Goal: Task Accomplishment & Management: Manage account settings

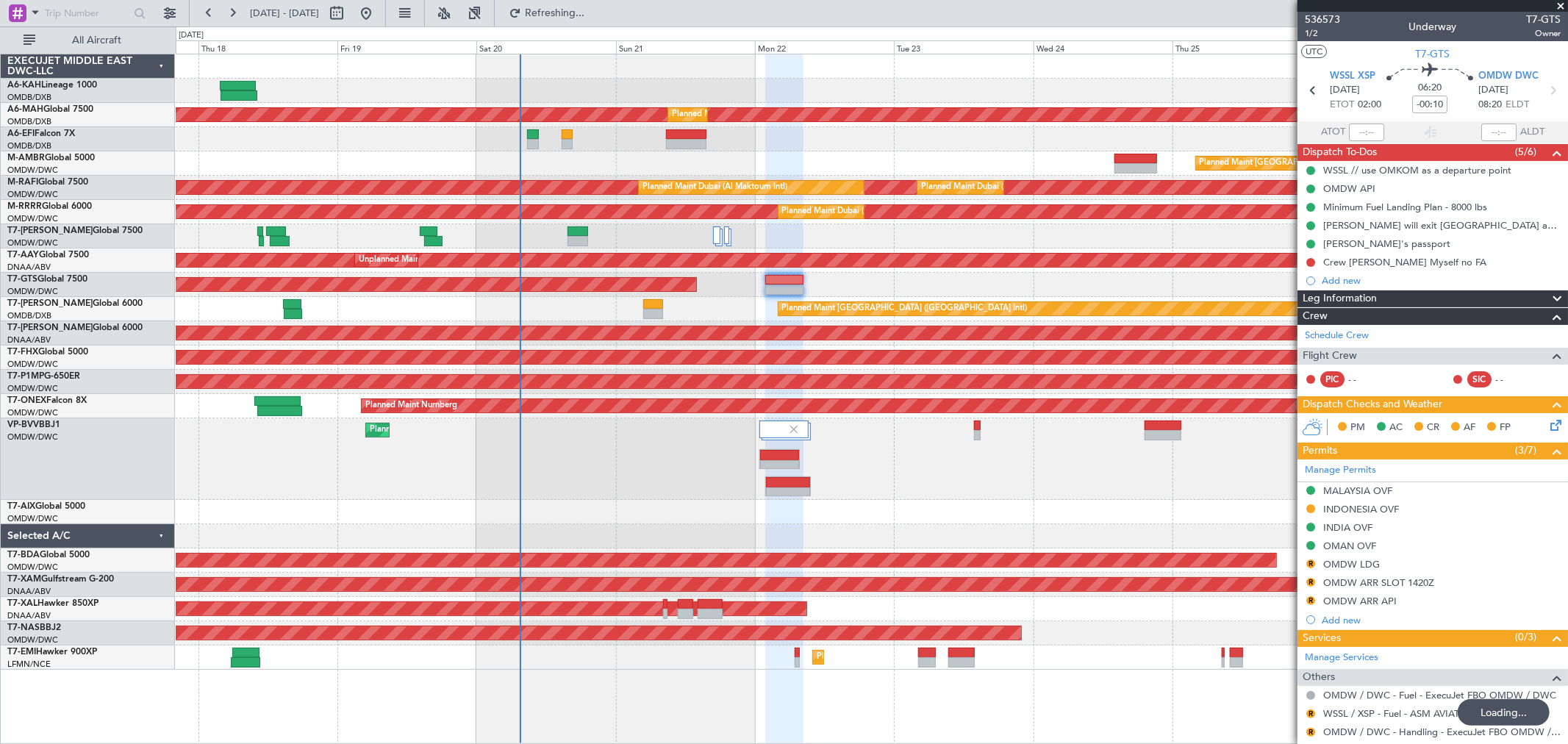
scroll to position [57, 0]
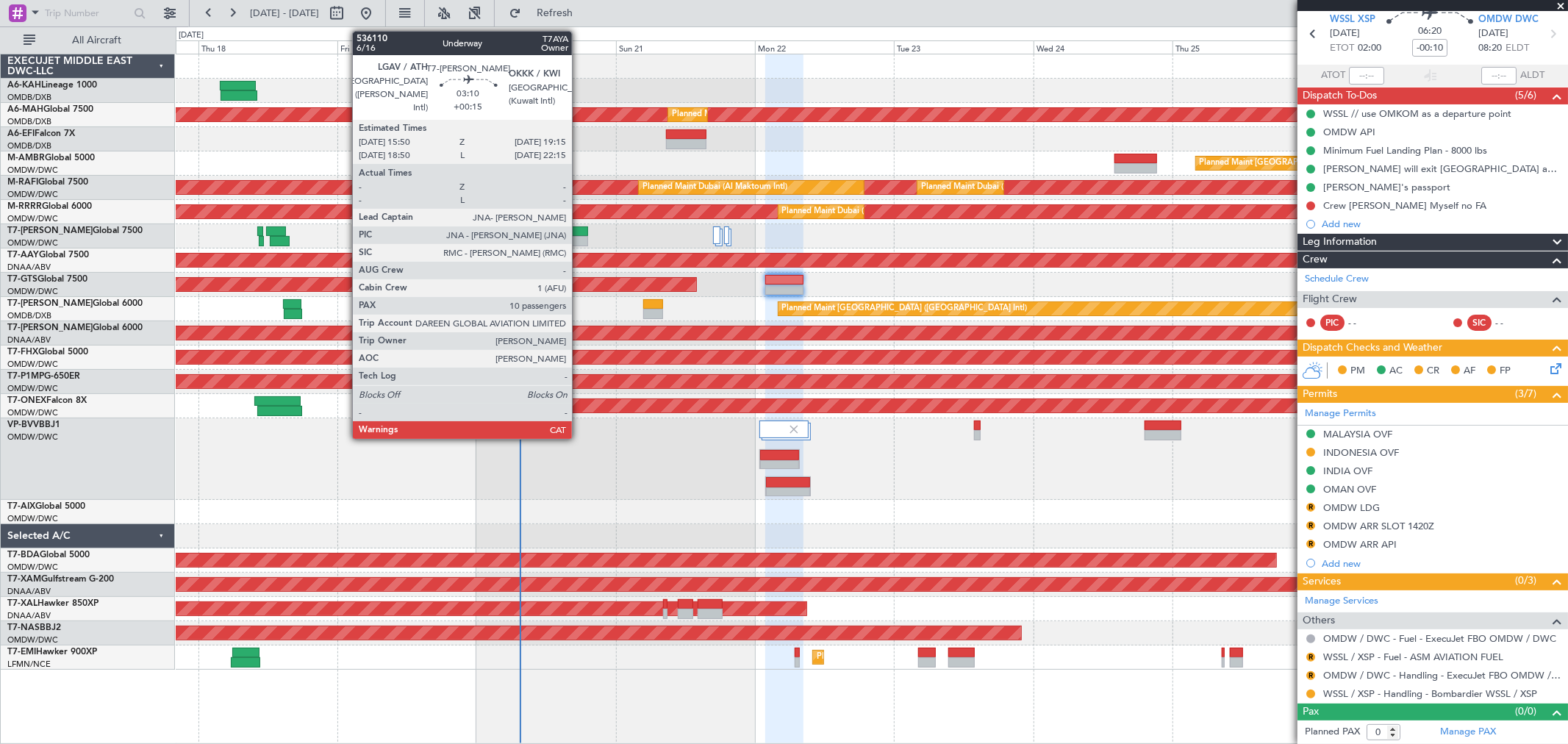
click at [580, 232] on div at bounding box center [577, 232] width 20 height 10
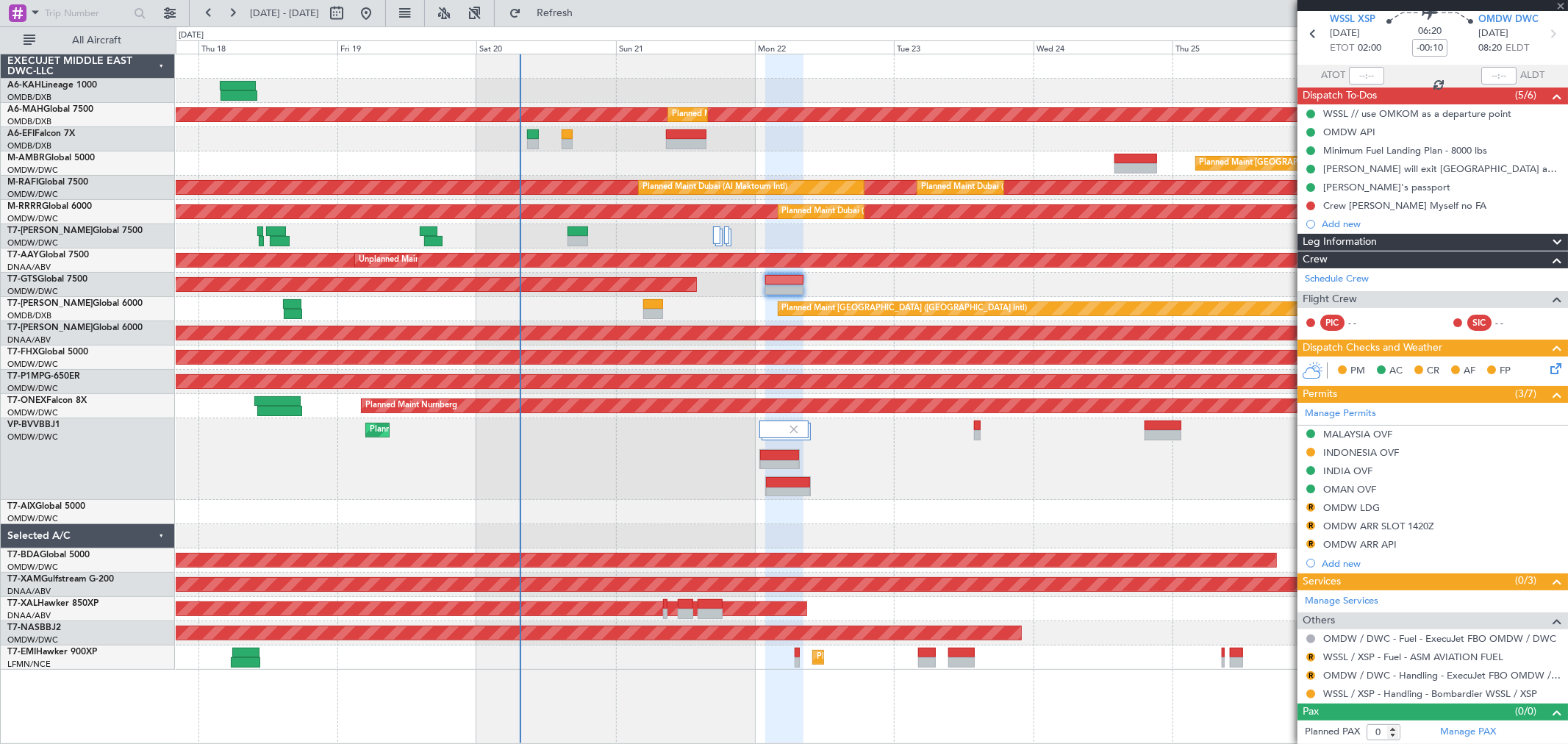
type input "+00:15"
type input "10"
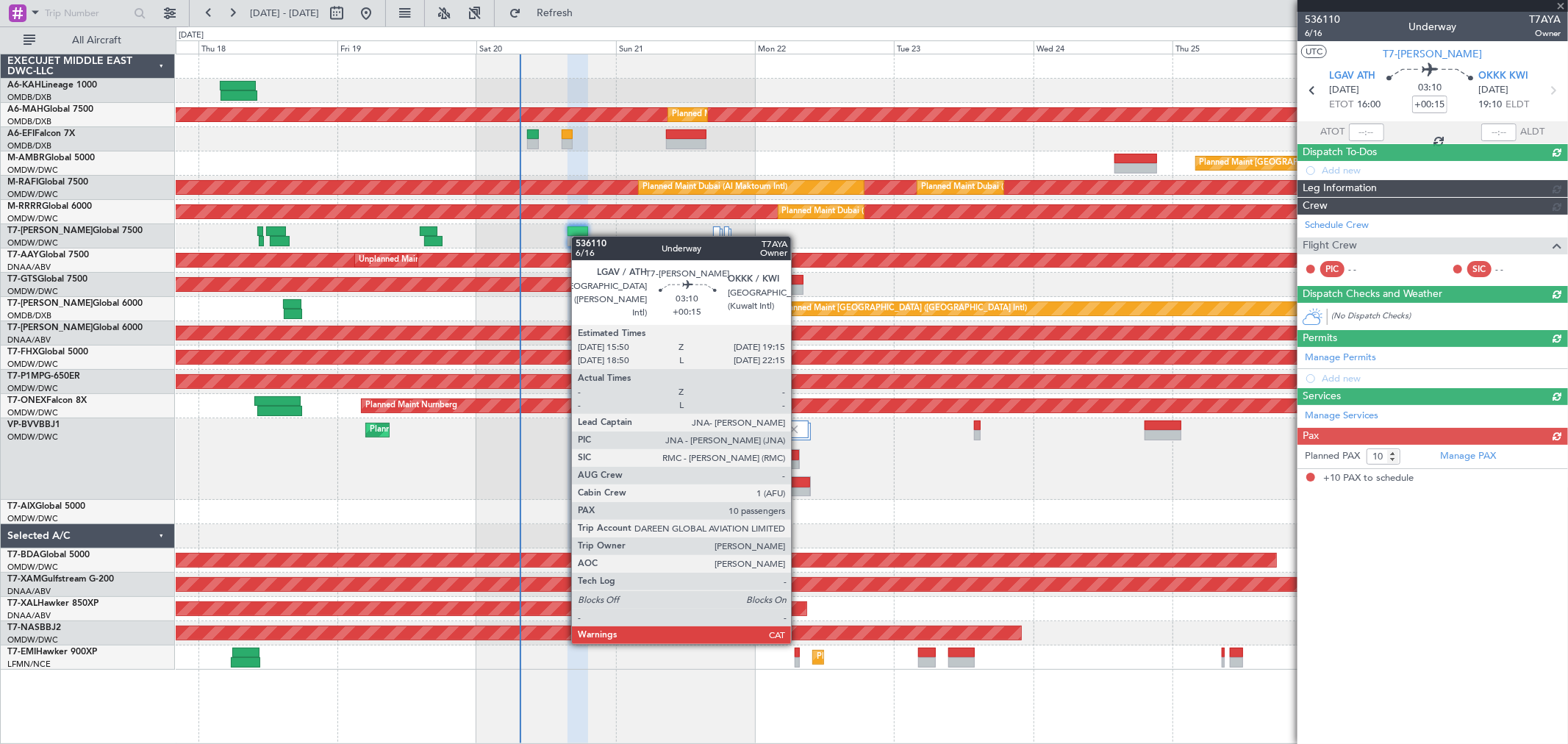
scroll to position [0, 0]
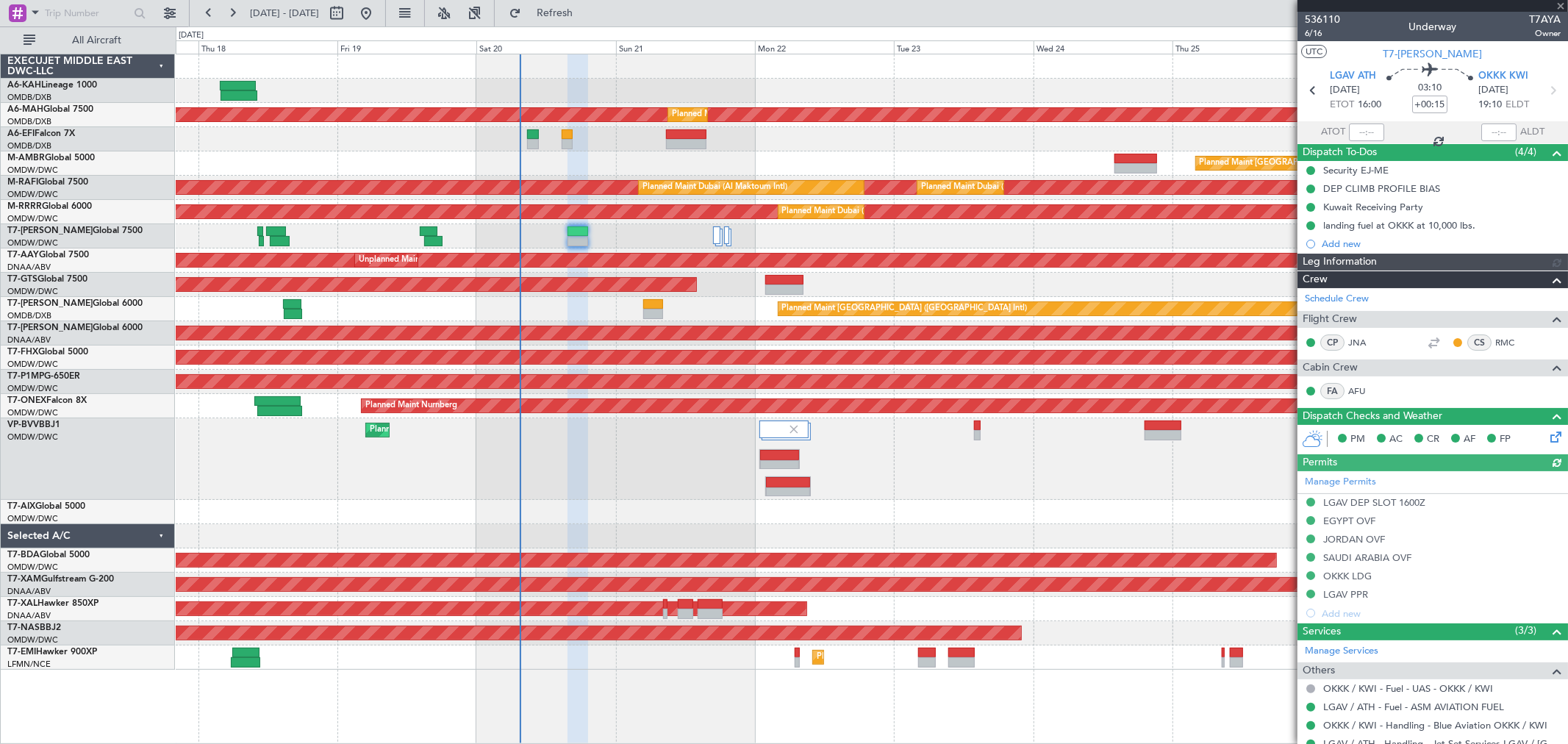
type input "[PERSON_NAME] ([PERSON_NAME])"
type input "7307"
click at [1317, 18] on span "536110" at bounding box center [1322, 19] width 35 height 16
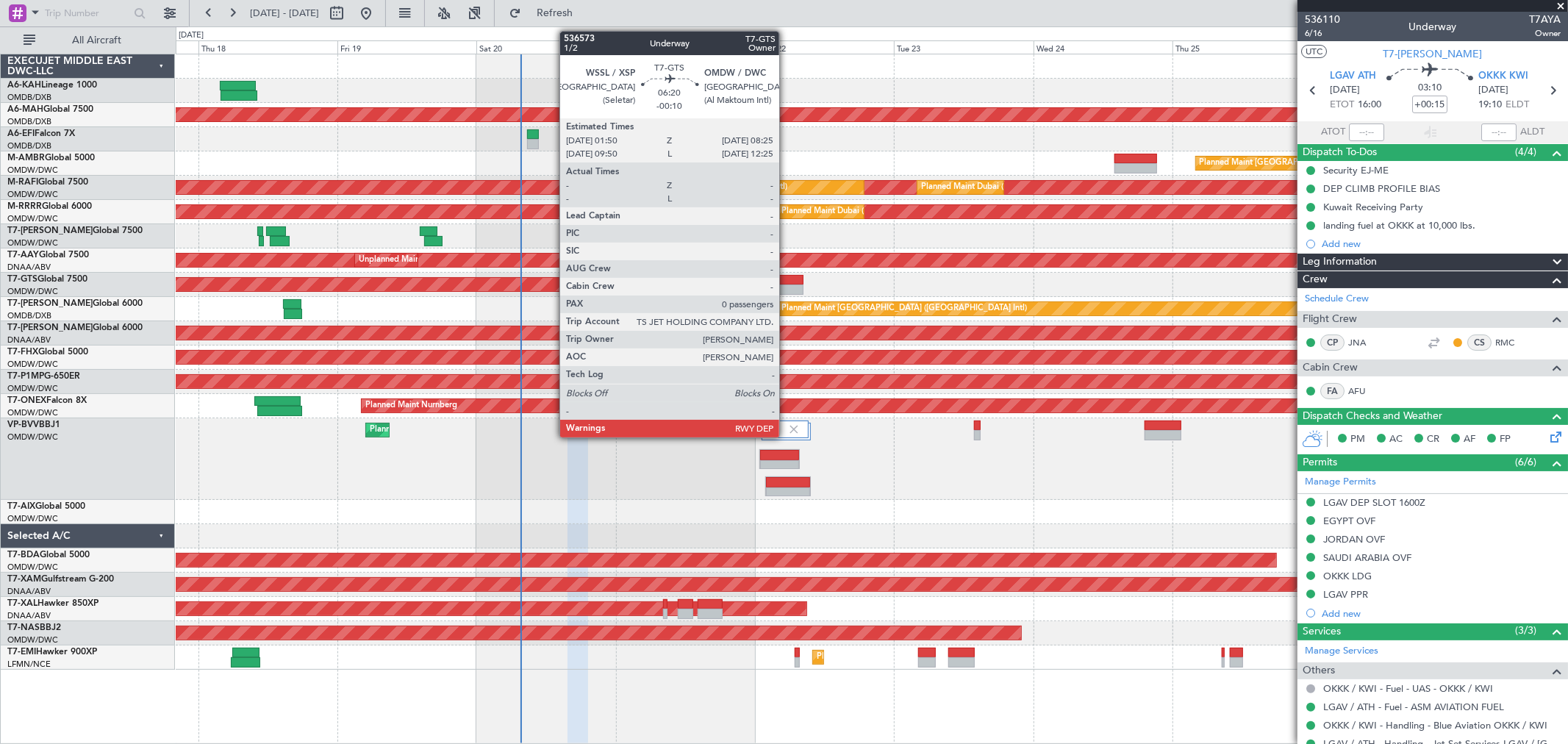
click at [786, 277] on div at bounding box center [784, 281] width 38 height 10
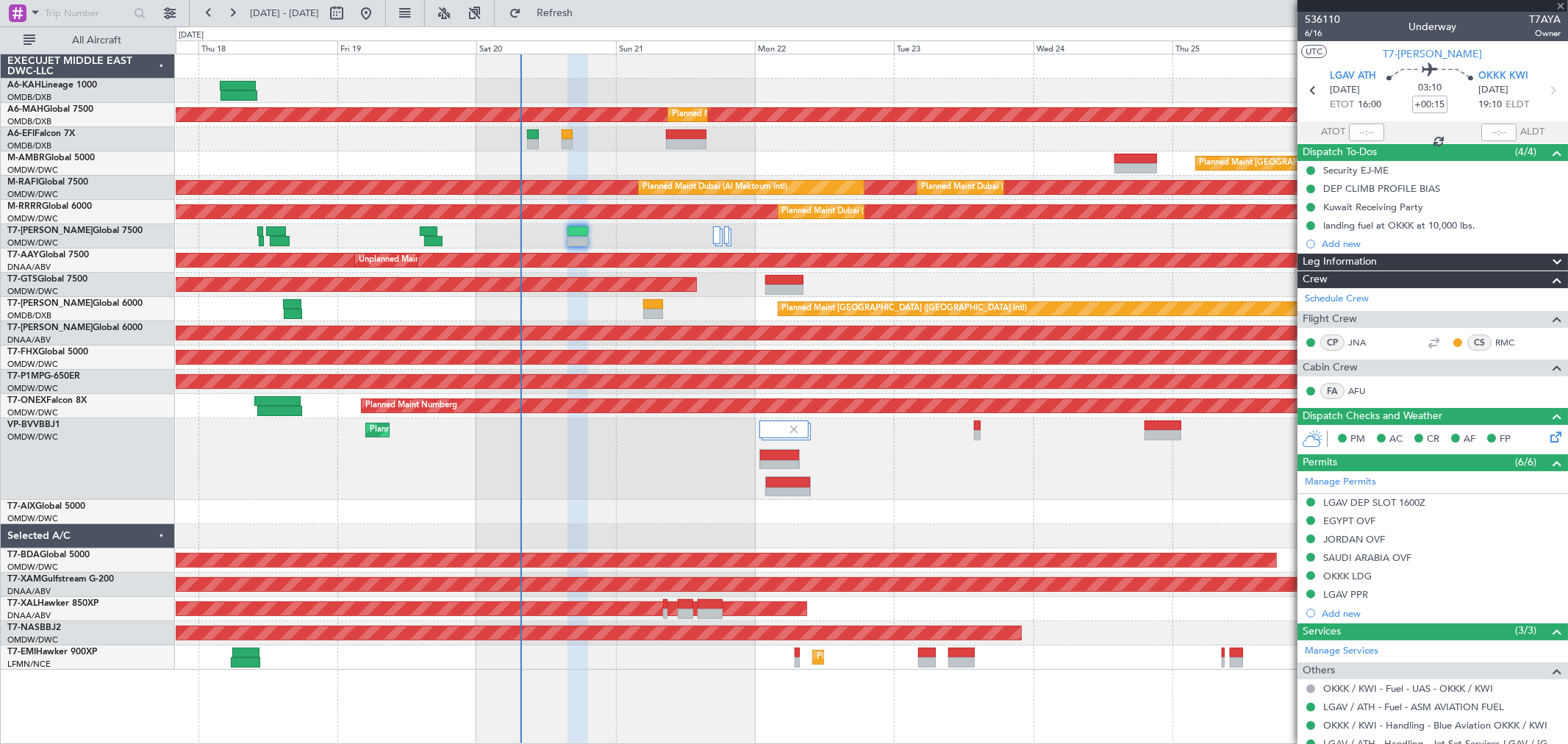
type input "-00:10"
type input "0"
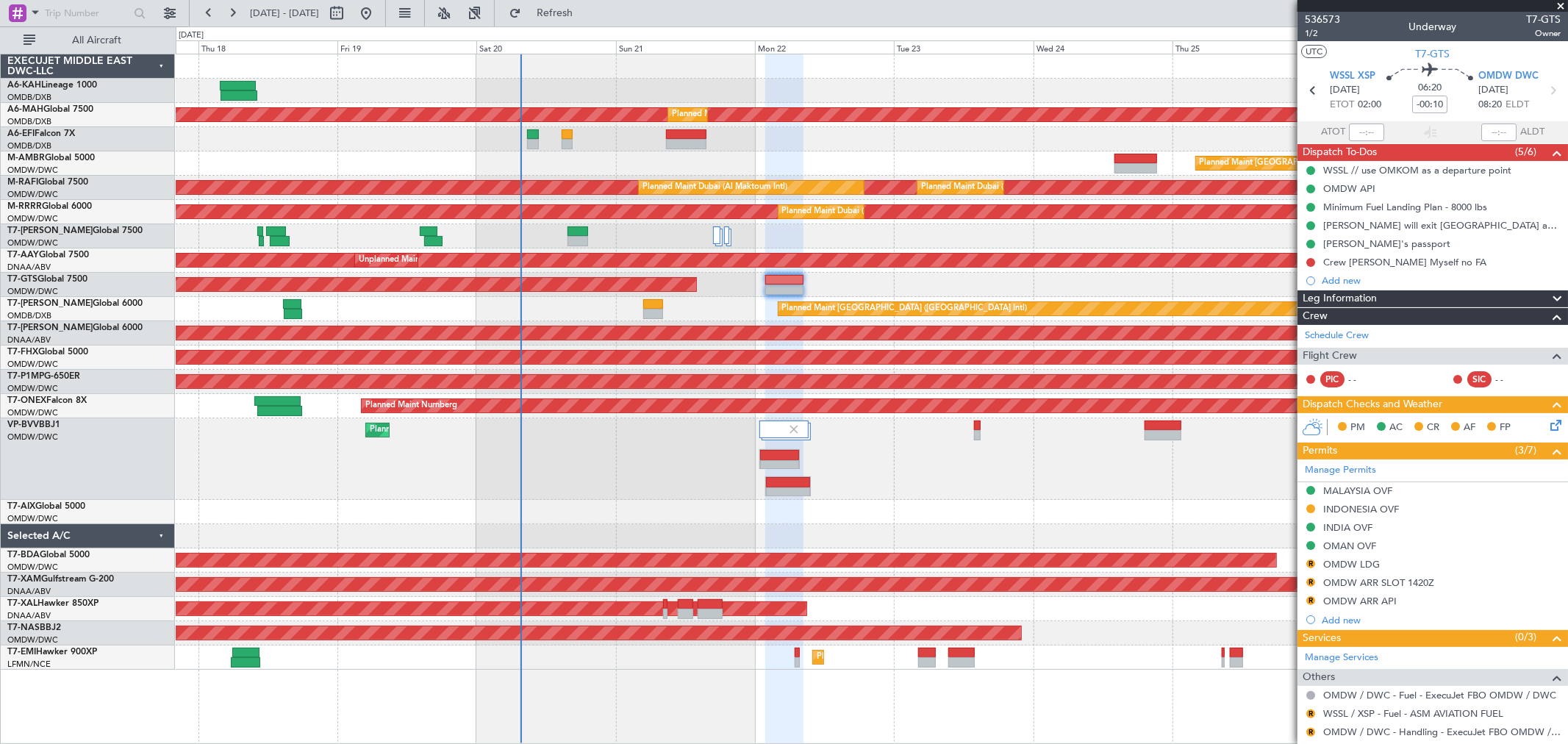
click at [1375, 504] on div "INDONESIA OVF" at bounding box center [1361, 509] width 76 height 13
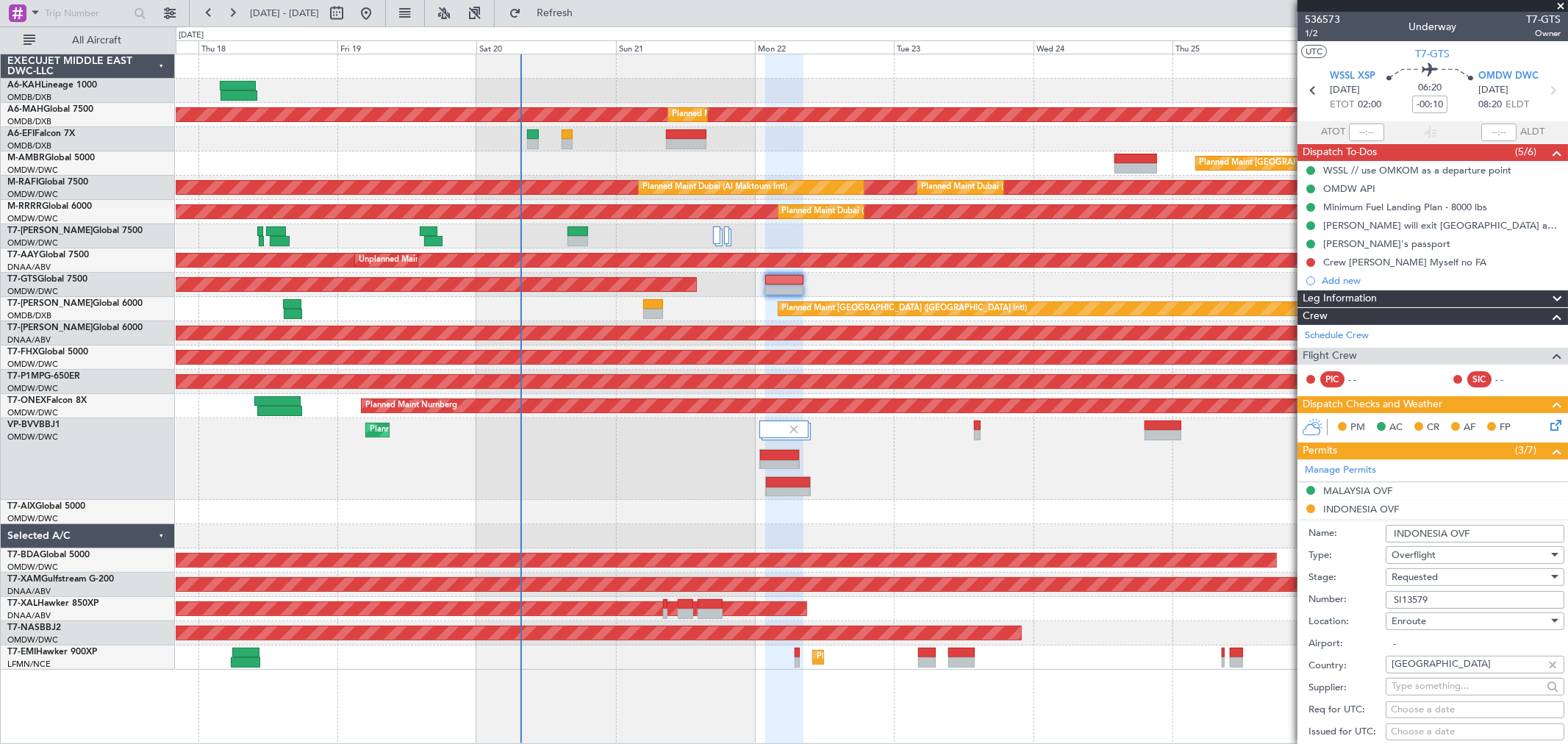
drag, startPoint x: 1360, startPoint y: 603, endPoint x: 1208, endPoint y: 600, distance: 152.0
click at [1160, 601] on fb-app "[DATE] - [DATE] Refresh Quick Links All Aircraft Planned Maint [GEOGRAPHIC_DATA…" at bounding box center [784, 378] width 1568 height 734
paste input "431"
type input "SI14319"
click at [1429, 578] on span "Requested" at bounding box center [1415, 578] width 46 height 13
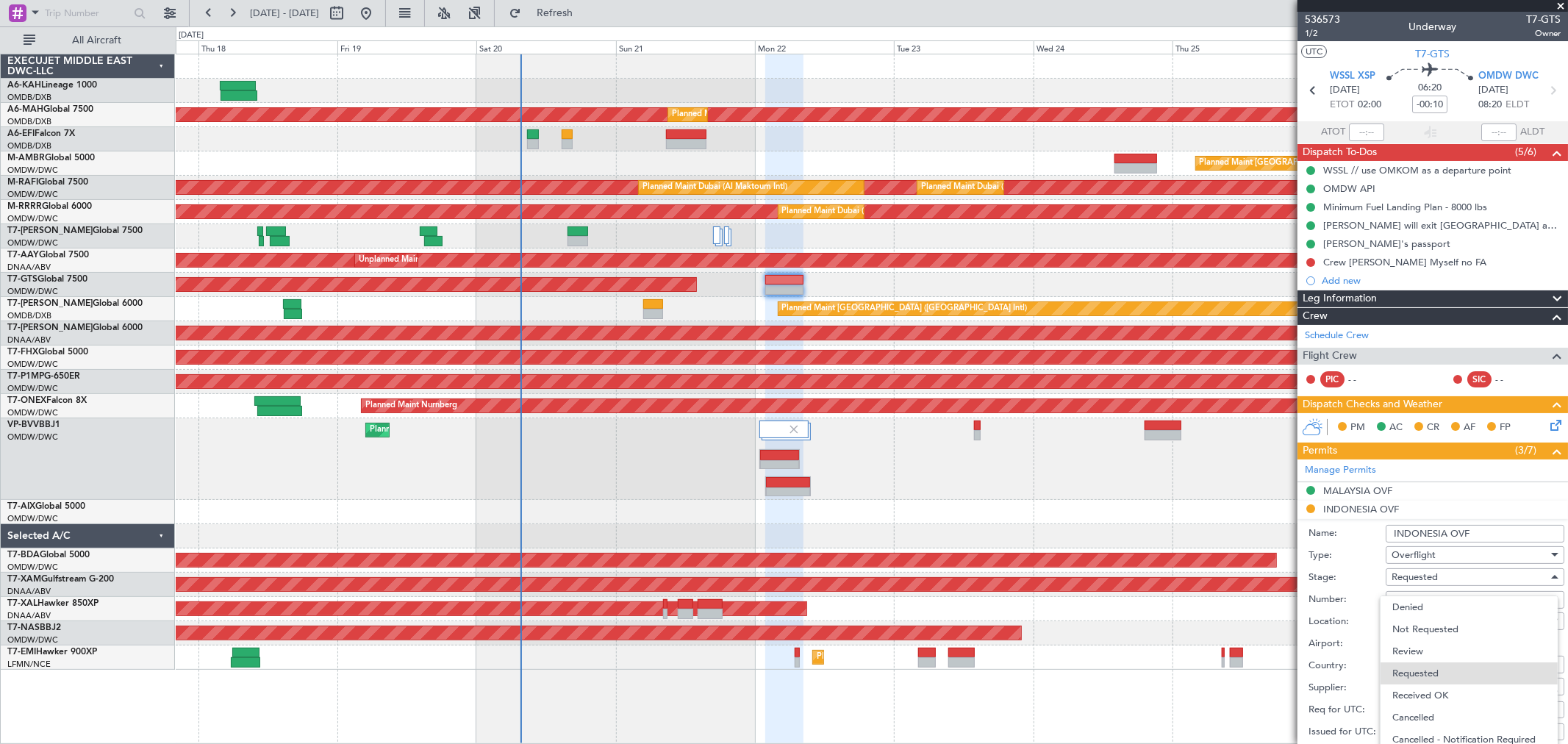
click at [1441, 696] on span "Received OK" at bounding box center [1468, 695] width 153 height 22
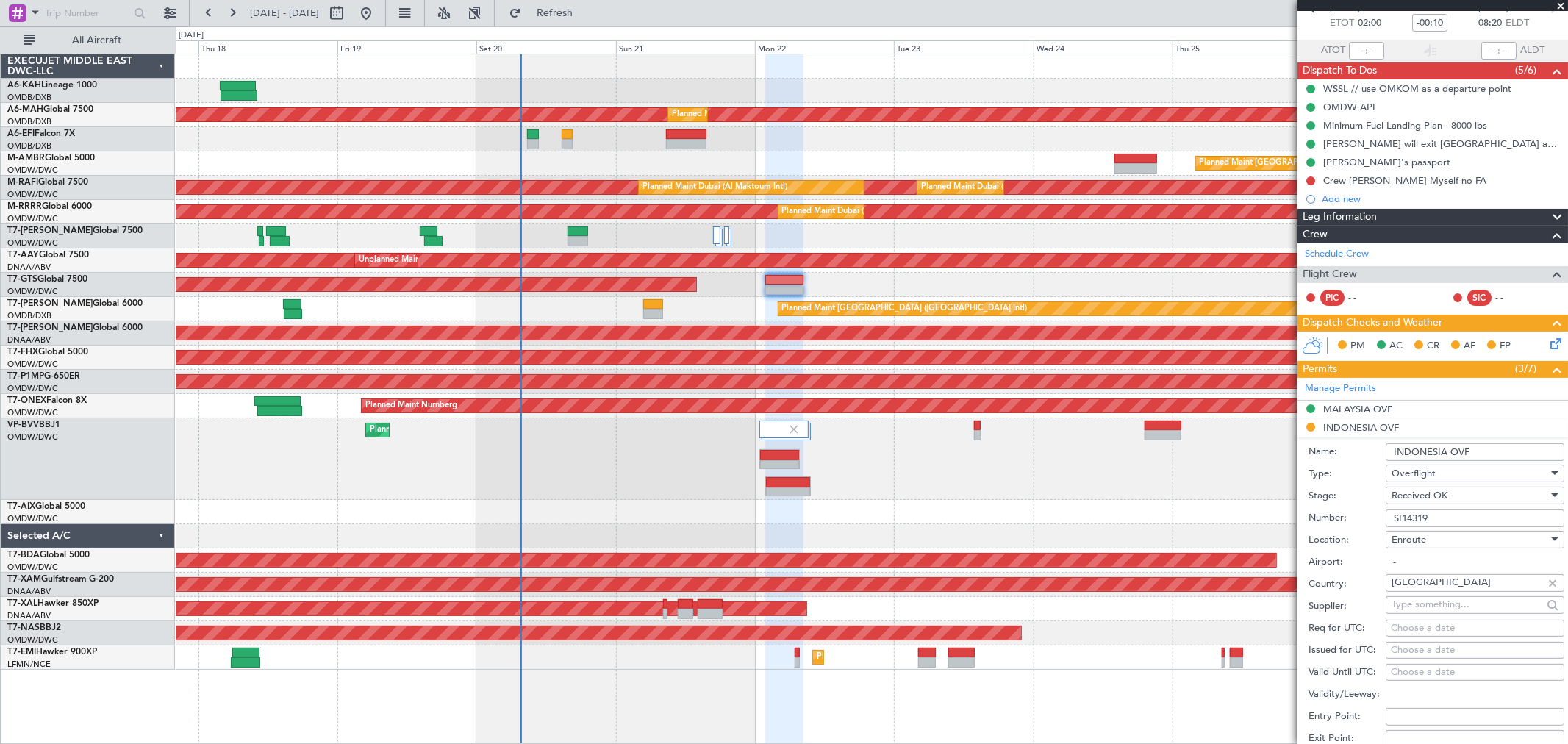
scroll to position [245, 0]
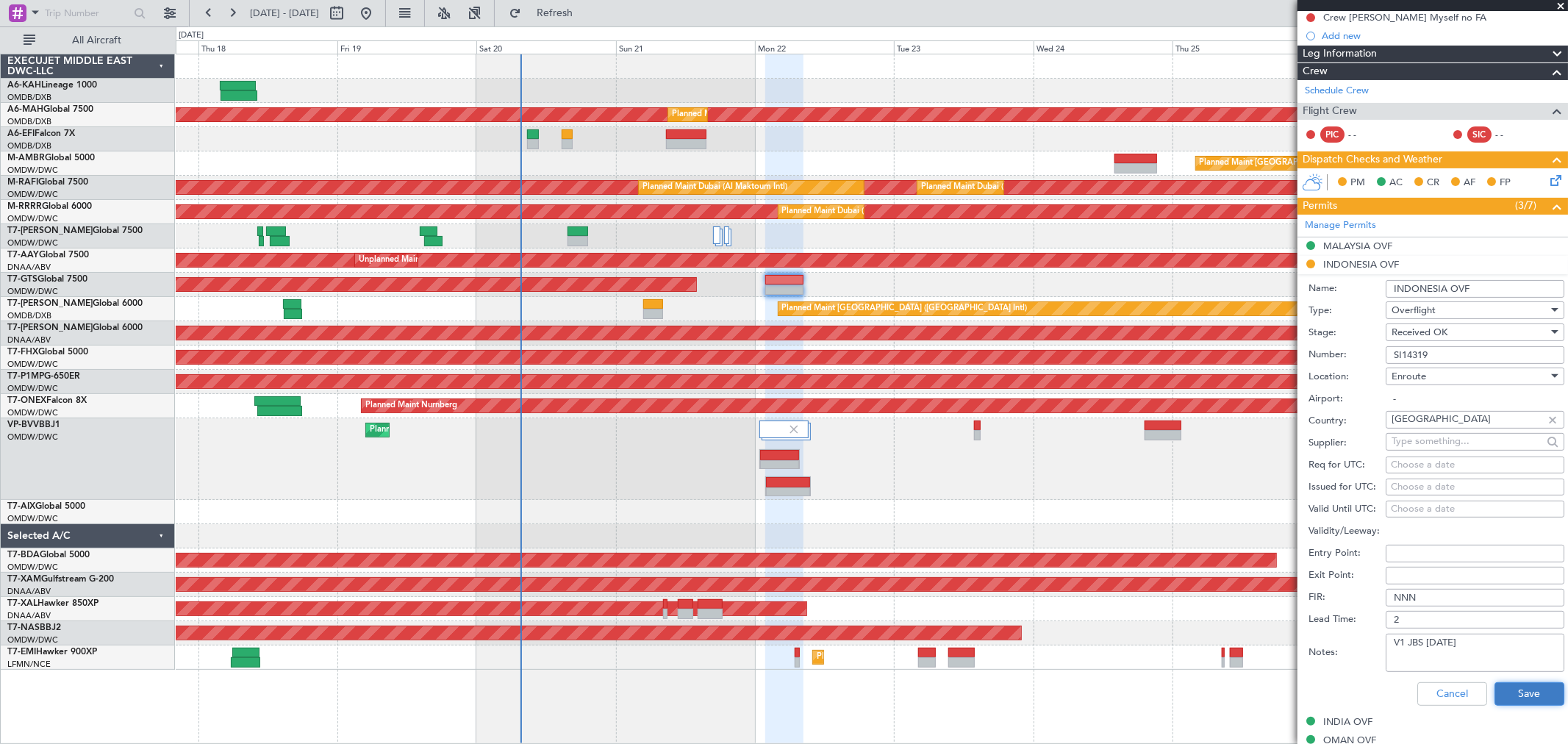
click at [1502, 687] on button "Save" at bounding box center [1529, 695] width 70 height 24
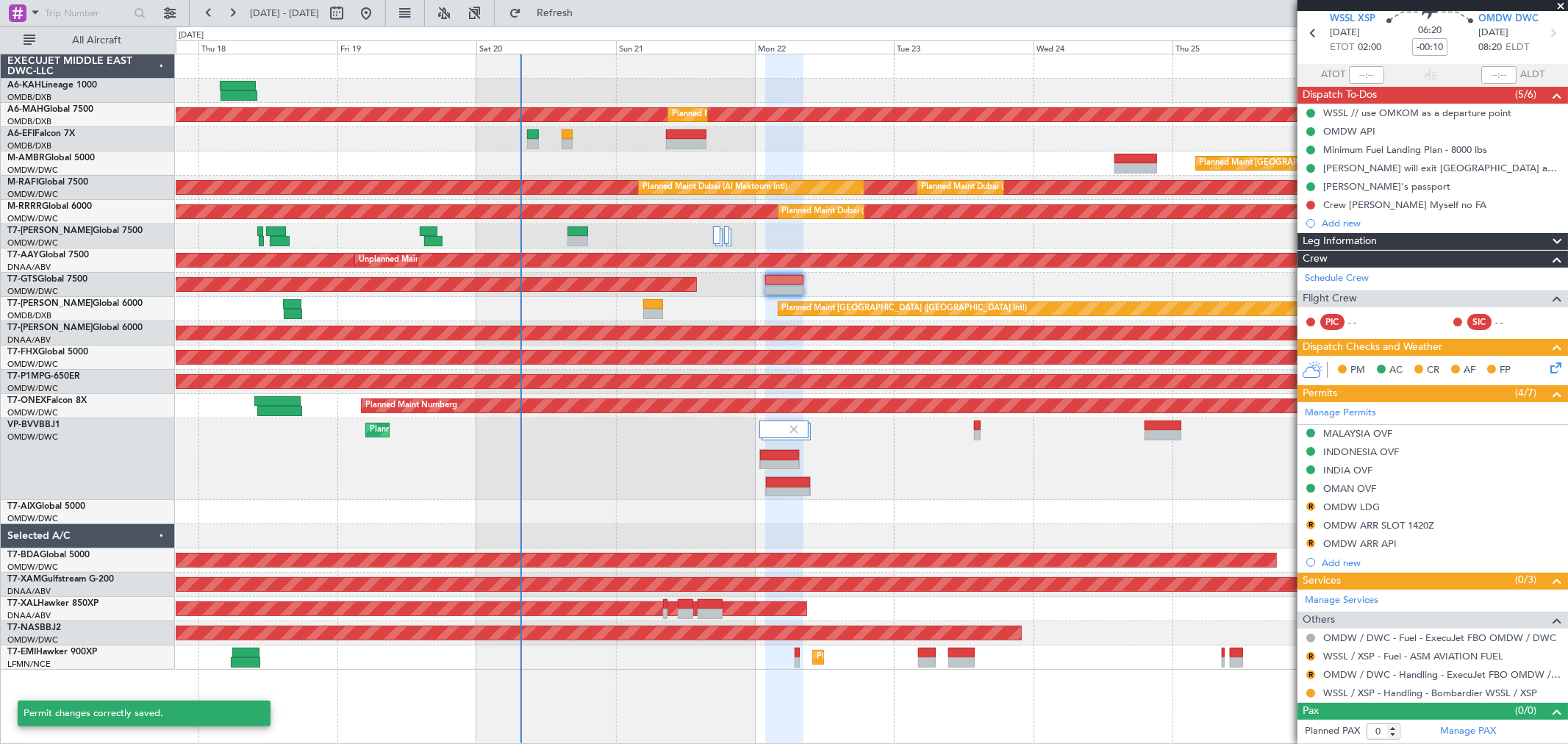
scroll to position [57, 0]
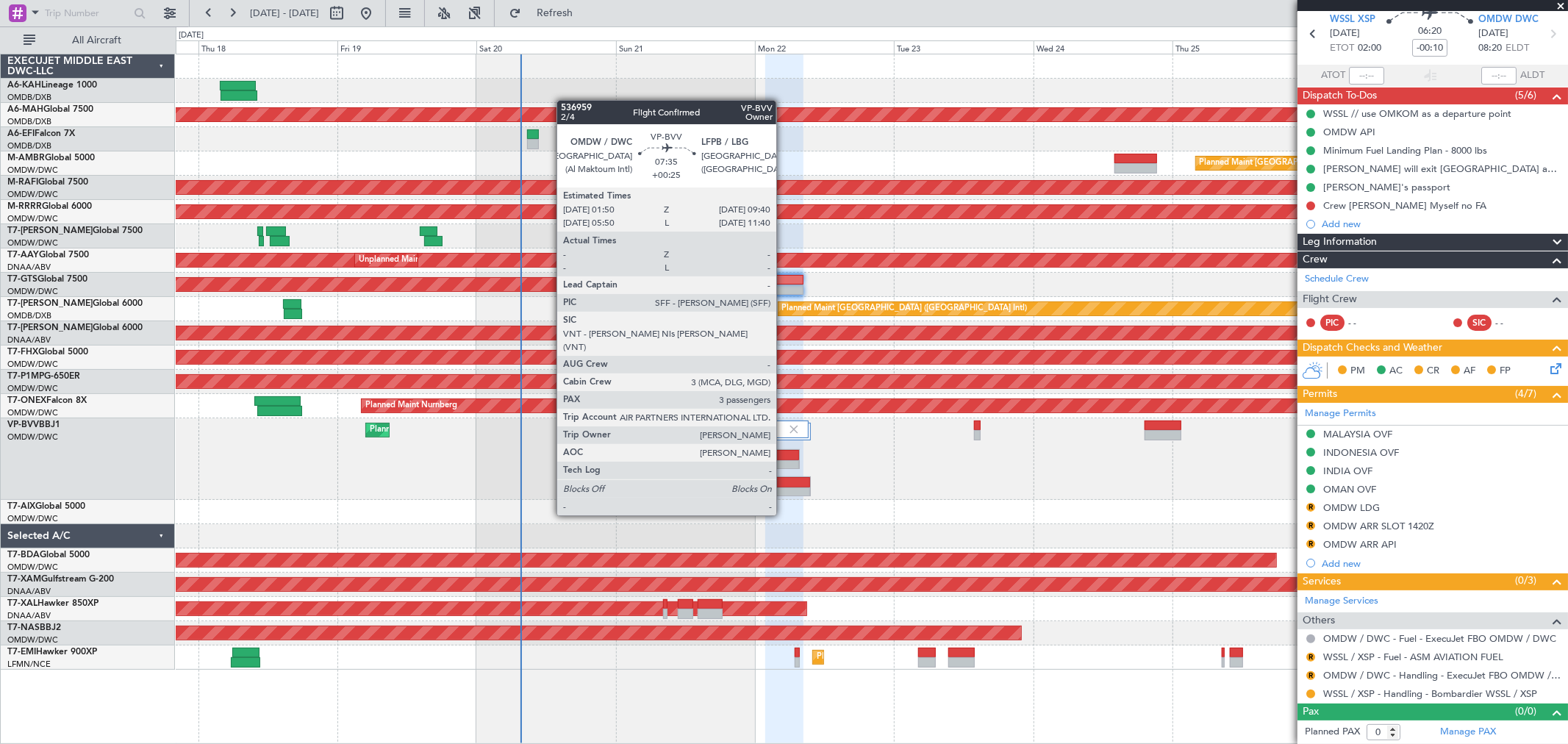
click at [784, 487] on div at bounding box center [788, 493] width 44 height 10
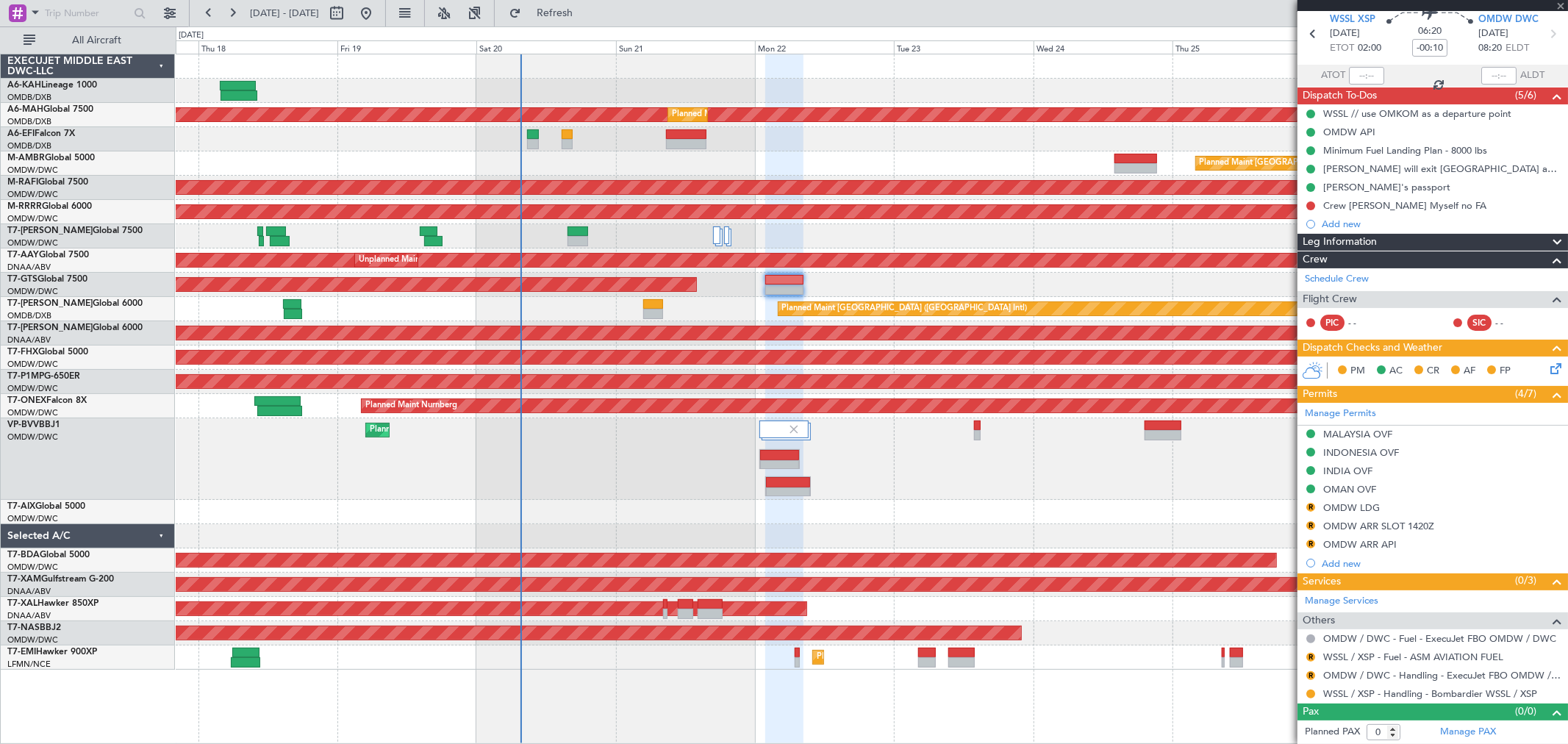
type input "+00:25"
type input "3"
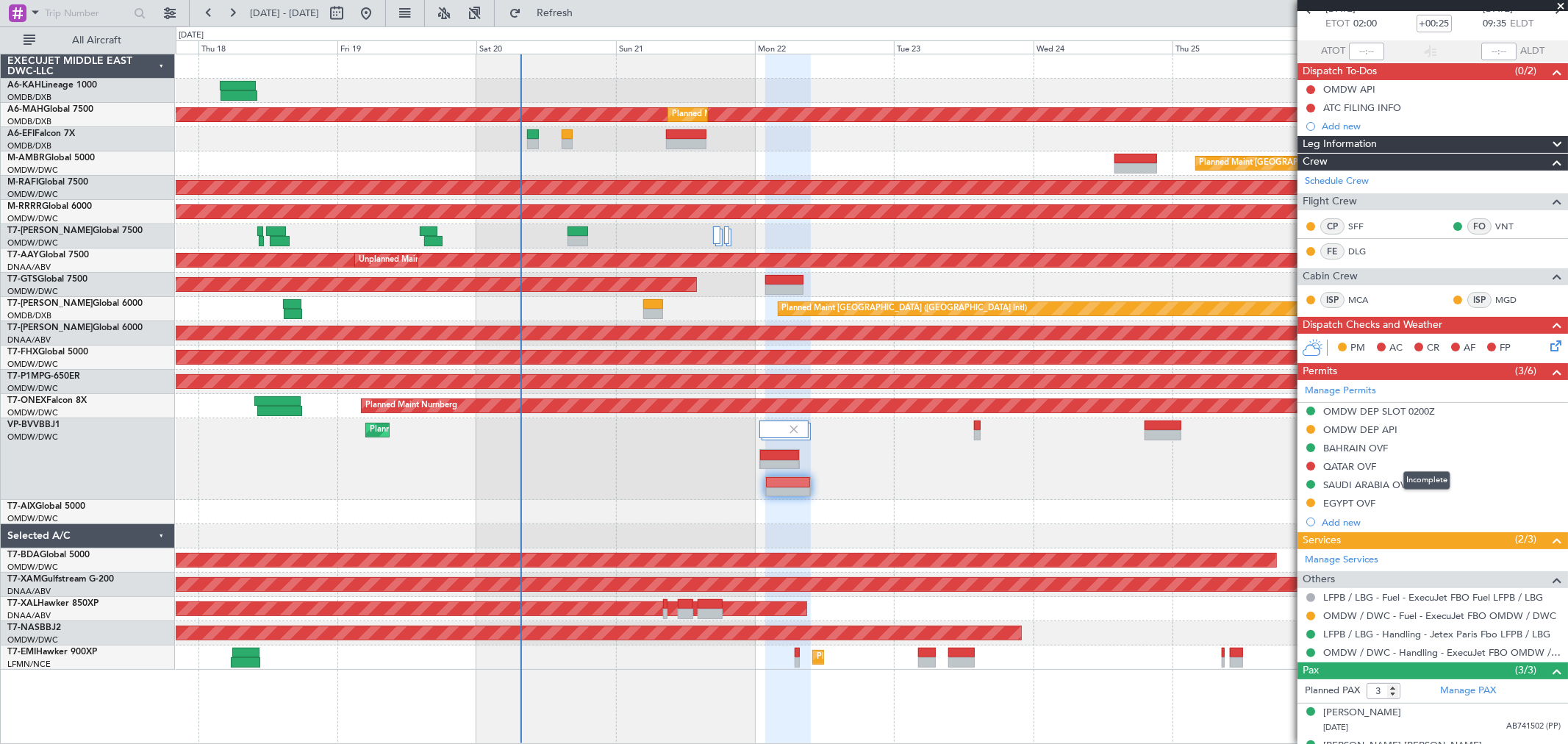
scroll to position [81, 0]
click at [1379, 653] on link "OMDW / DWC - Handling - ExecuJet FBO OMDW / DWC" at bounding box center [1442, 651] width 237 height 13
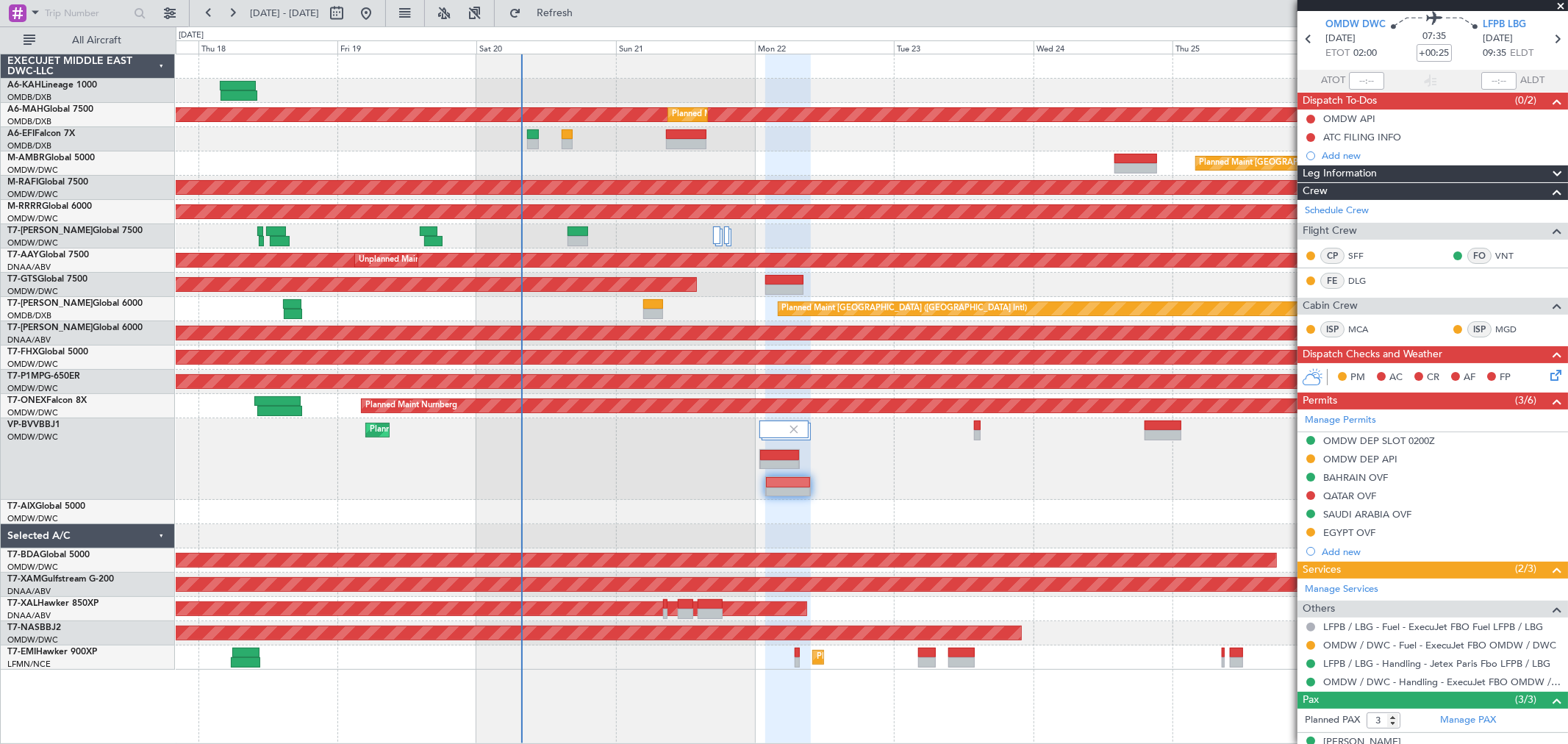
scroll to position [0, 0]
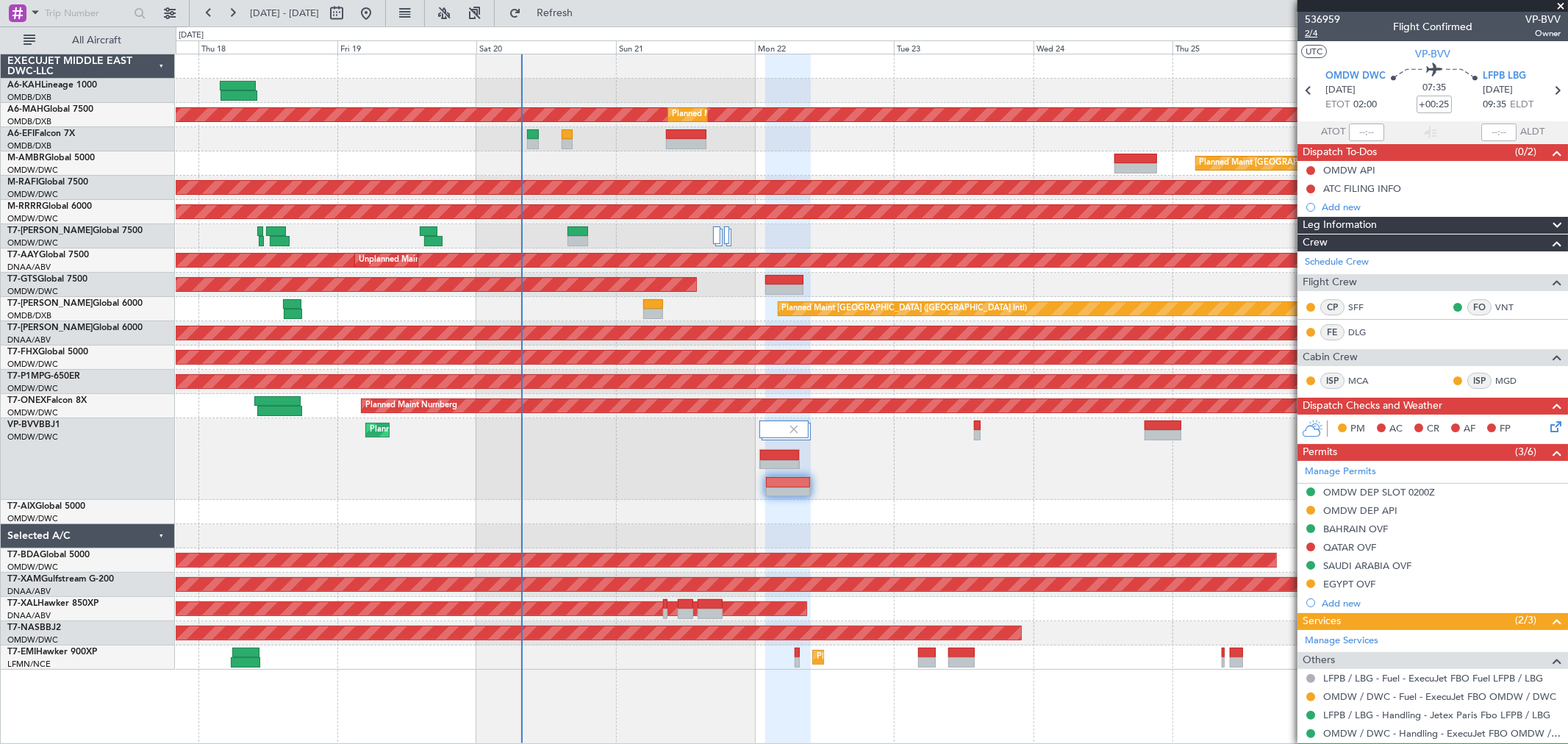
click at [1326, 31] on span "2/4" at bounding box center [1322, 33] width 35 height 13
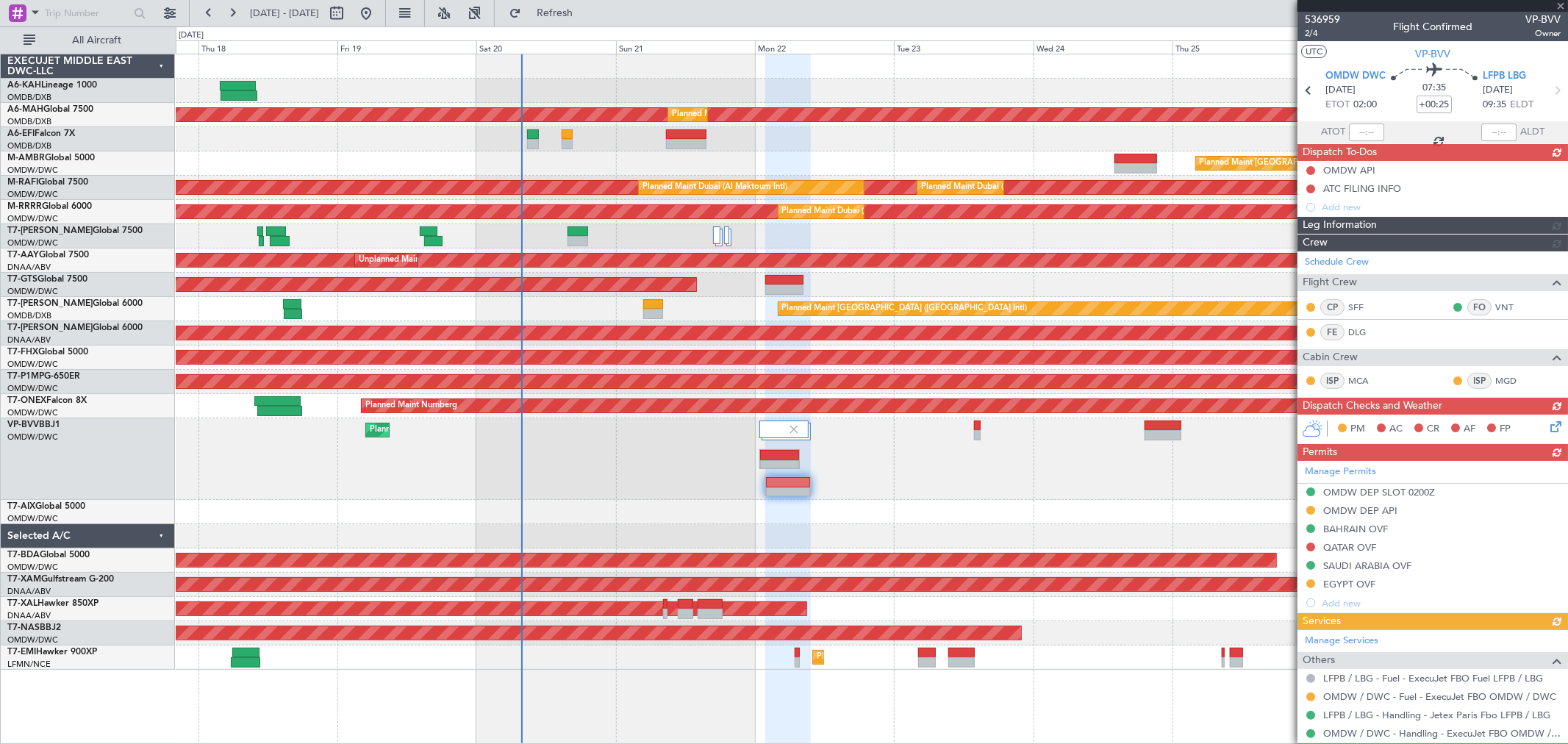
click at [1306, 548] on div "Manage Permits OMDW DEP SLOT 0200Z OMDW DEP API BAHRAIN OVF QATAR OVF [GEOGRAPH…" at bounding box center [1432, 537] width 271 height 151
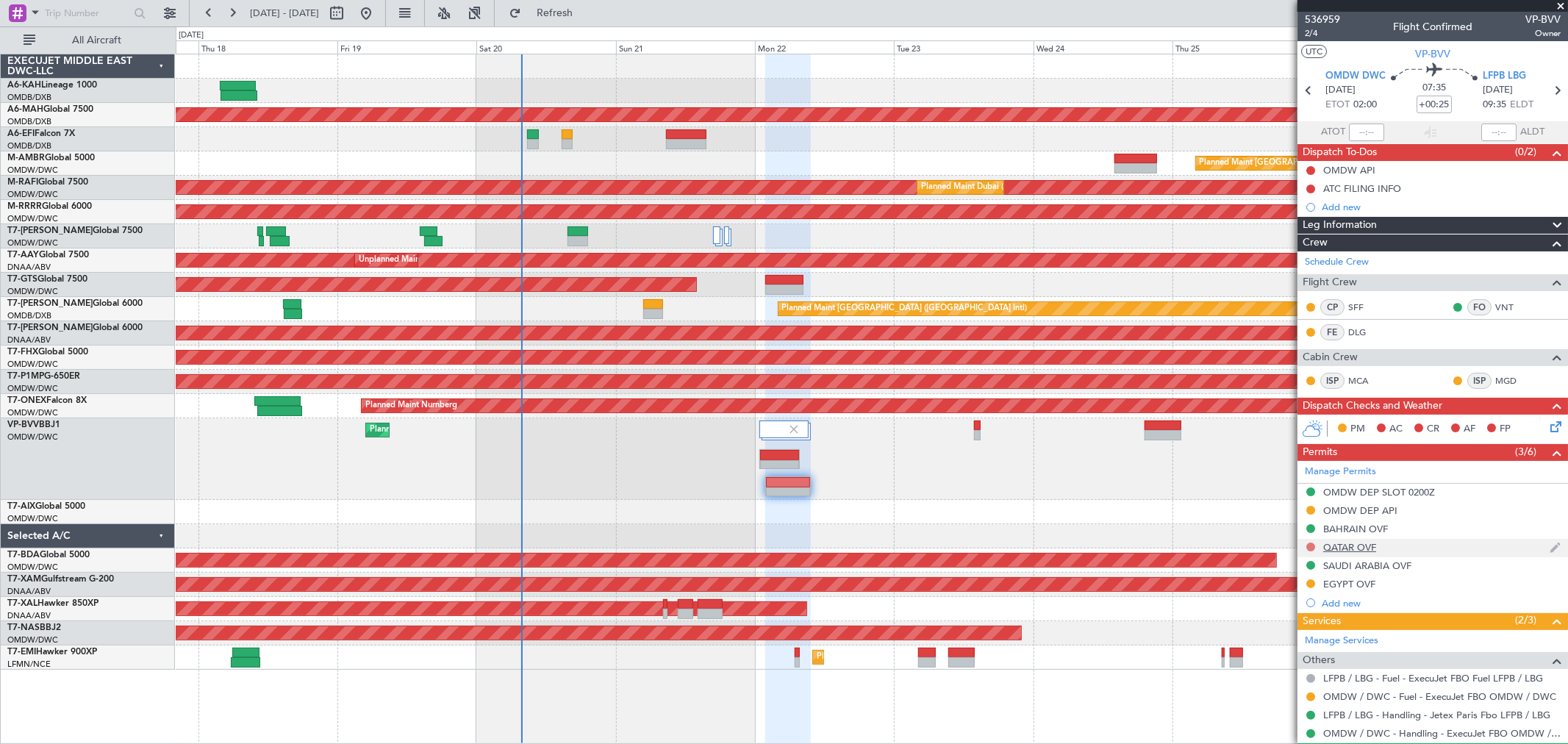
click at [1311, 543] on button at bounding box center [1311, 547] width 9 height 9
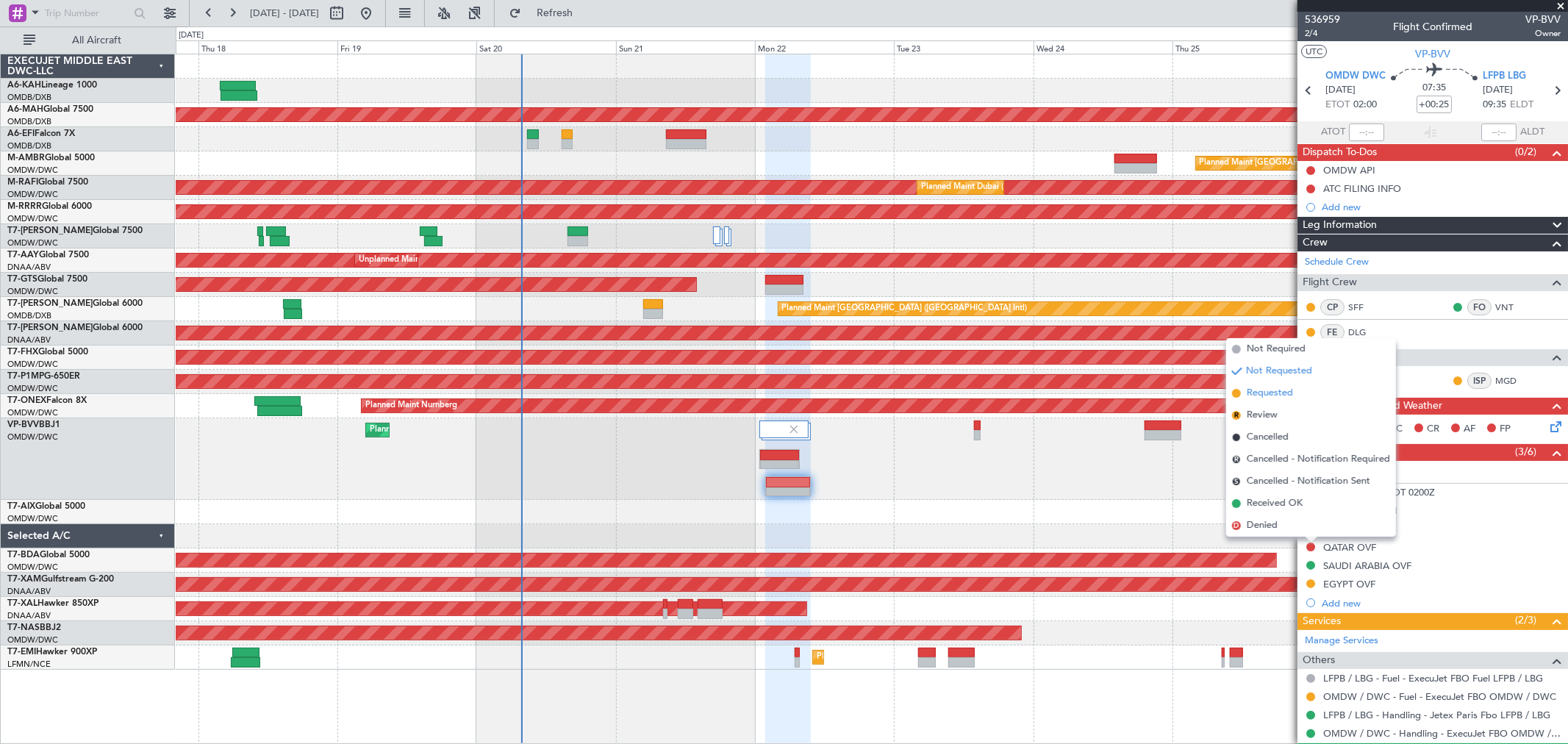
click at [1277, 392] on span "Requested" at bounding box center [1270, 393] width 46 height 15
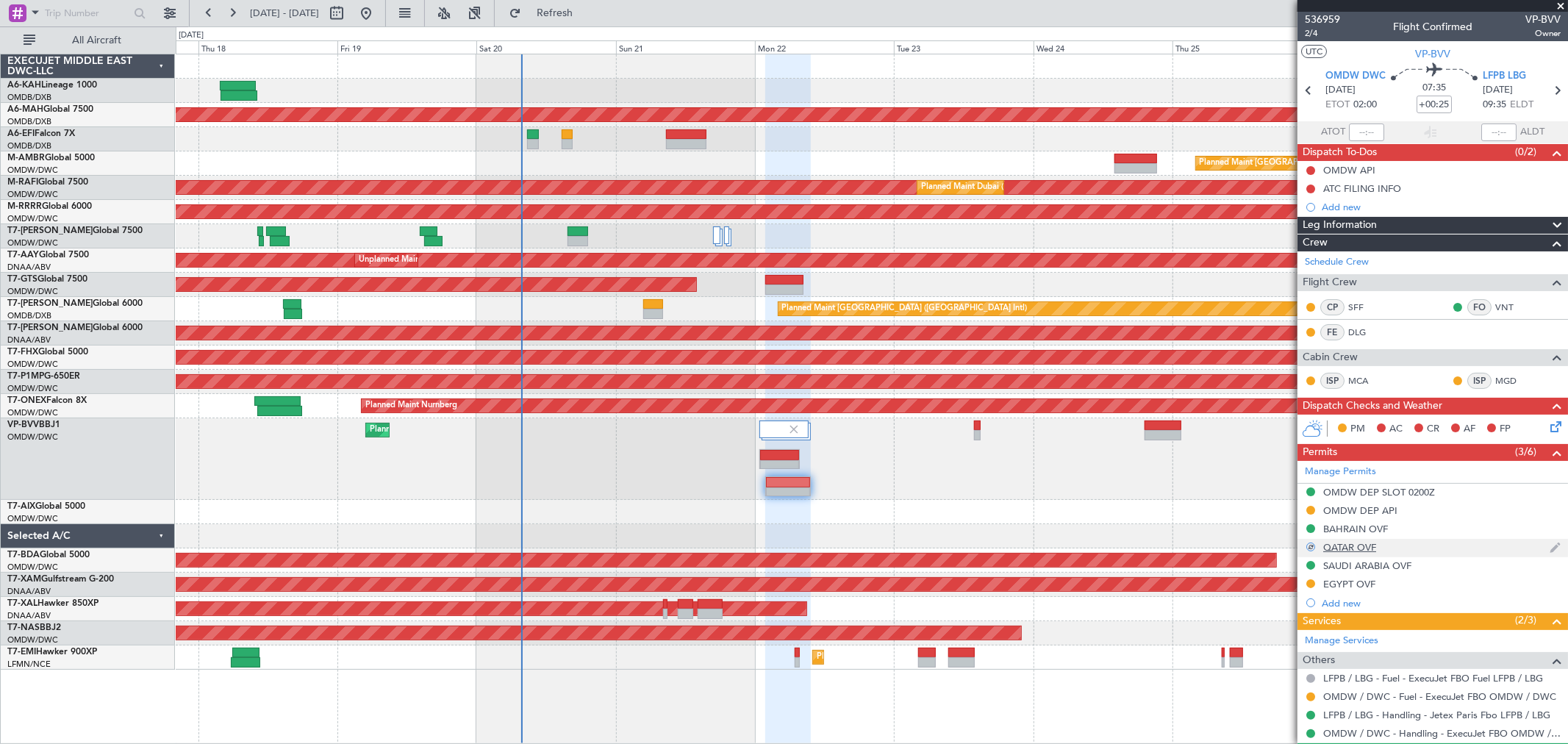
click at [1358, 548] on div "QATAR OVF" at bounding box center [1349, 547] width 53 height 13
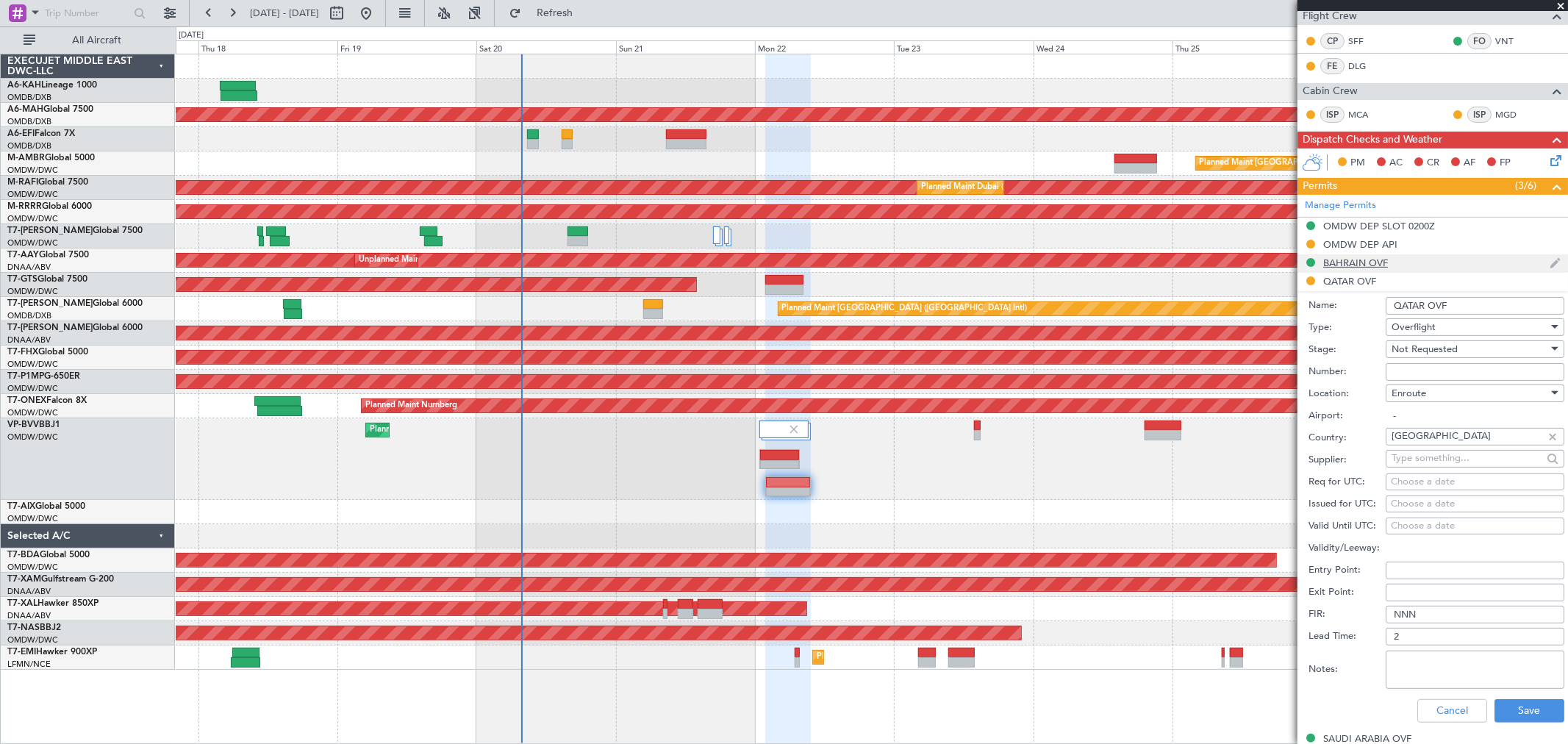
scroll to position [408, 0]
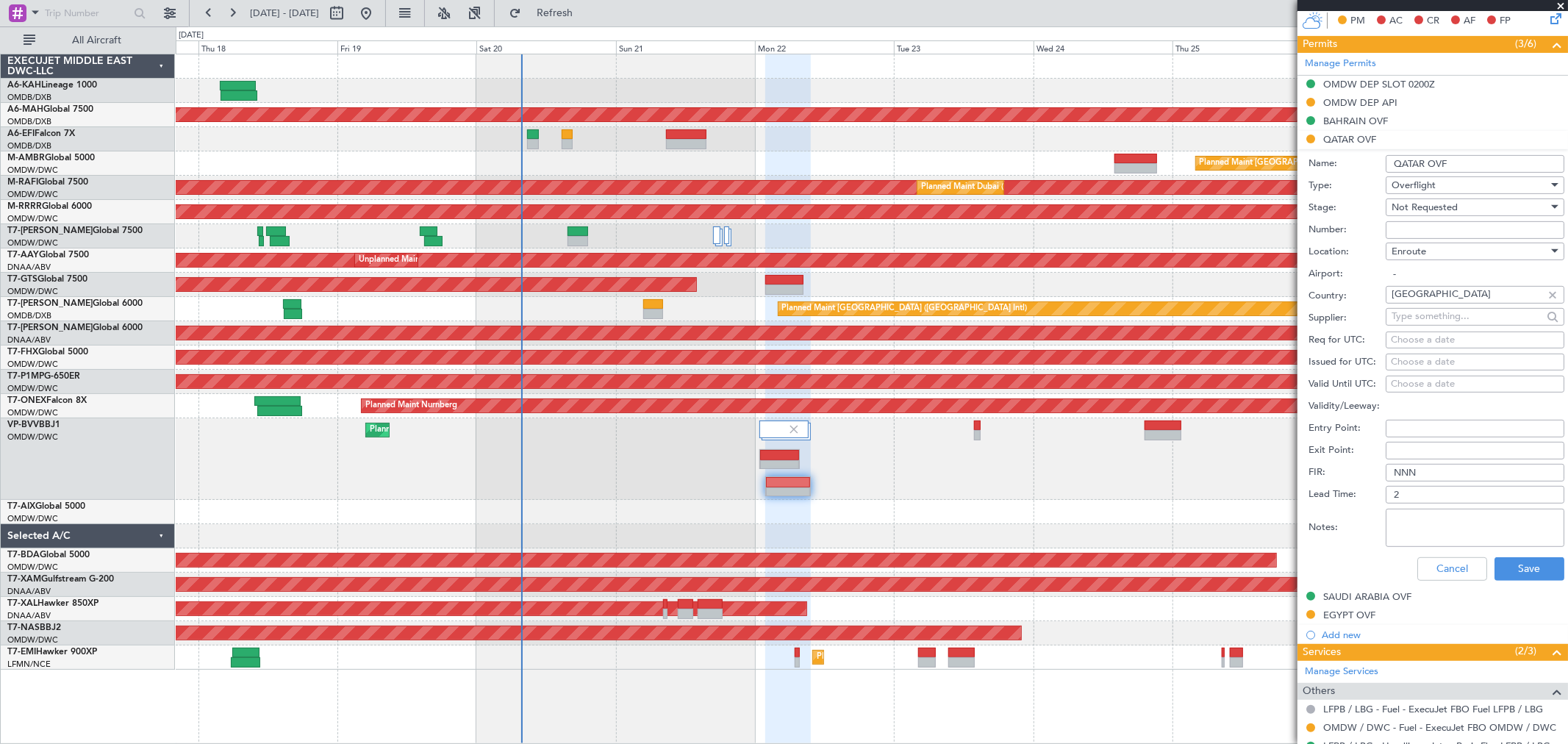
click at [1450, 528] on textarea "Notes:" at bounding box center [1475, 528] width 178 height 38
paste textarea "1758354212684"
type textarea "1758354212684"
click at [1529, 577] on button "Save" at bounding box center [1529, 569] width 70 height 24
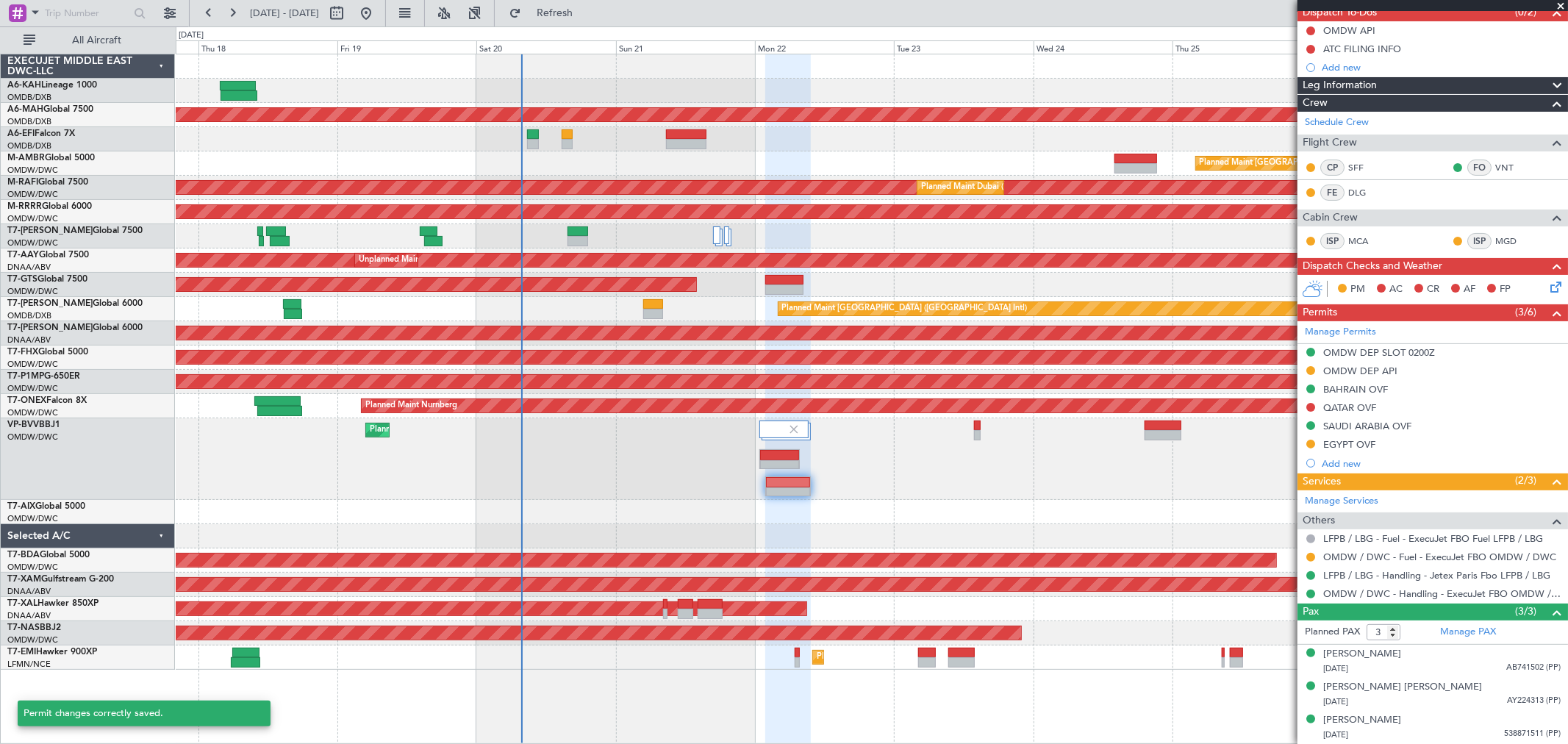
scroll to position [140, 0]
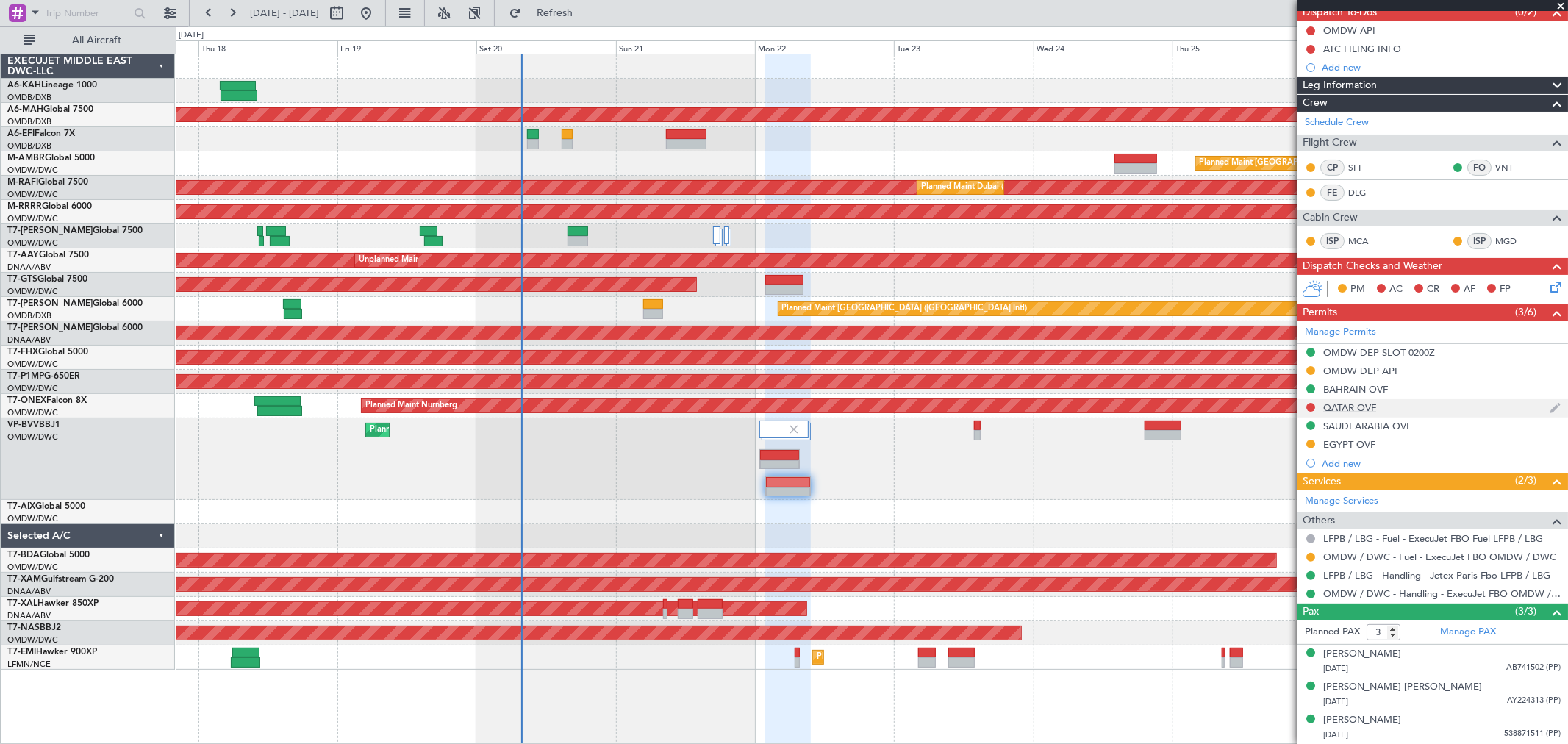
click at [1361, 405] on div "QATAR OVF" at bounding box center [1349, 407] width 53 height 13
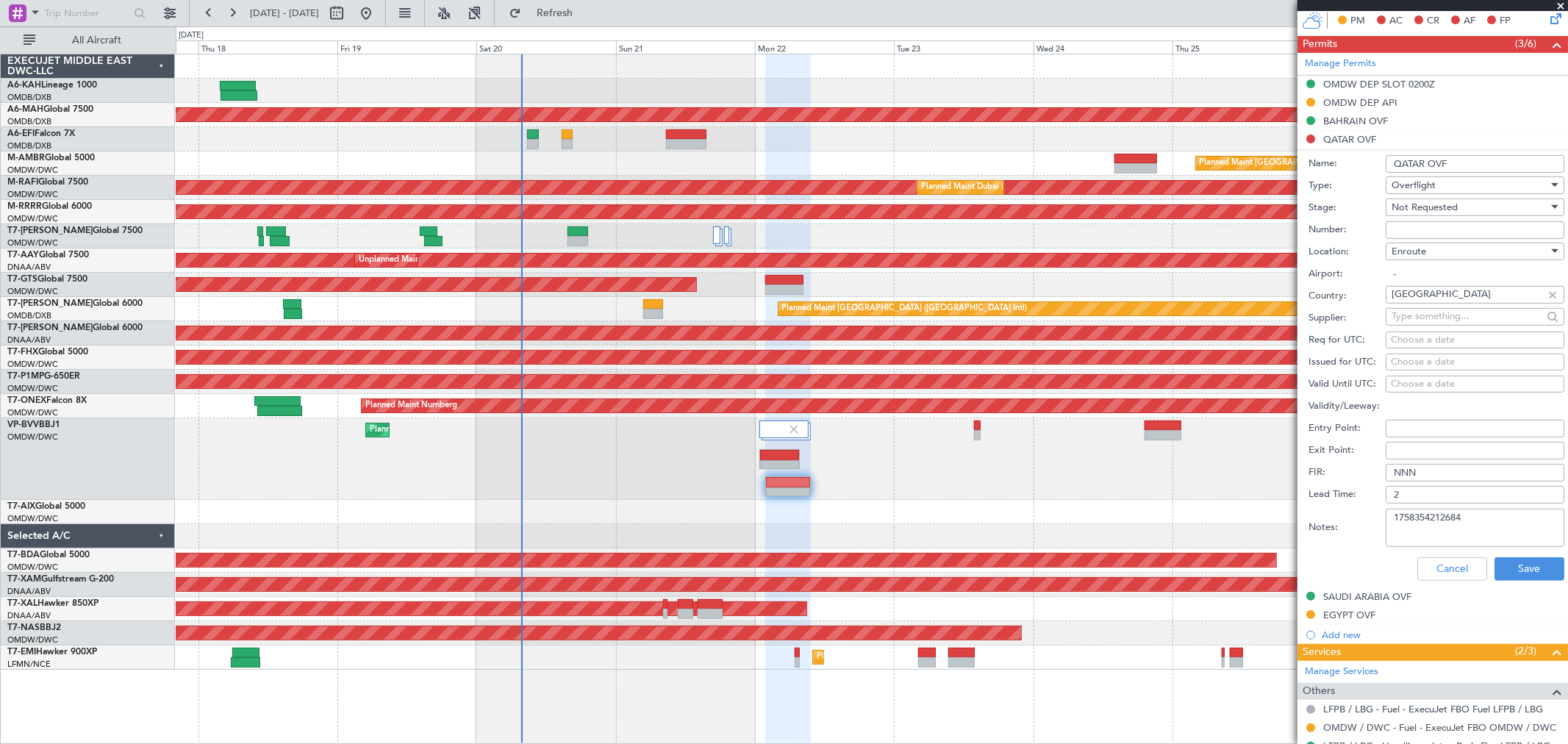
click at [1417, 206] on span "Not Requested" at bounding box center [1425, 207] width 66 height 13
click at [1437, 302] on span "Requested" at bounding box center [1468, 304] width 153 height 22
click at [1424, 228] on input "Number:" at bounding box center [1475, 231] width 178 height 18
paste input "FN1314"
type input "FN1314"
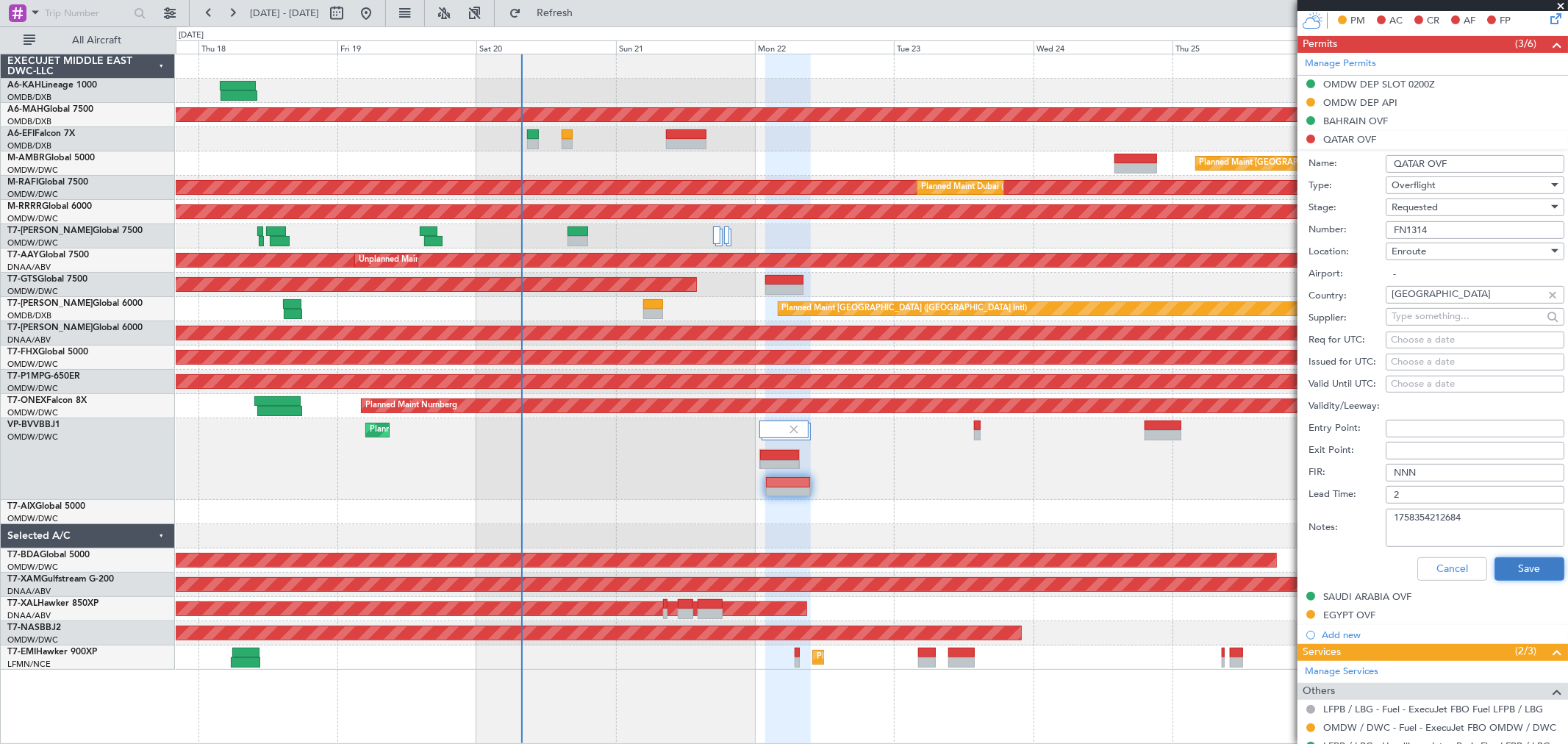
click at [1525, 572] on button "Save" at bounding box center [1529, 569] width 70 height 24
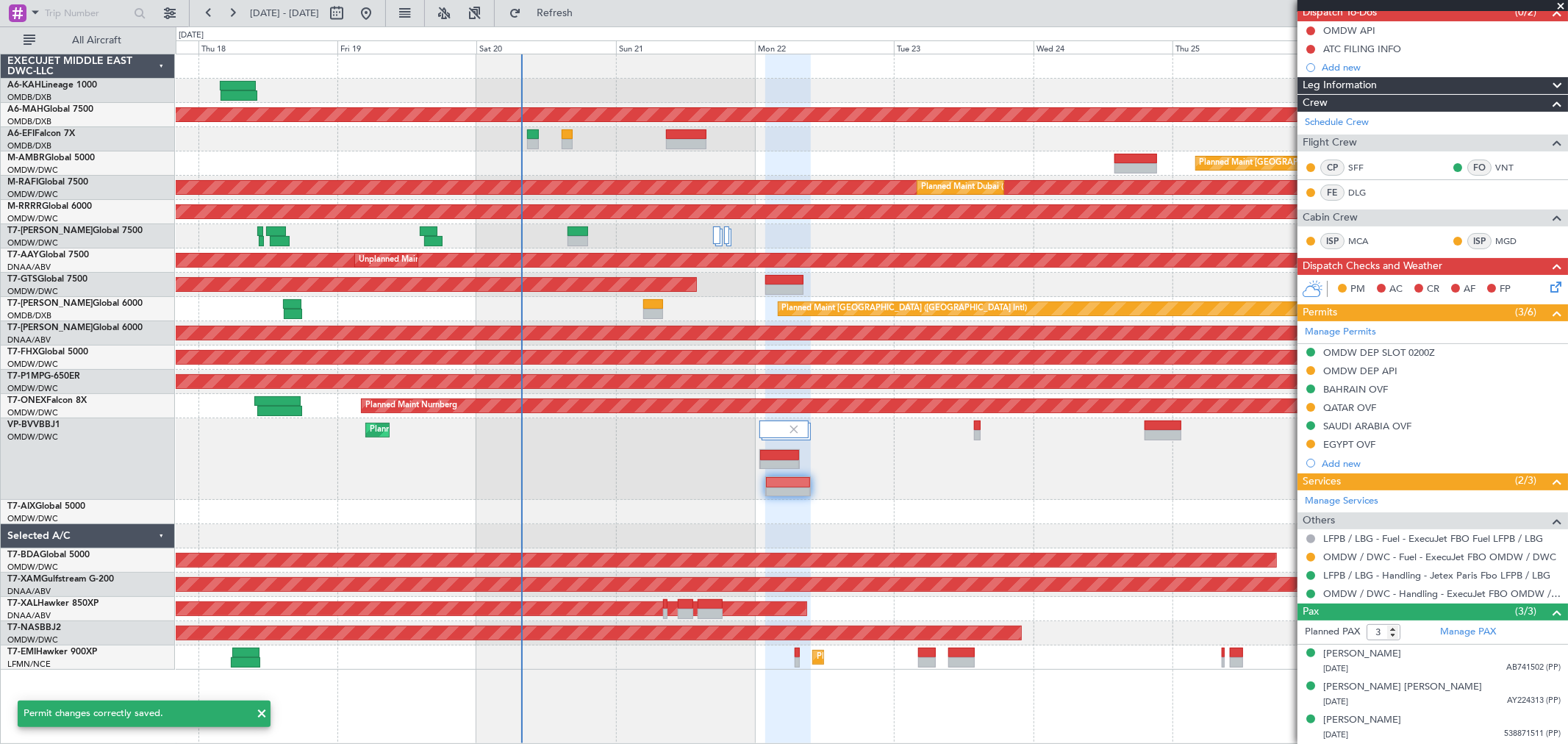
scroll to position [140, 0]
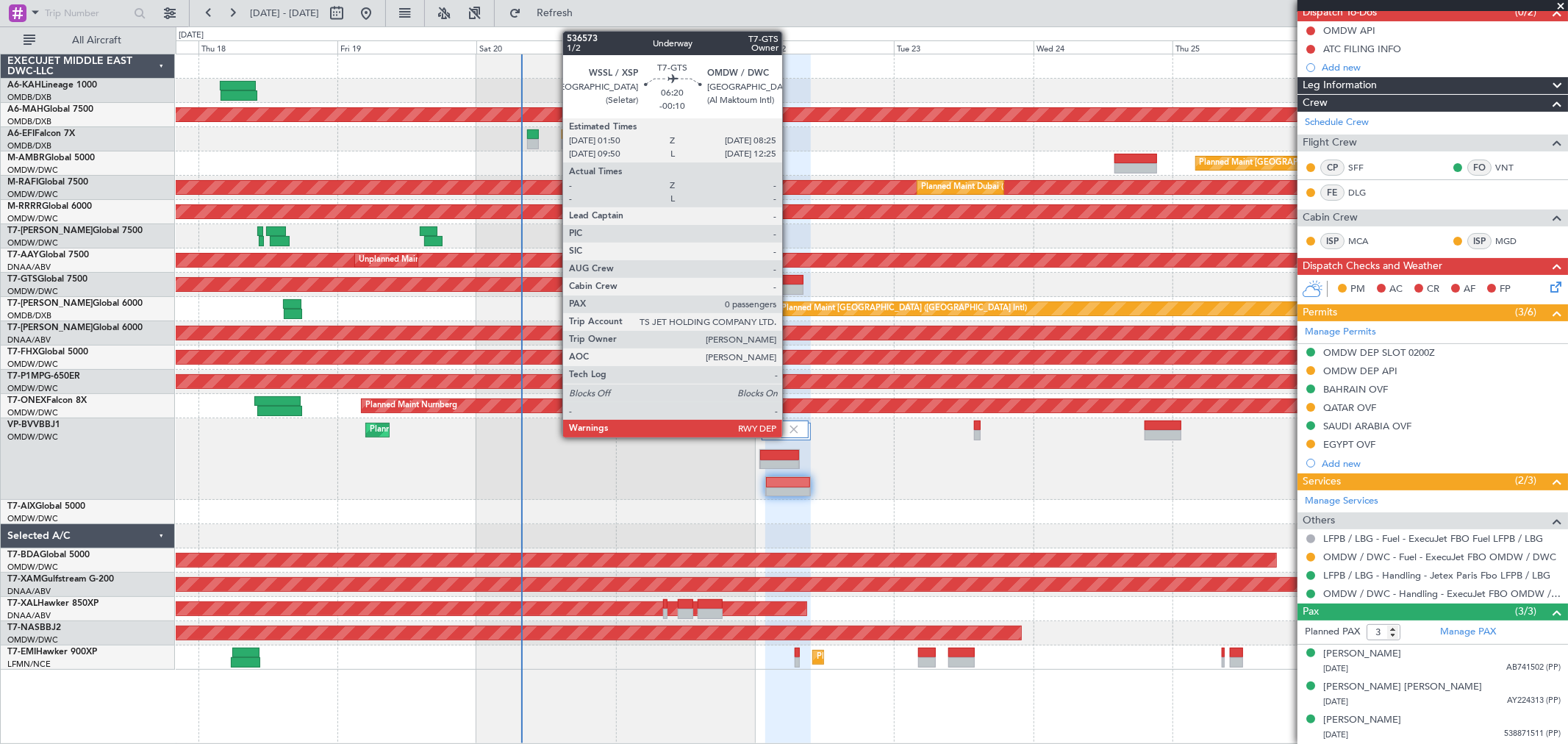
click at [789, 292] on div at bounding box center [784, 290] width 38 height 10
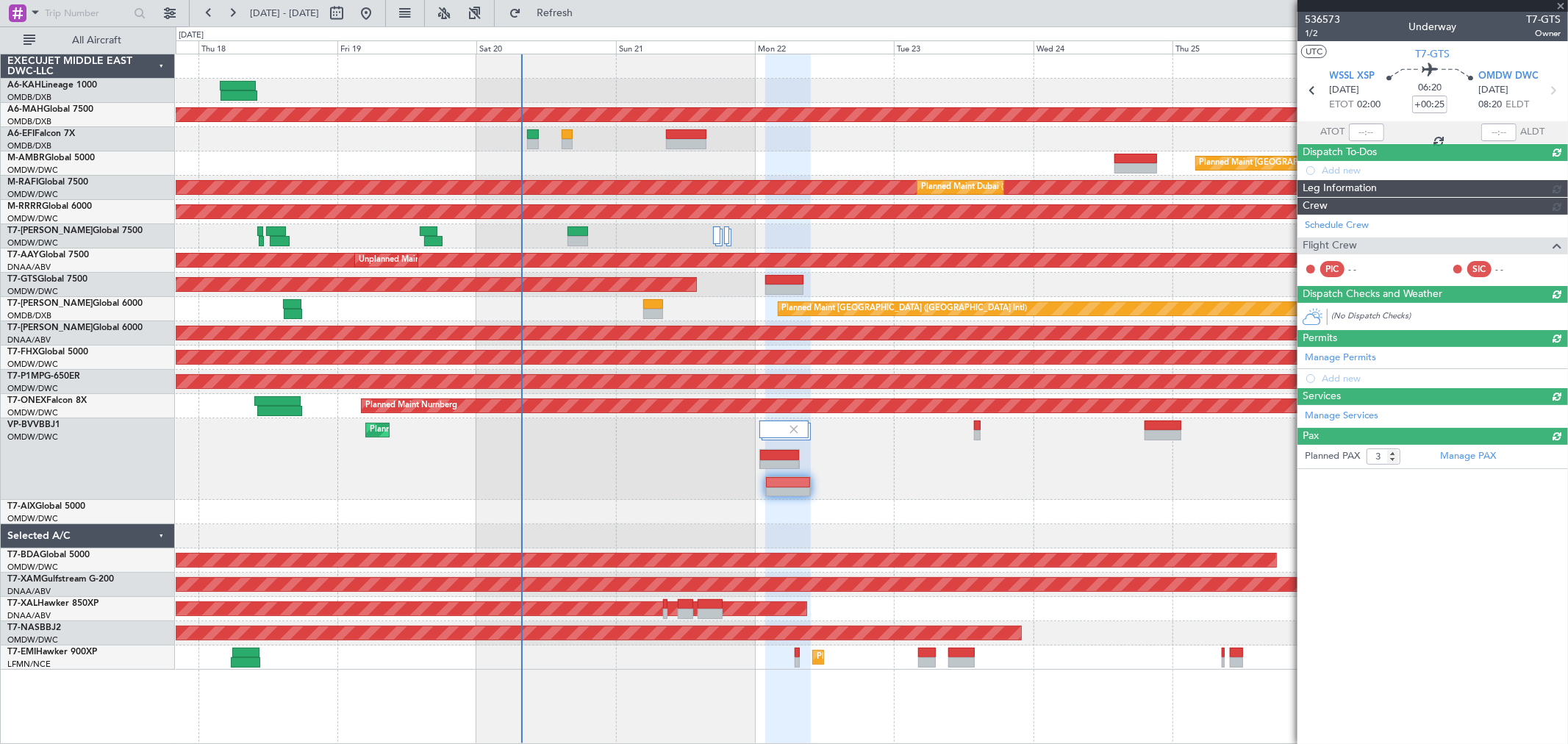
type input "-00:10"
type input "0"
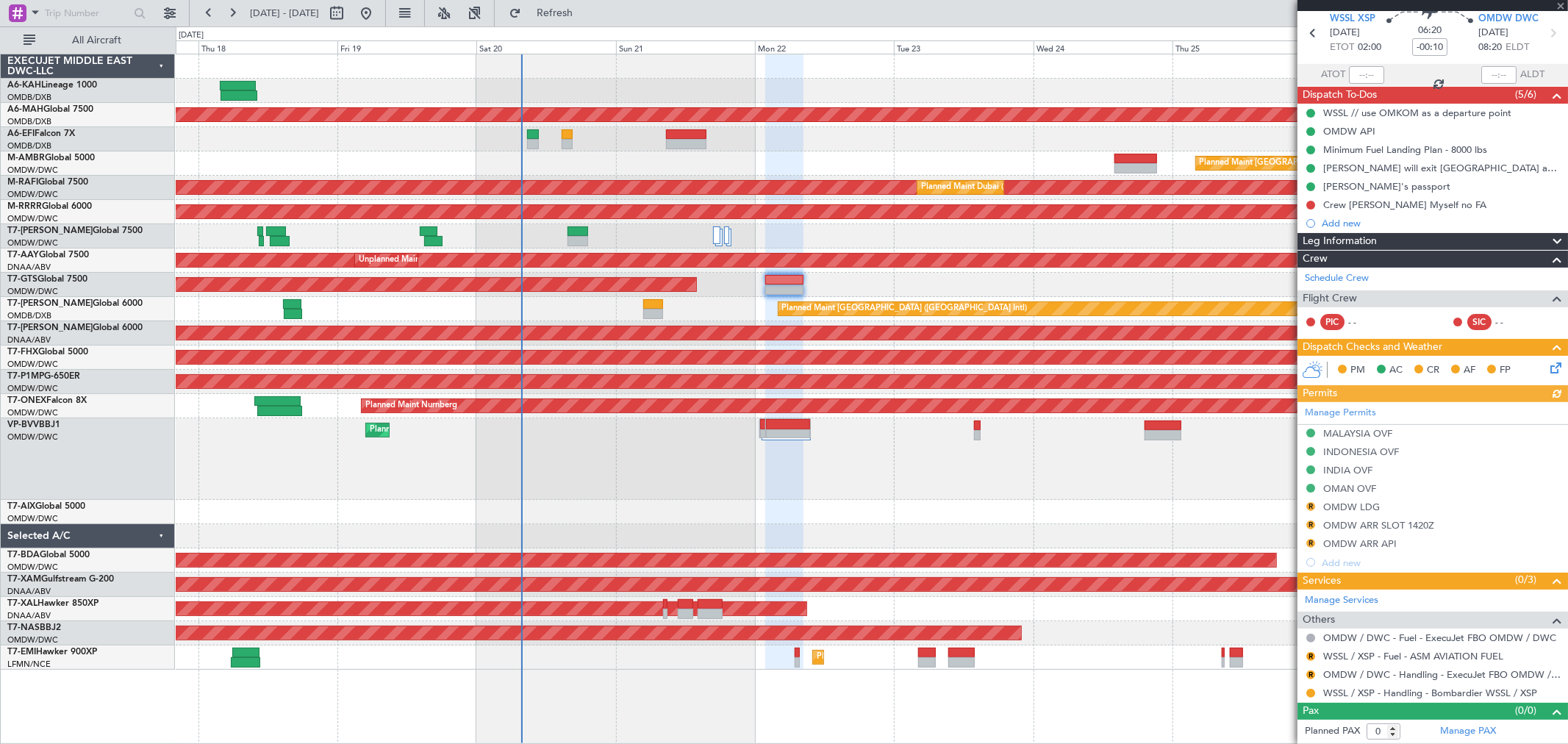
scroll to position [0, 0]
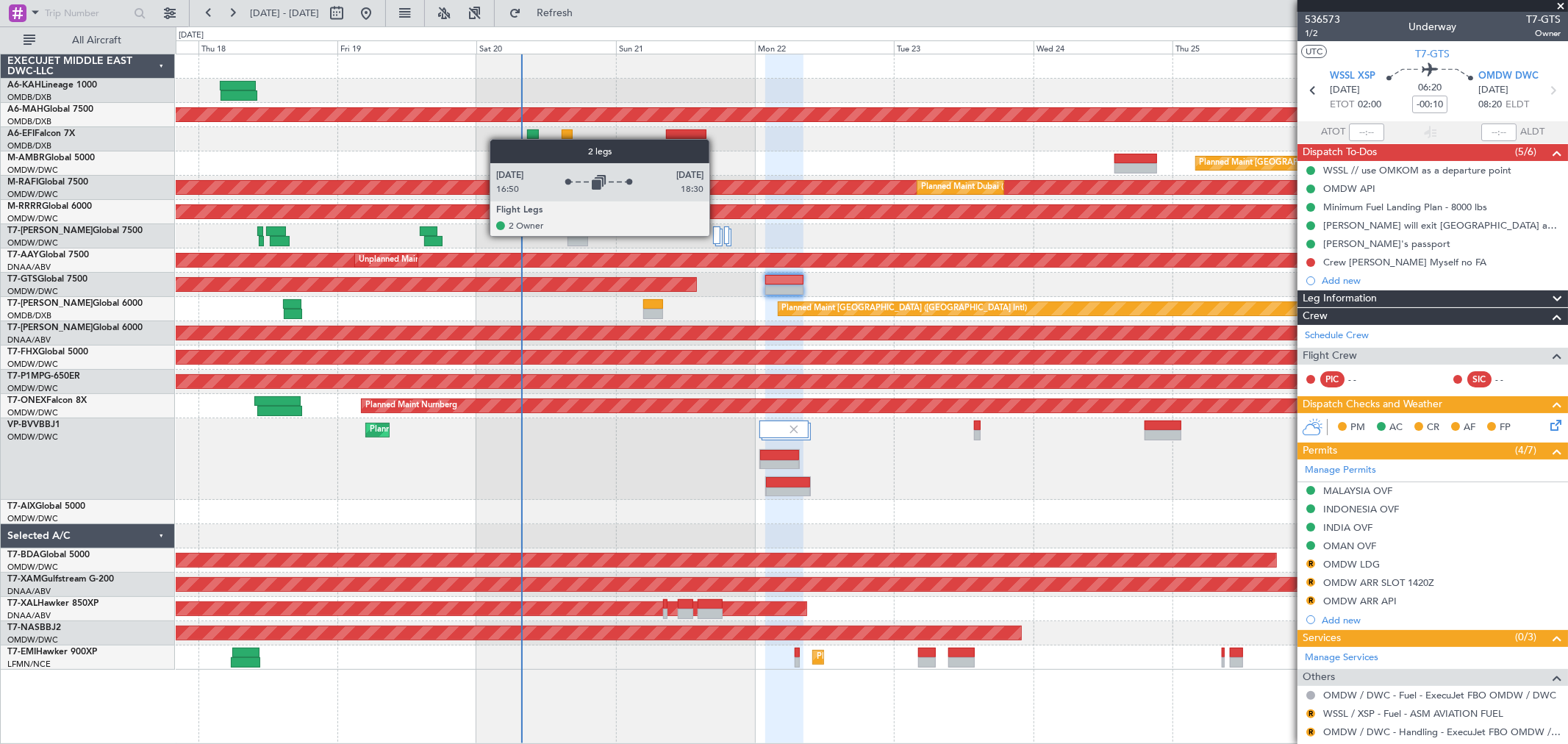
click at [717, 236] on div at bounding box center [717, 236] width 8 height 18
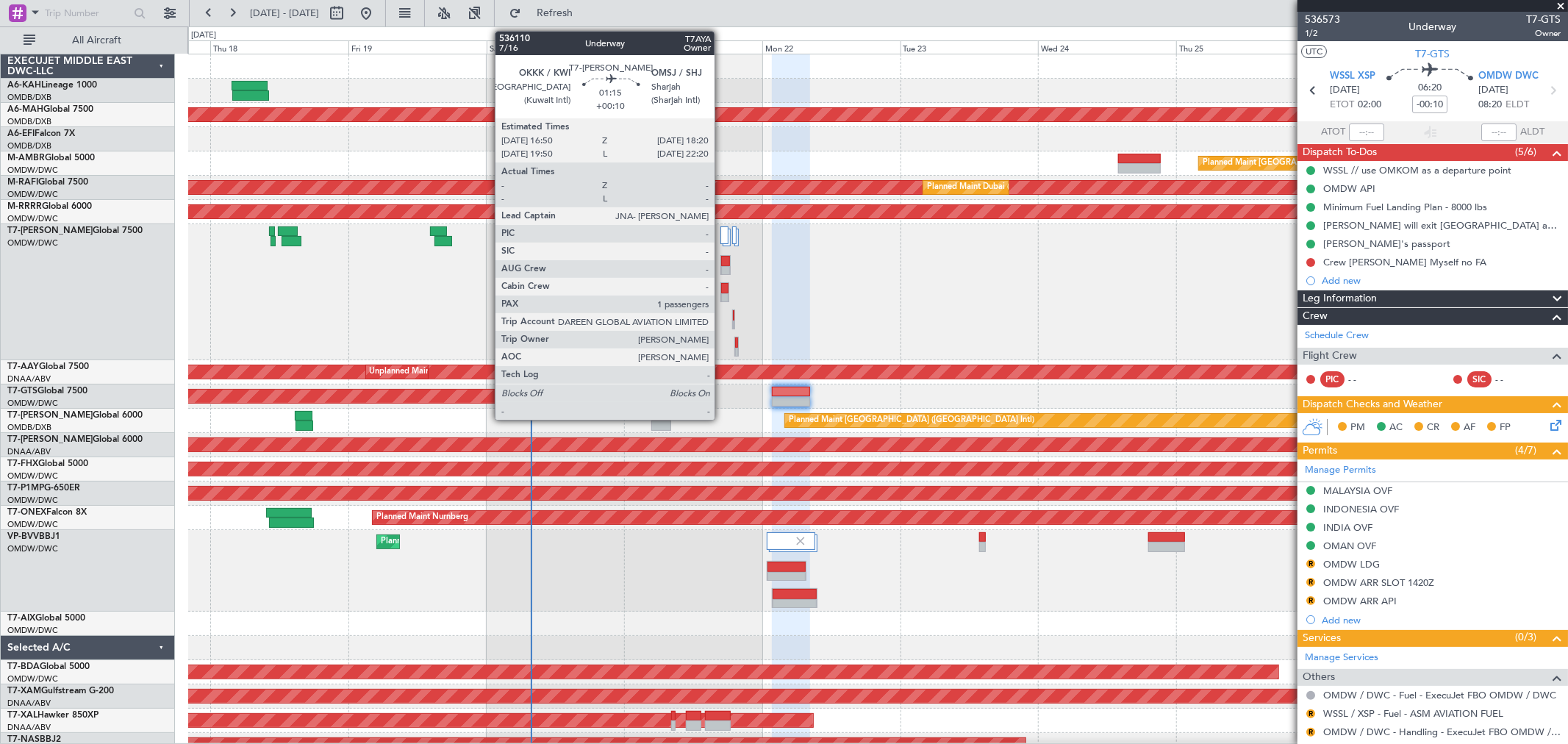
click at [722, 293] on div at bounding box center [725, 298] width 7 height 10
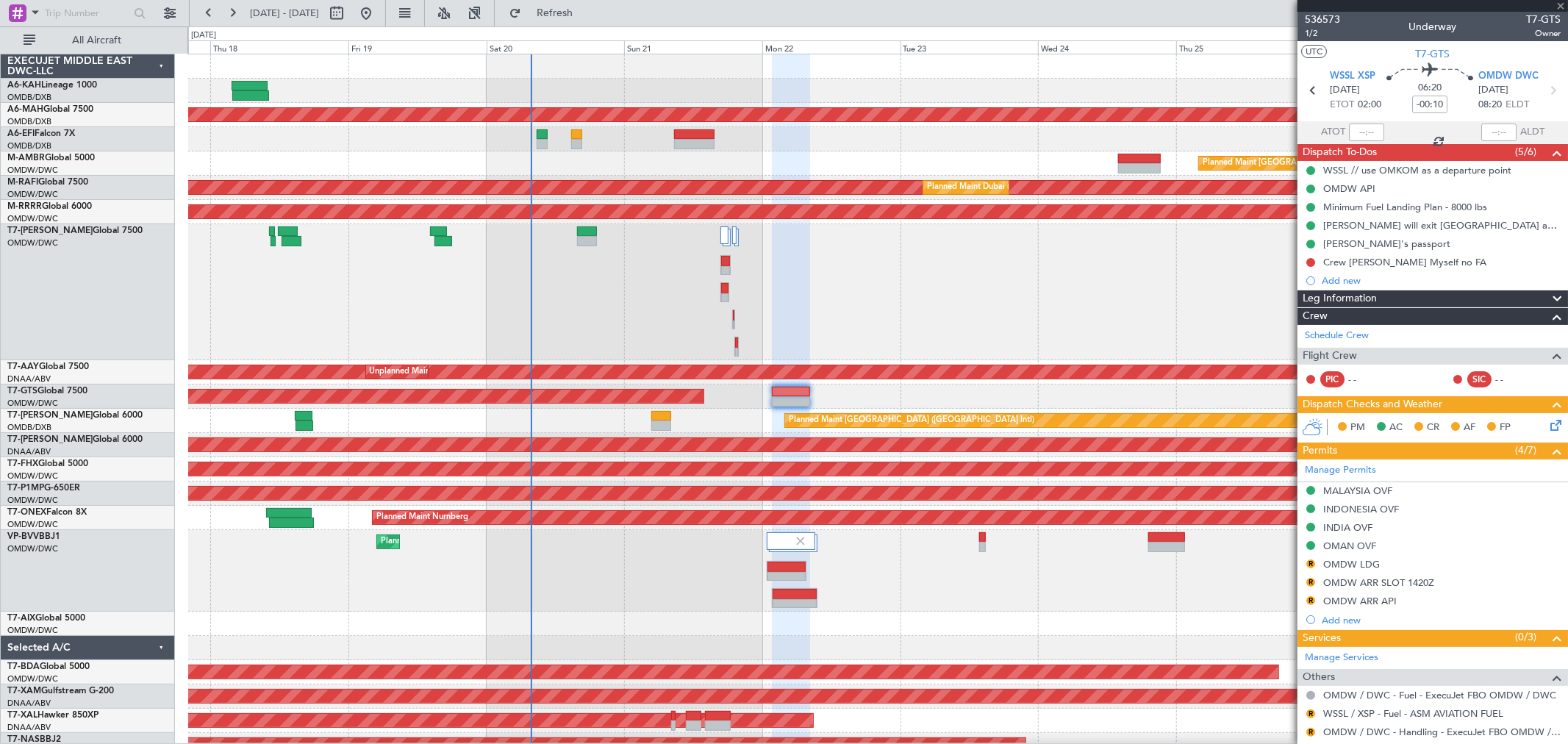
type input "+00:10"
type input "1"
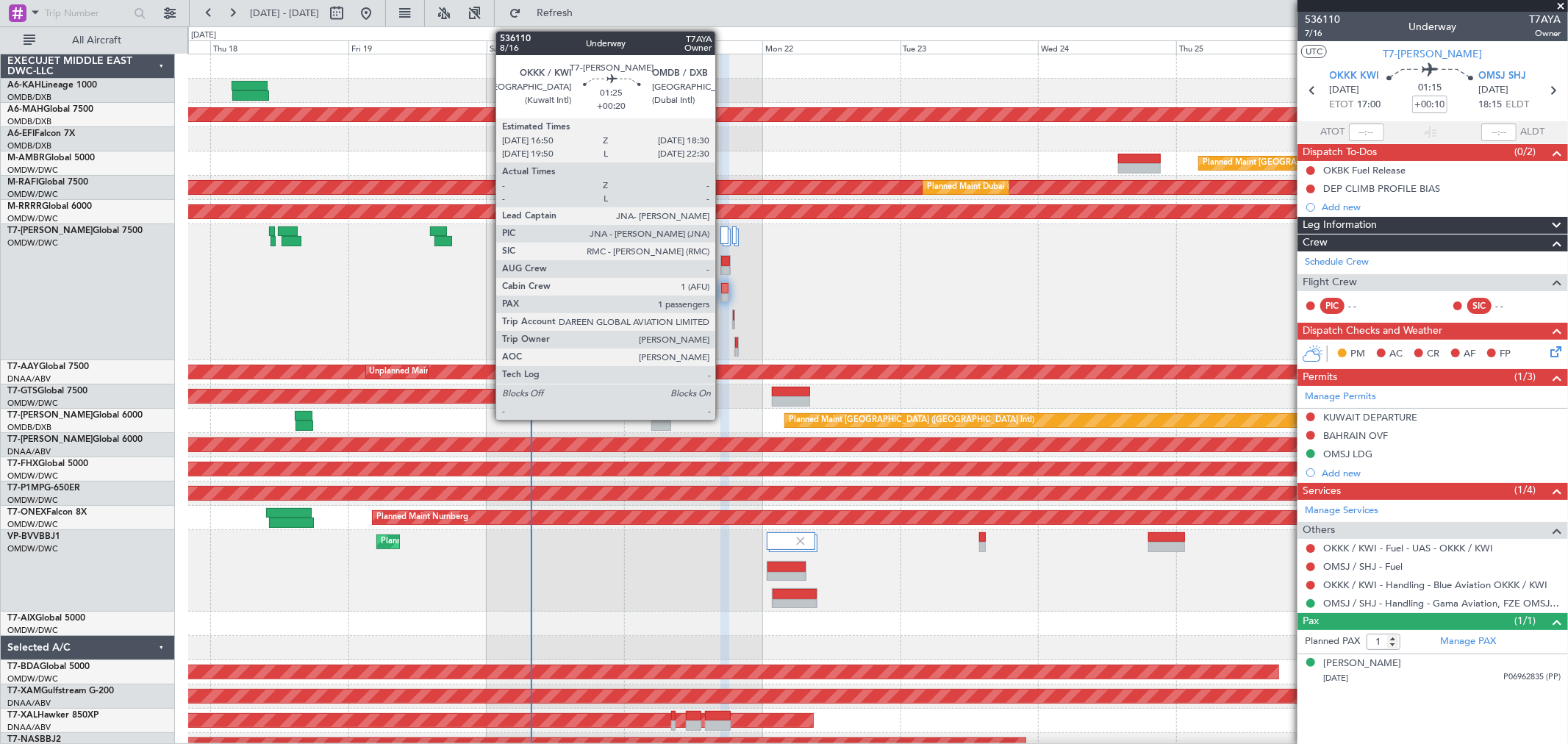
click at [723, 267] on div at bounding box center [726, 272] width 9 height 10
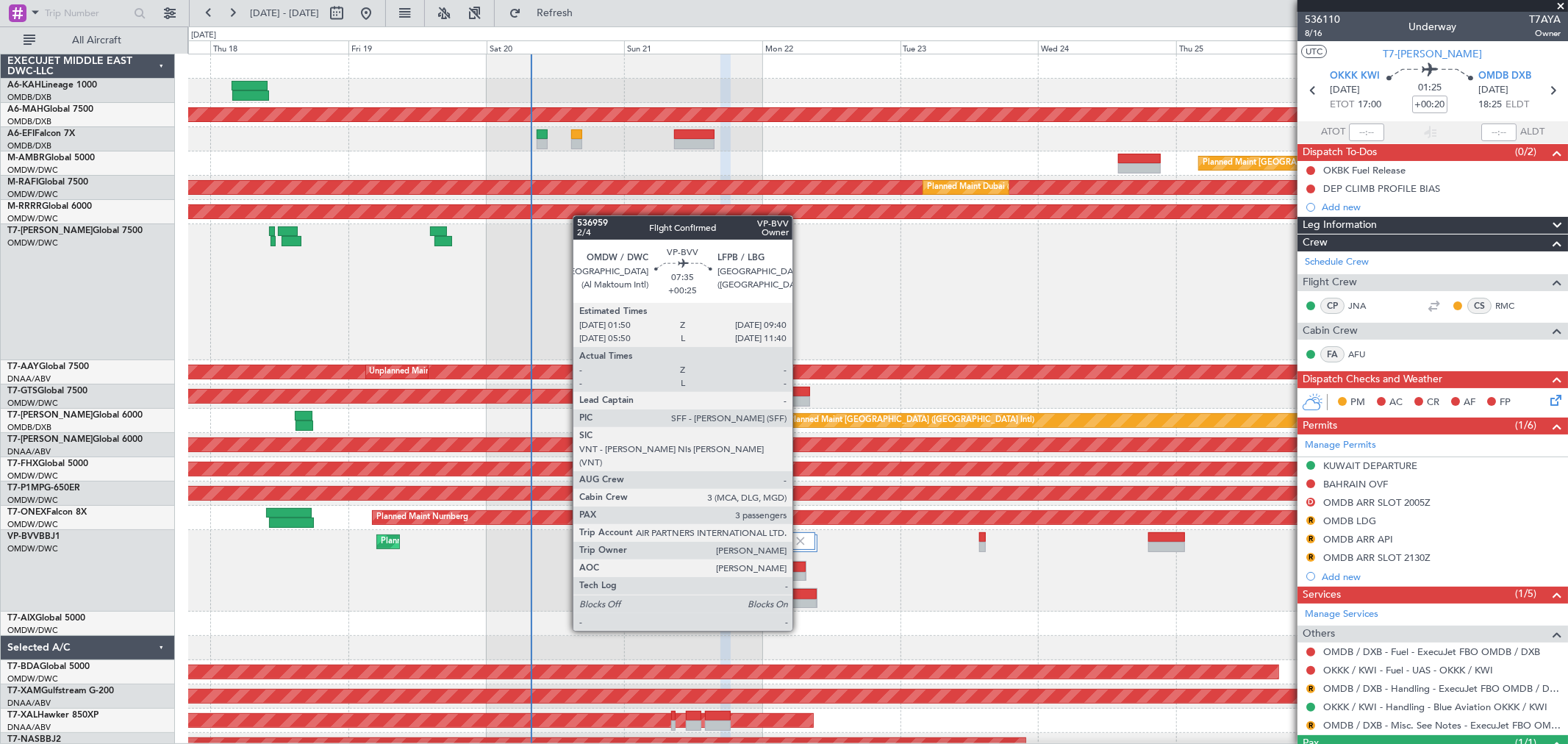
click at [800, 603] on div at bounding box center [794, 604] width 44 height 10
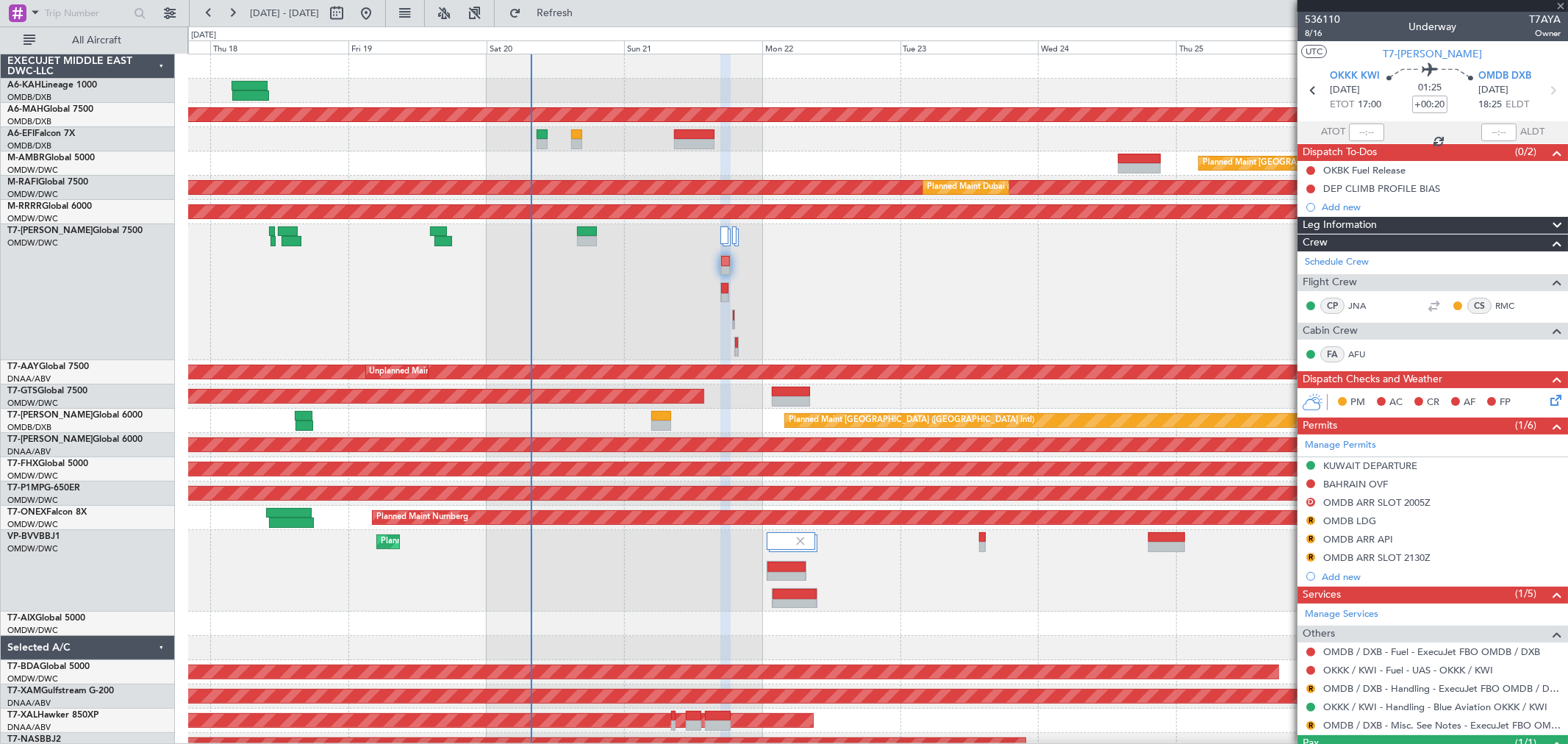
type input "+00:25"
type input "3"
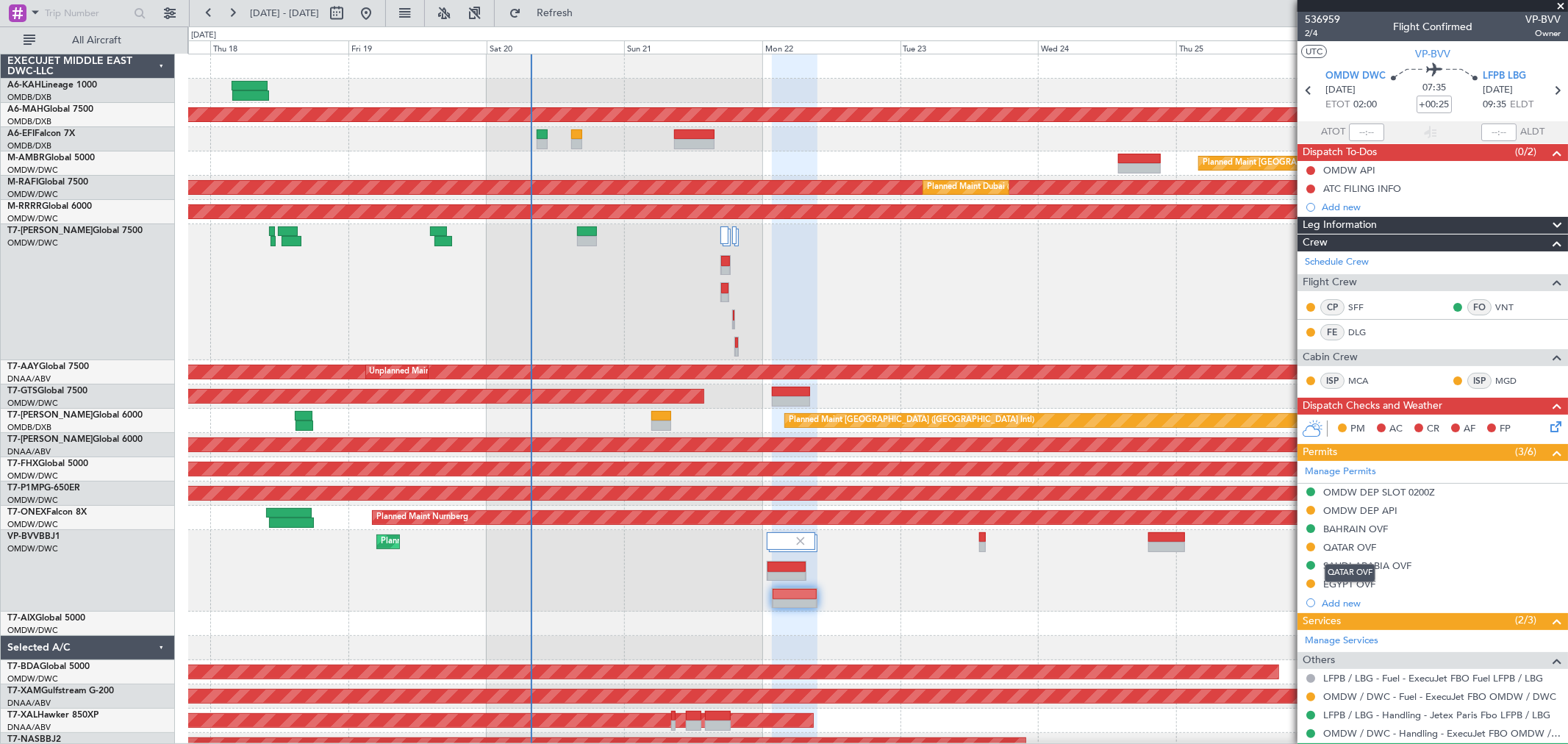
click at [1364, 543] on div "QATAR OVF" at bounding box center [1349, 547] width 53 height 13
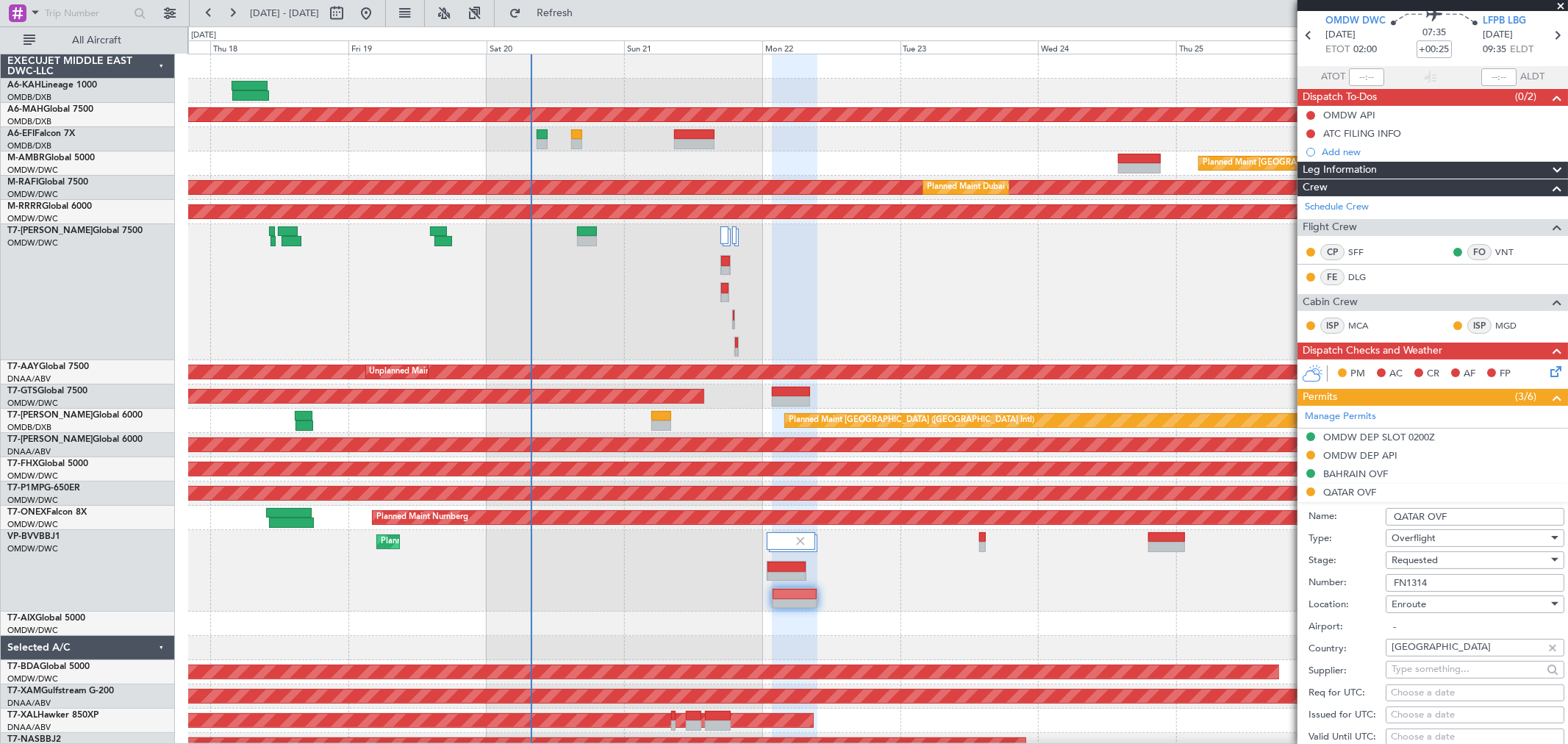
scroll to position [81, 0]
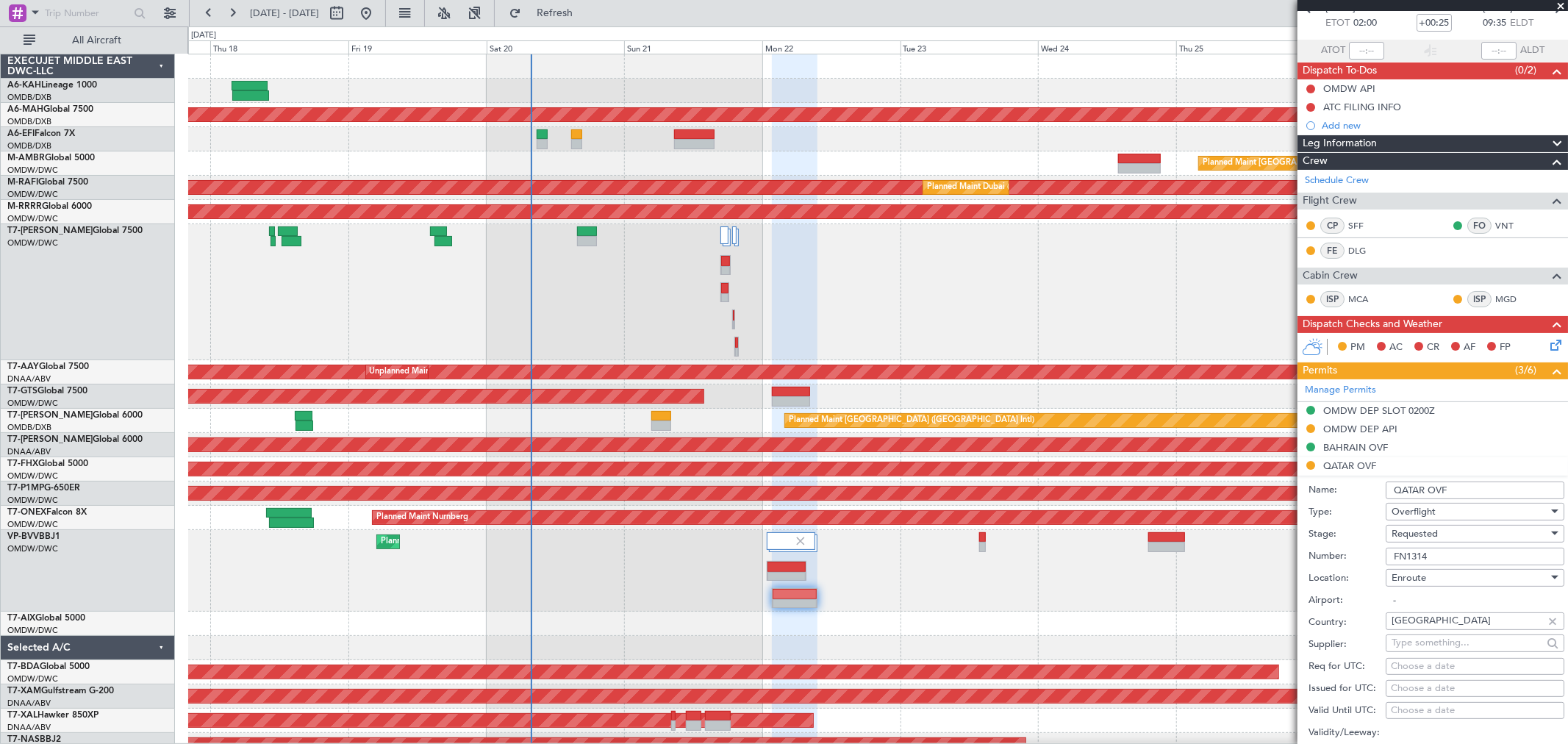
click at [1446, 532] on div "Requested" at bounding box center [1470, 534] width 157 height 22
drag, startPoint x: 1437, startPoint y: 641, endPoint x: 1450, endPoint y: 626, distance: 19.8
click at [1437, 642] on span "Received OK" at bounding box center [1468, 646] width 153 height 22
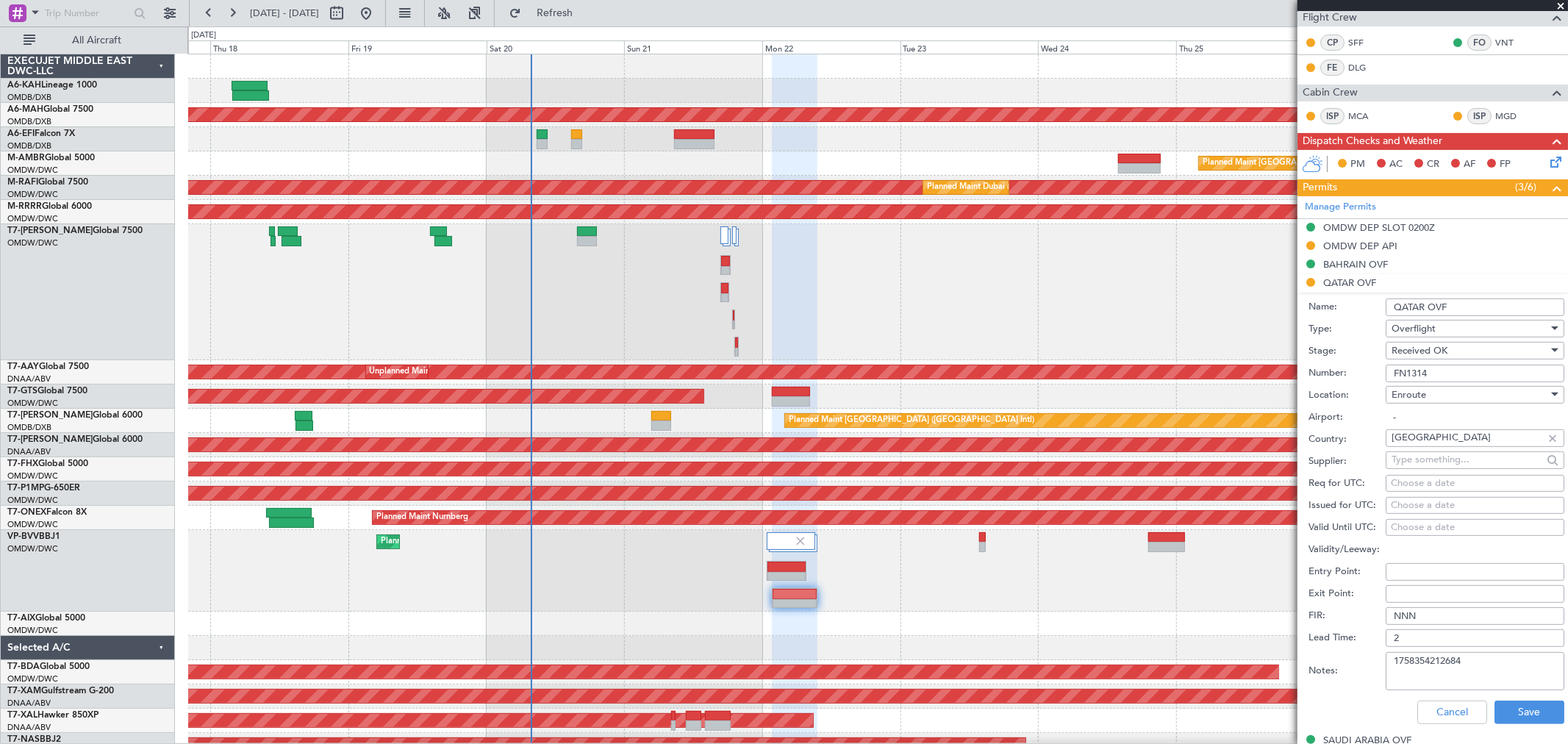
scroll to position [327, 0]
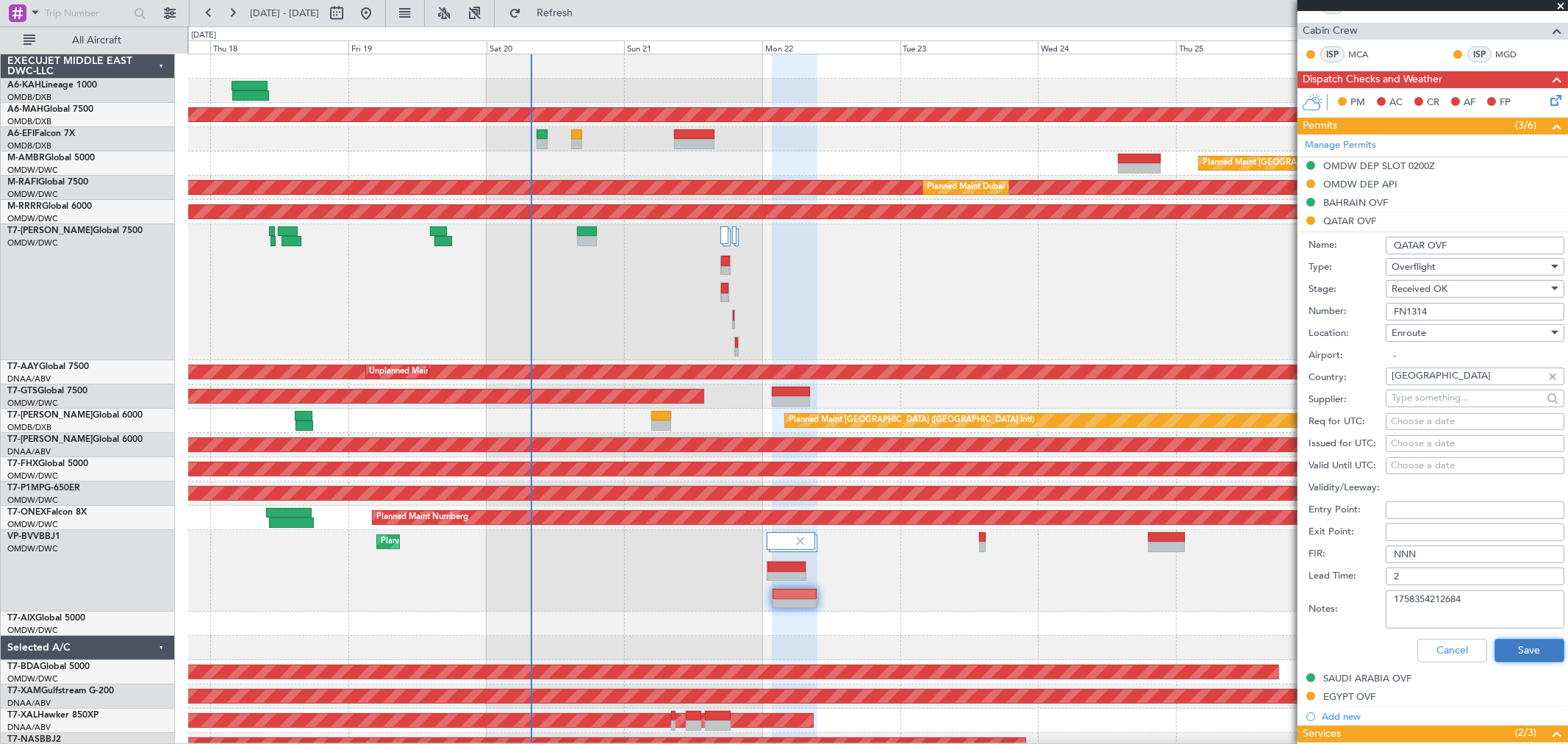
click at [1528, 651] on button "Save" at bounding box center [1529, 651] width 70 height 24
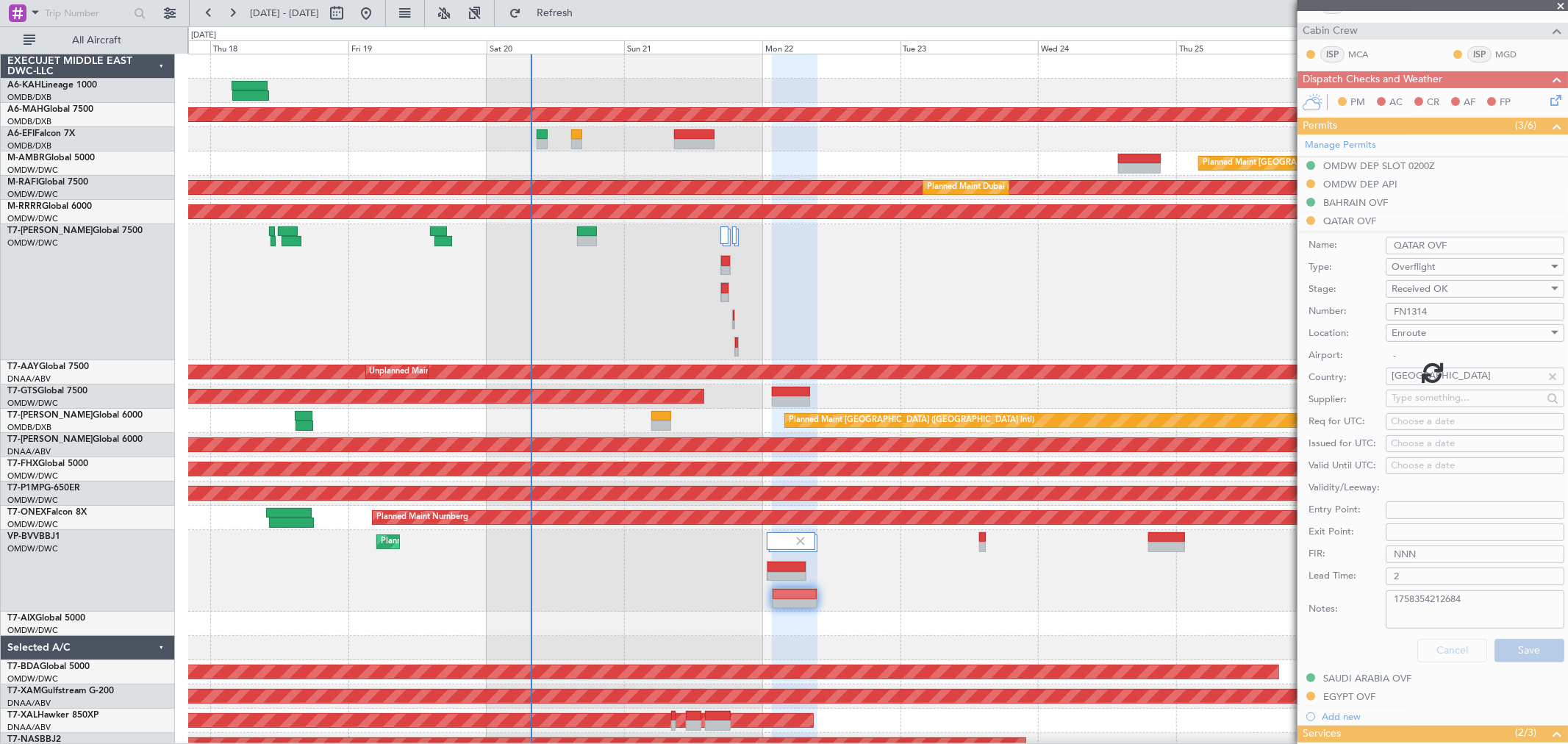
scroll to position [140, 0]
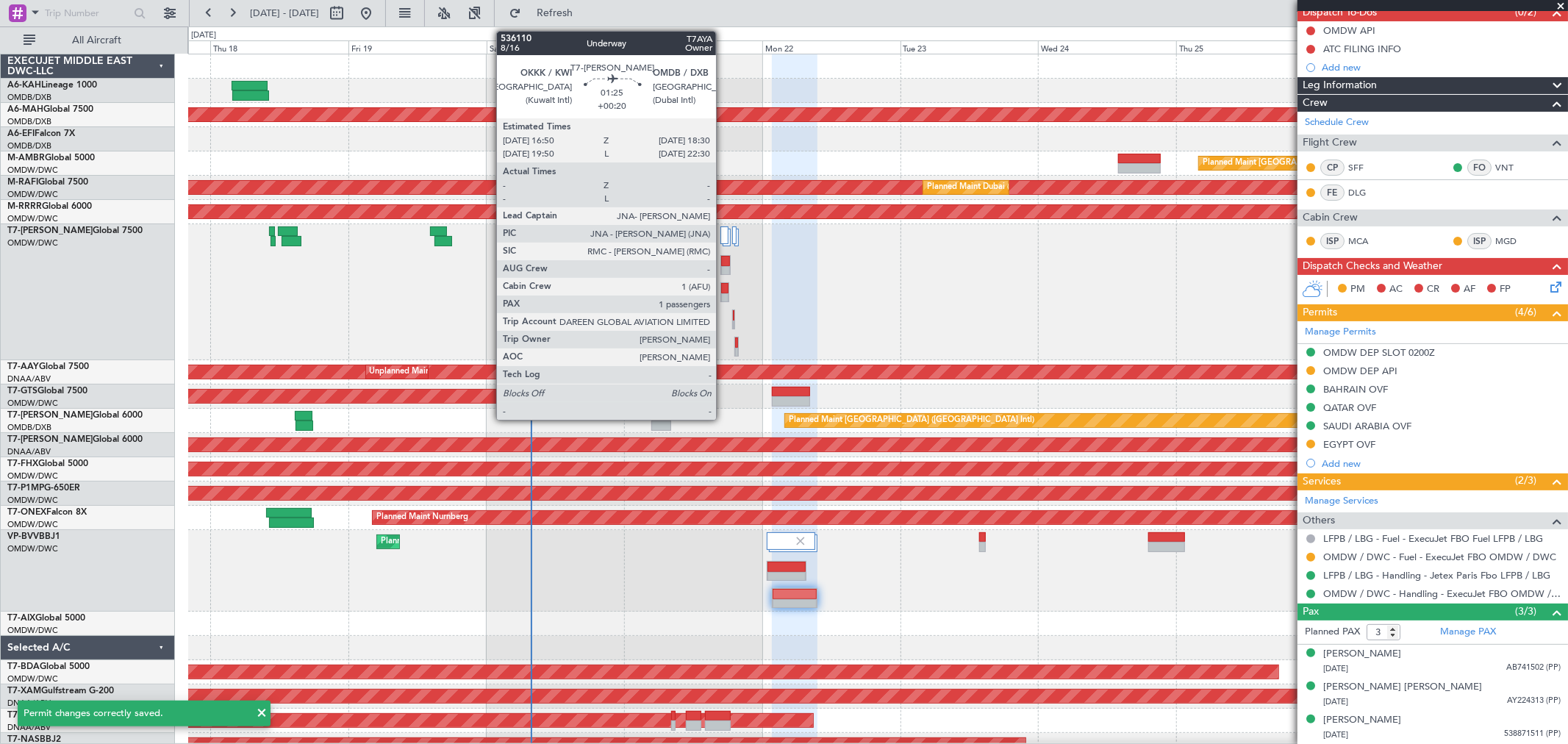
click at [724, 263] on div at bounding box center [726, 261] width 9 height 10
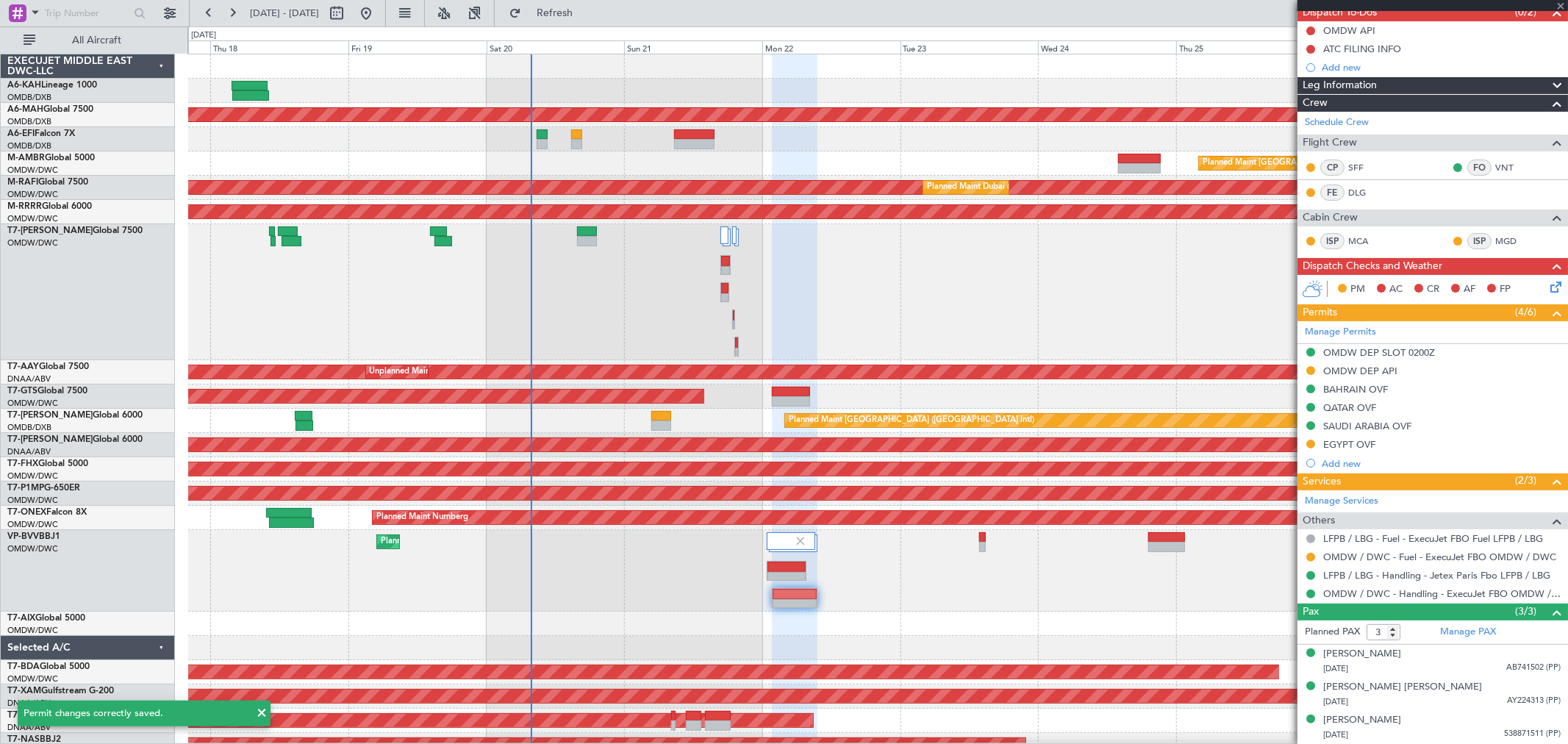
type input "+00:20"
type input "1"
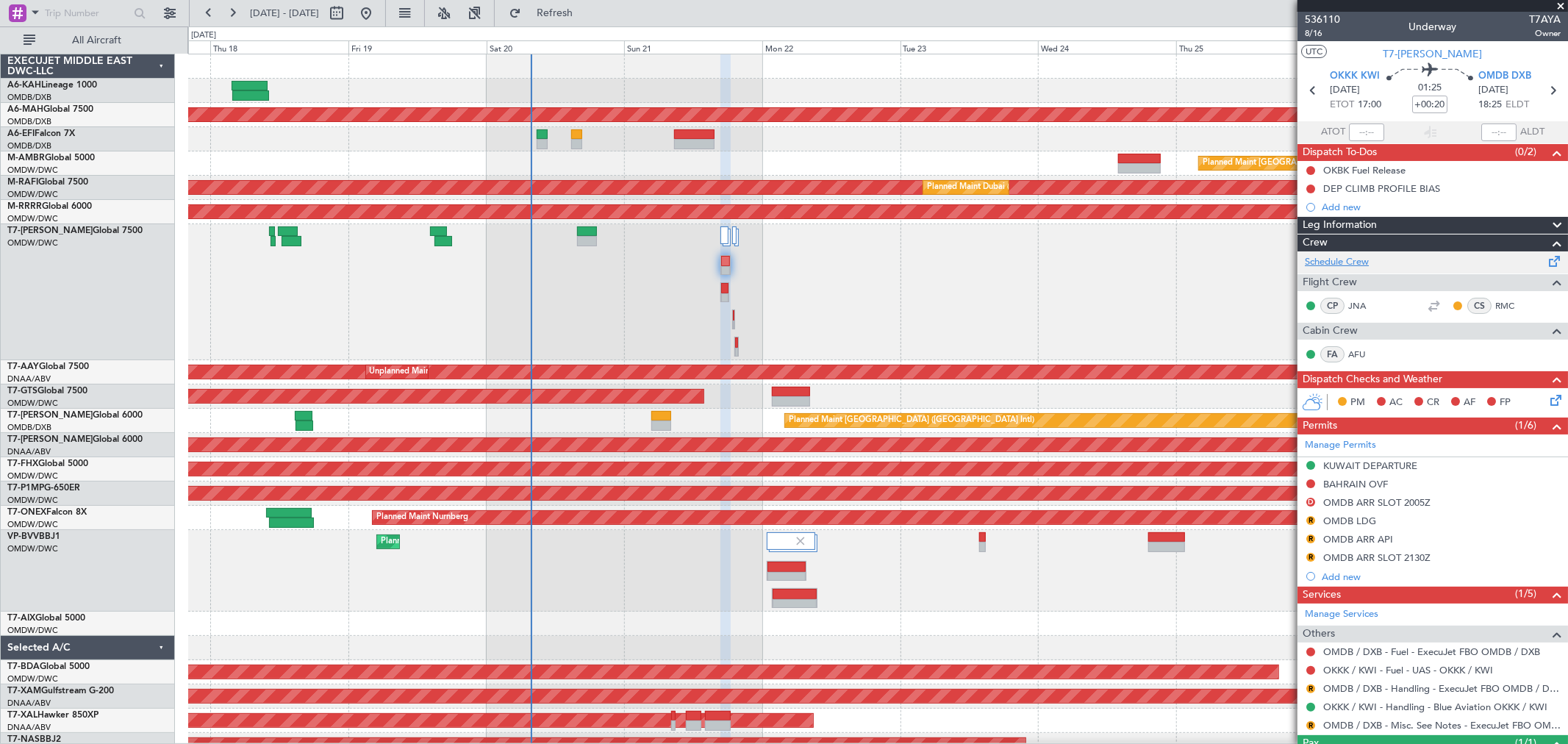
click at [1343, 260] on link "Schedule Crew" at bounding box center [1337, 263] width 64 height 15
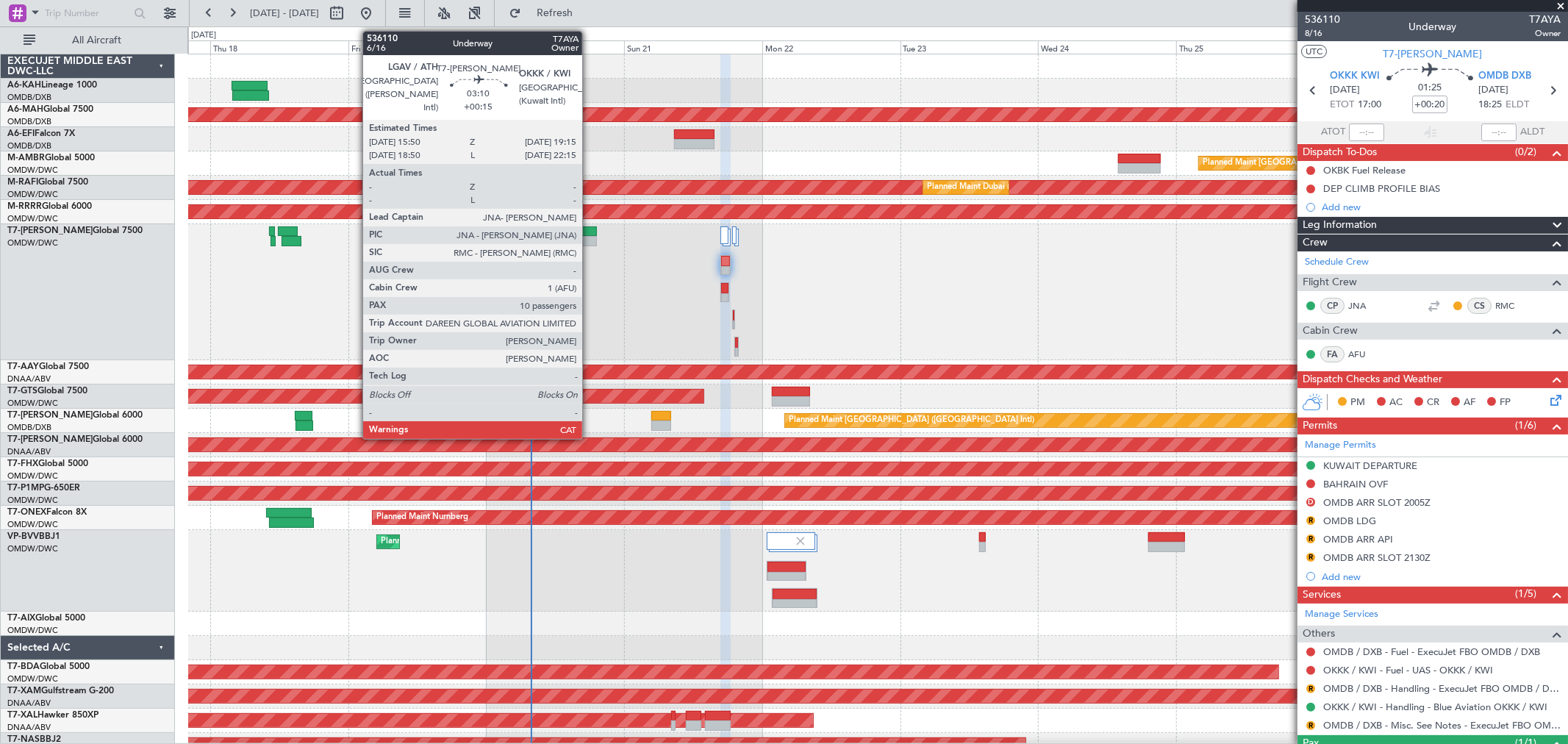
click at [589, 228] on div at bounding box center [587, 232] width 20 height 10
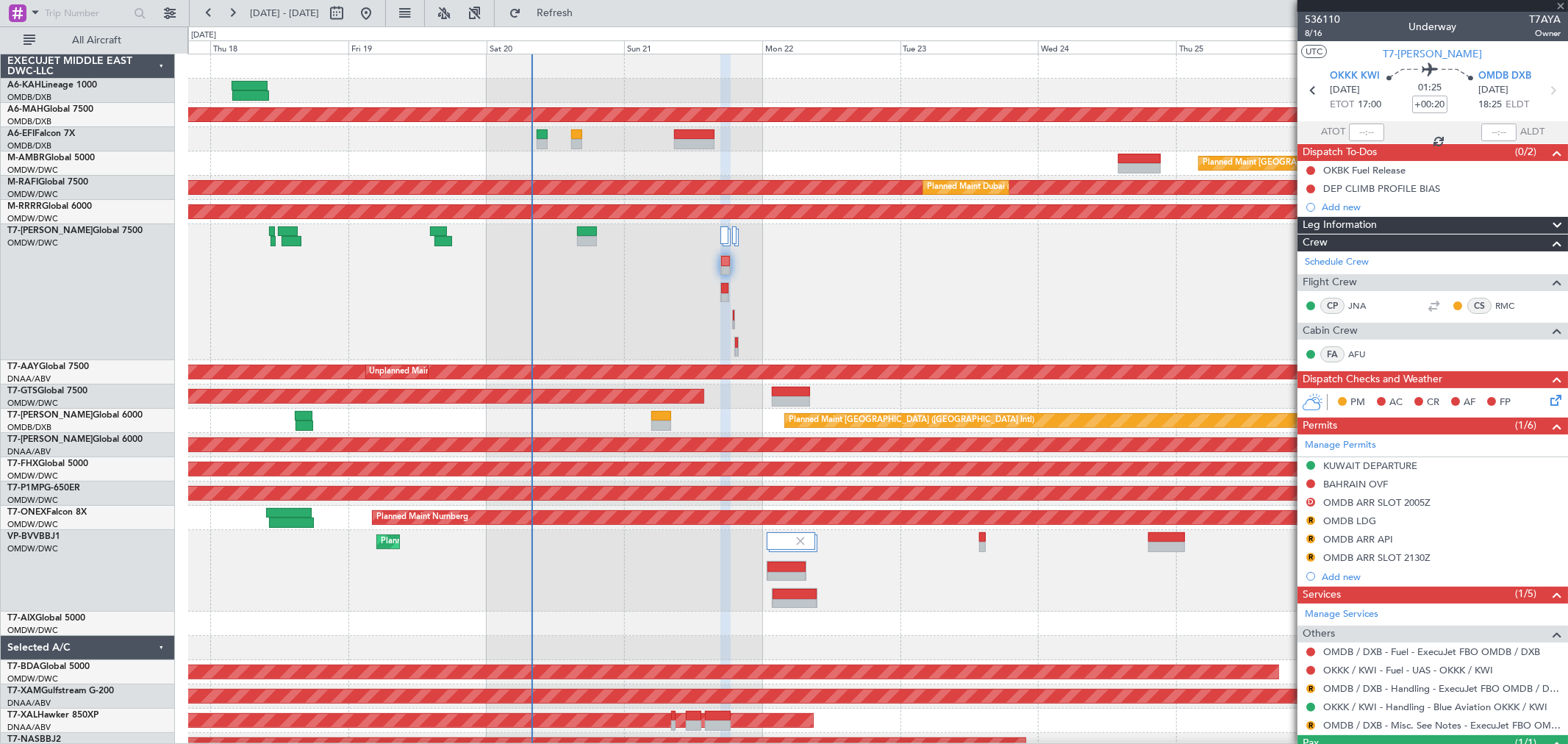
type input "+00:15"
type input "10"
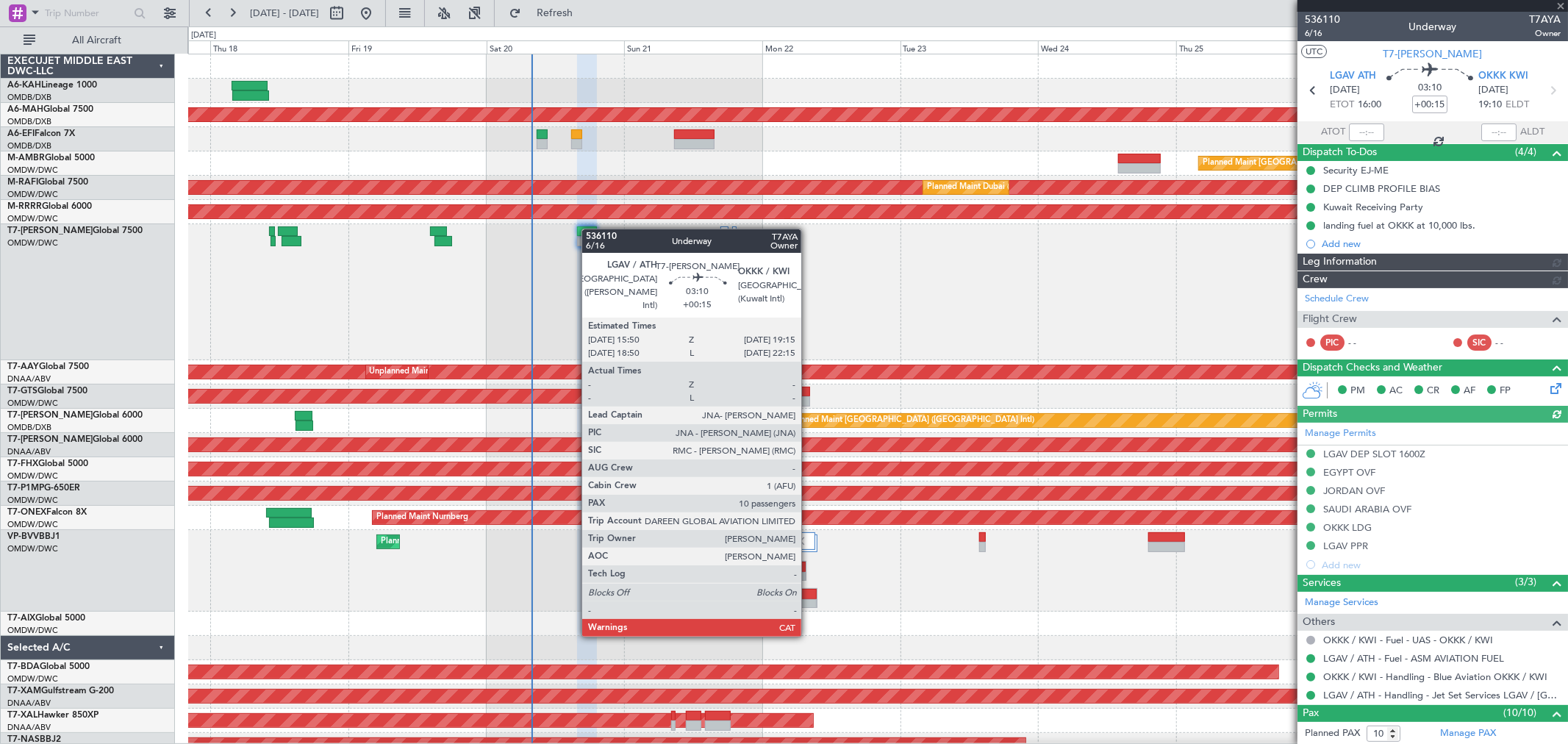
type input "[PERSON_NAME] ([PERSON_NAME])"
type input "7307"
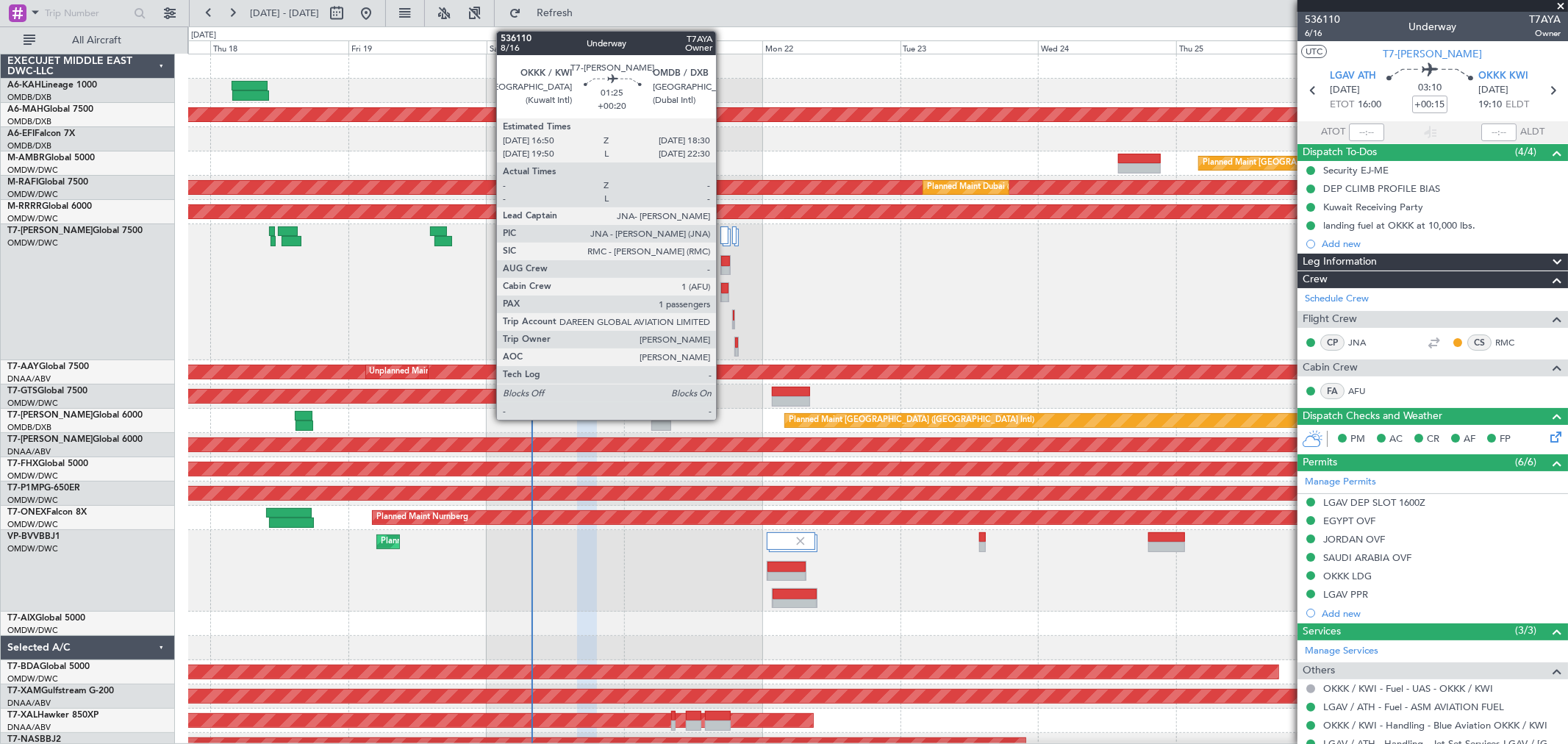
click at [724, 269] on div at bounding box center [726, 272] width 9 height 10
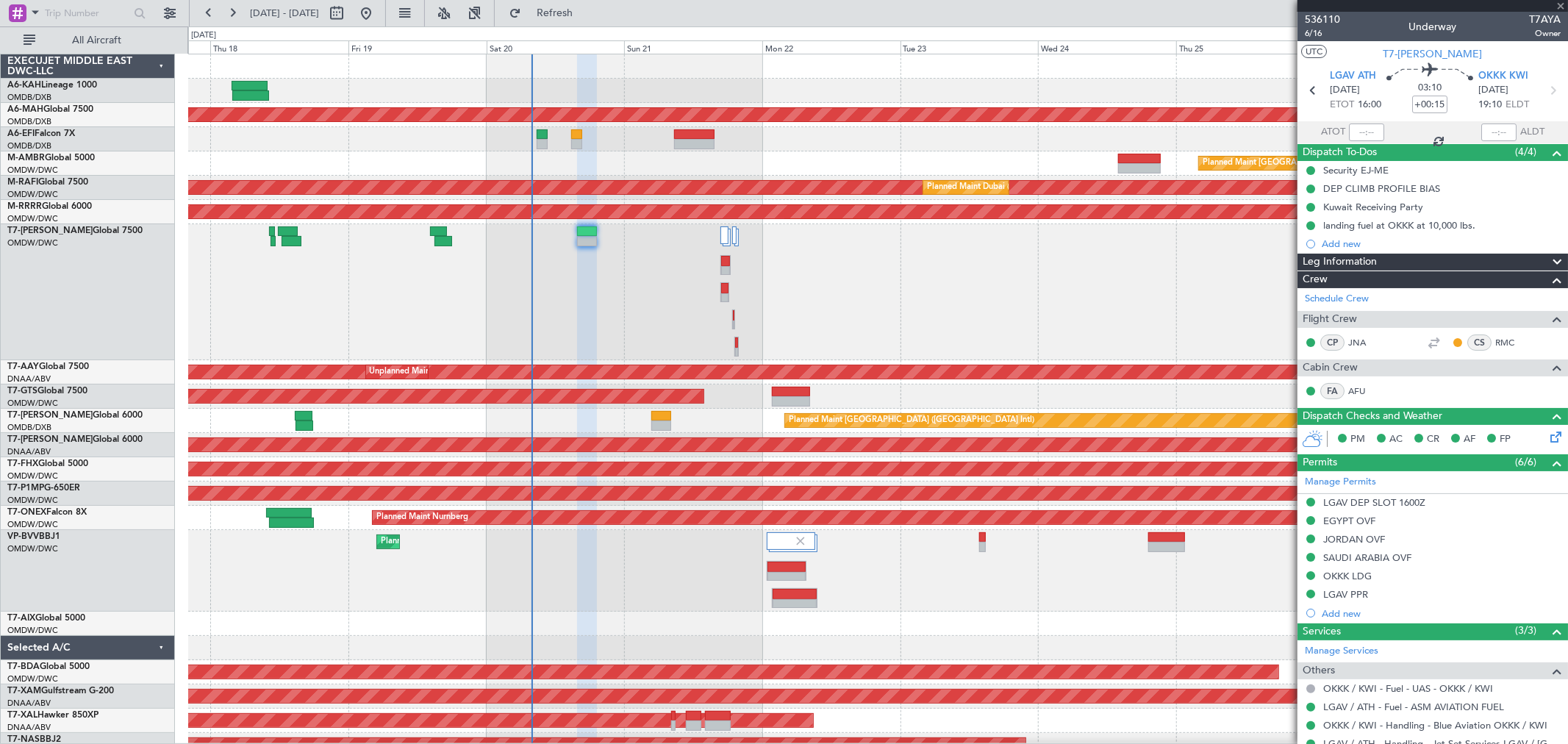
type input "+00:20"
type input "1"
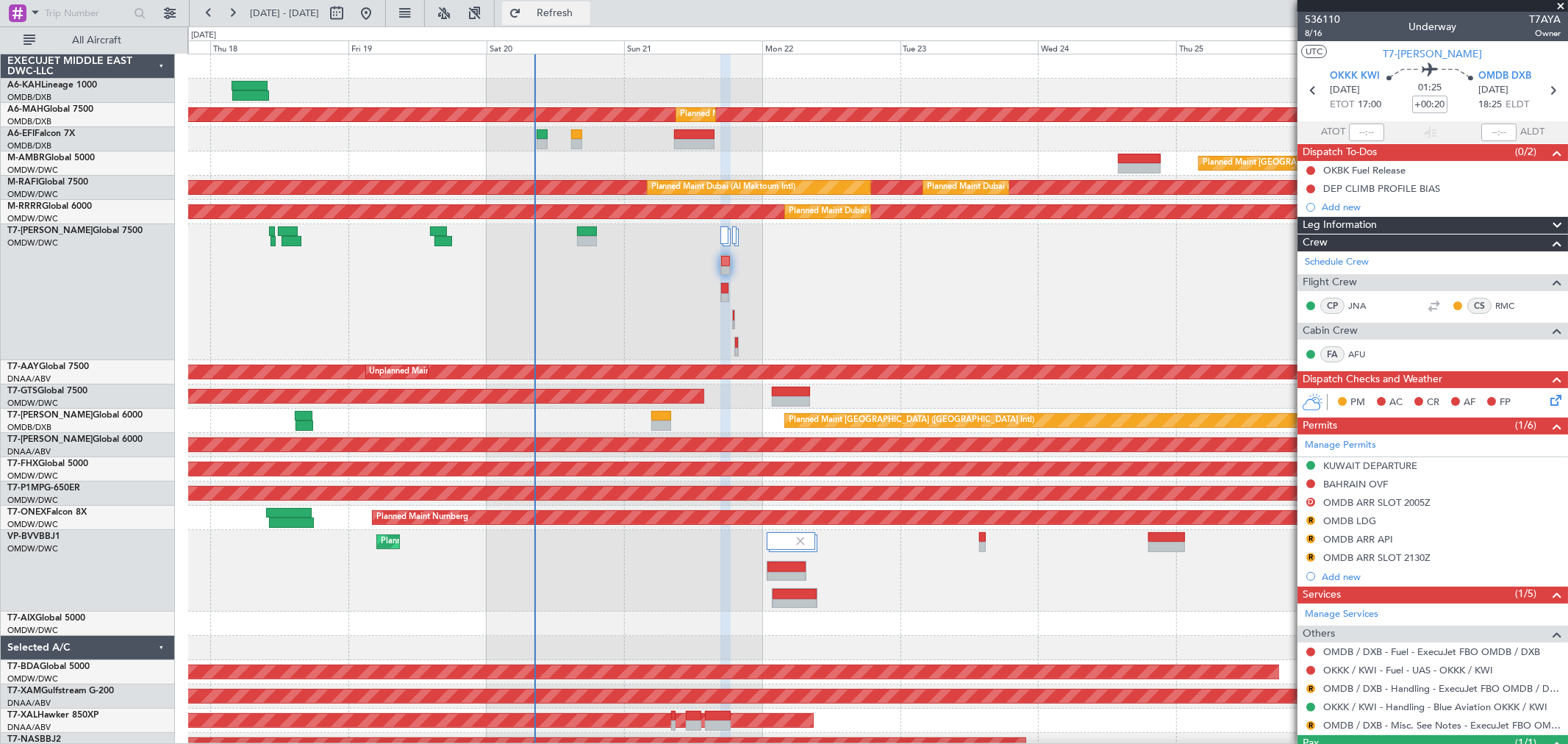
click at [586, 16] on span "Refresh" at bounding box center [555, 13] width 62 height 10
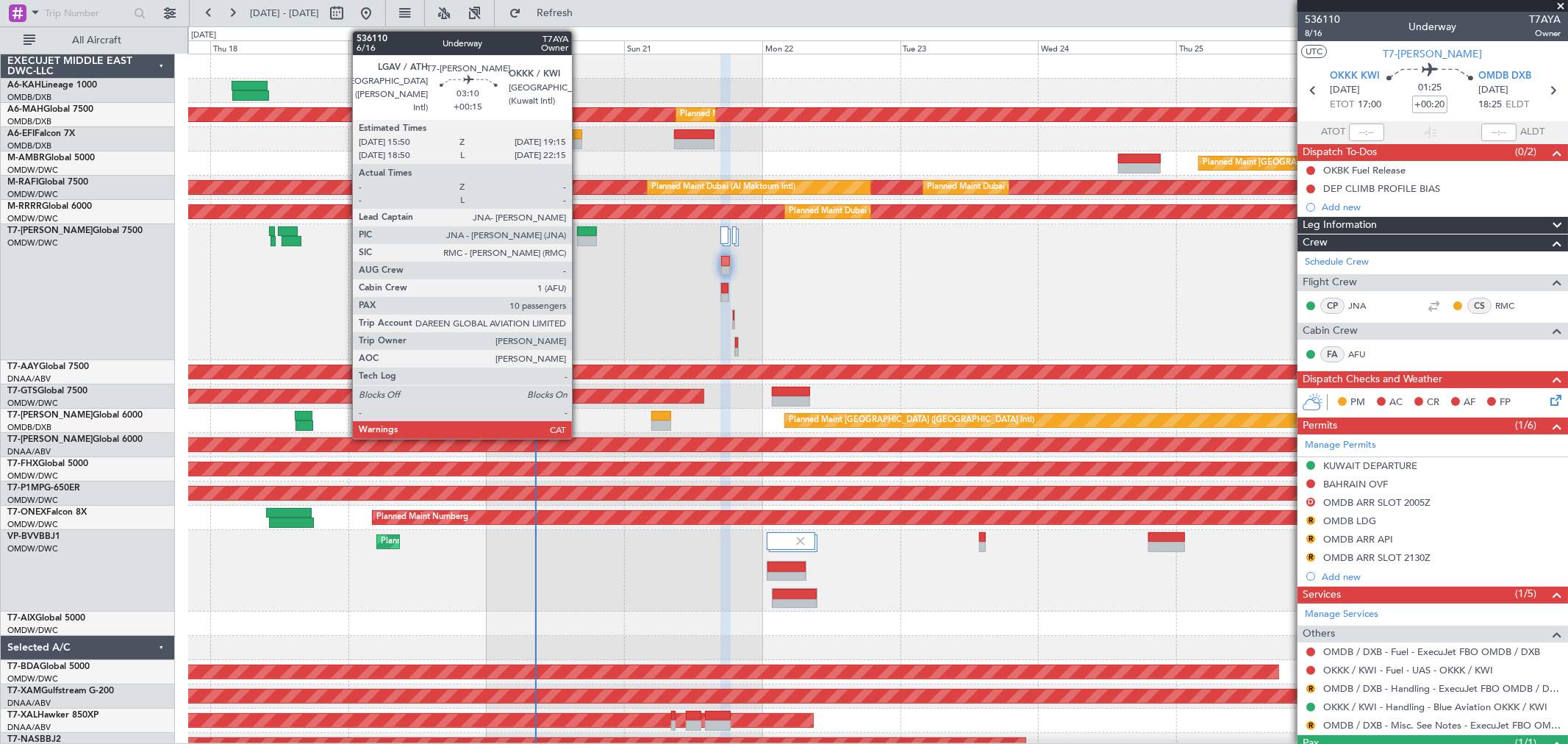
click at [580, 239] on div at bounding box center [587, 241] width 20 height 10
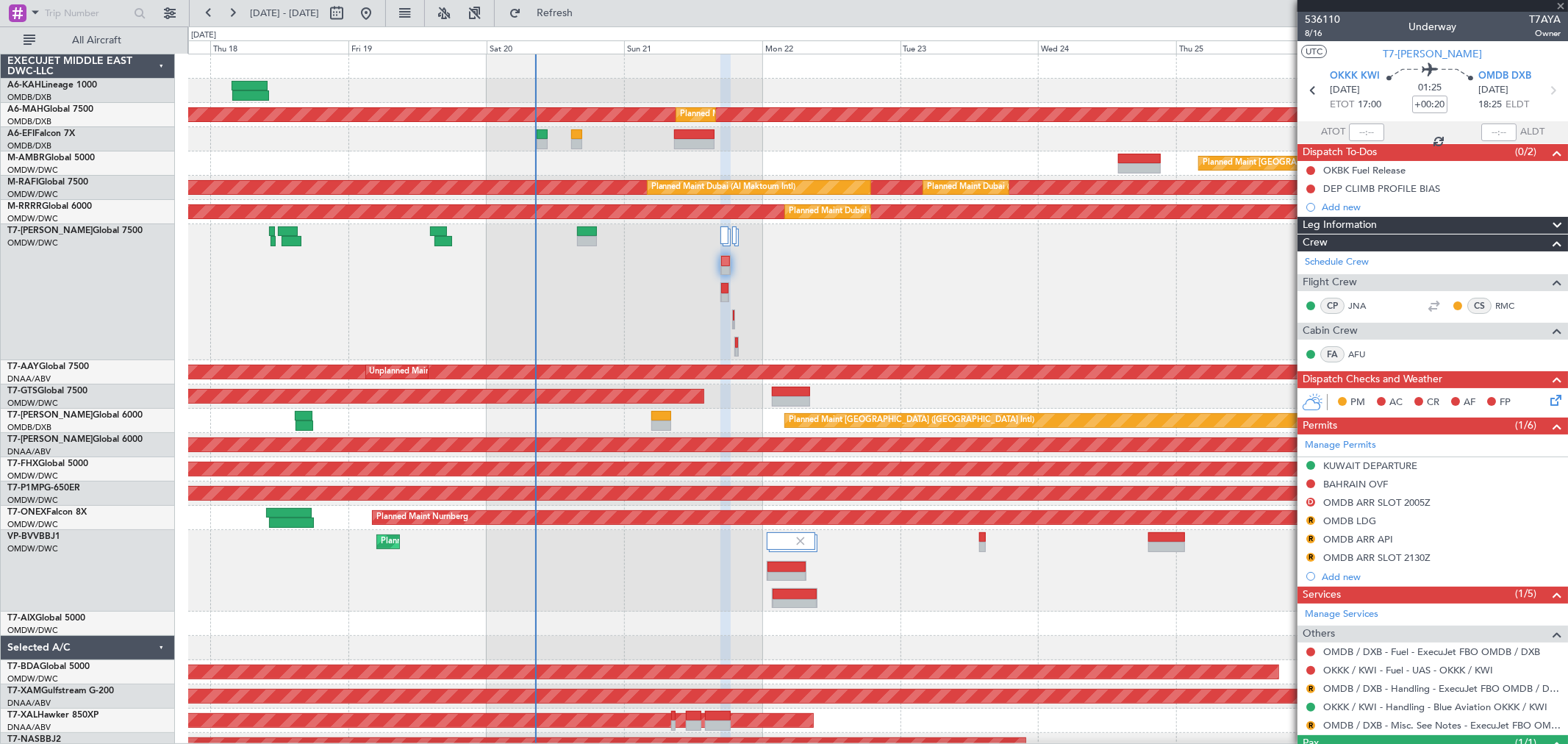
type input "+00:15"
type input "10"
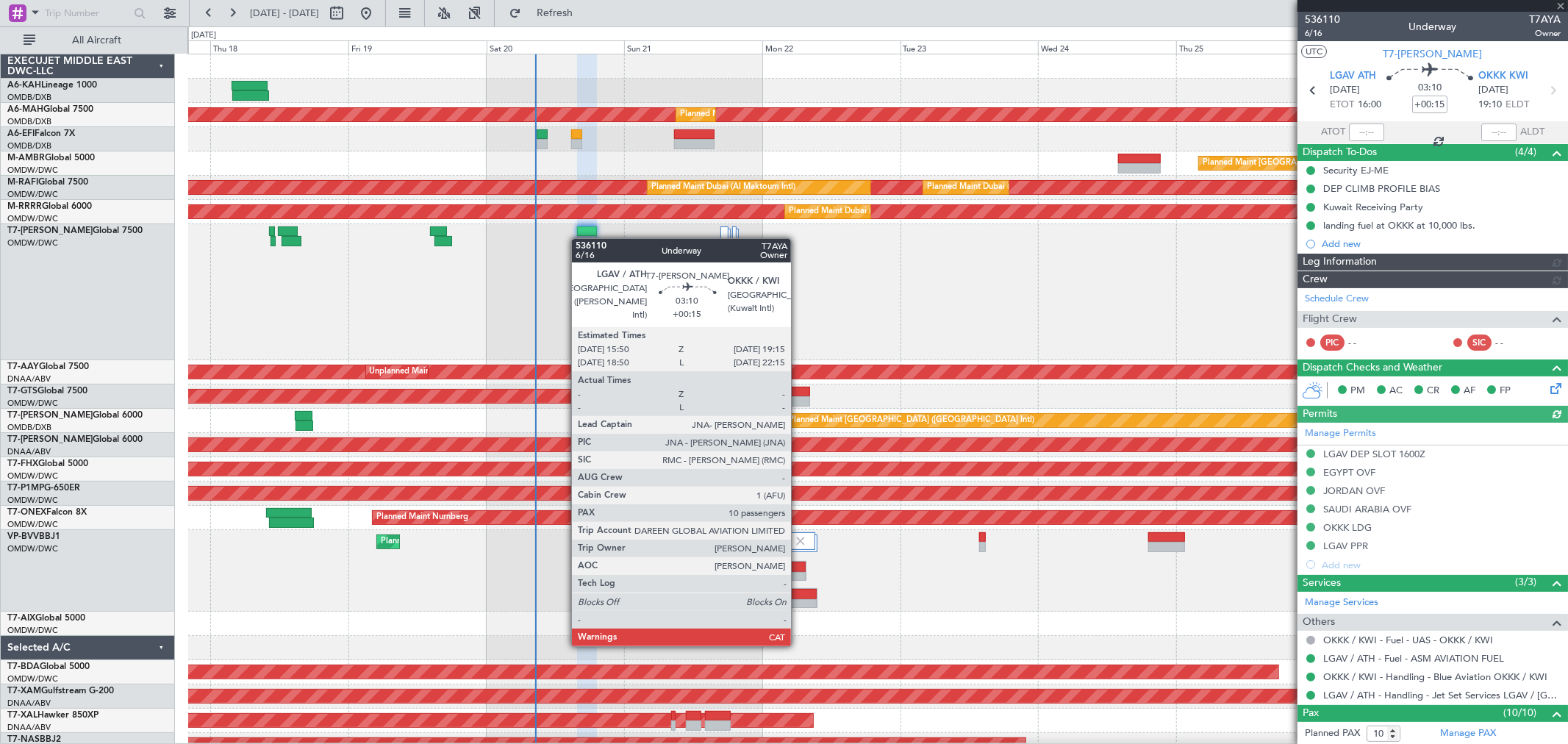
type input "[PERSON_NAME] ([PERSON_NAME])"
type input "7307"
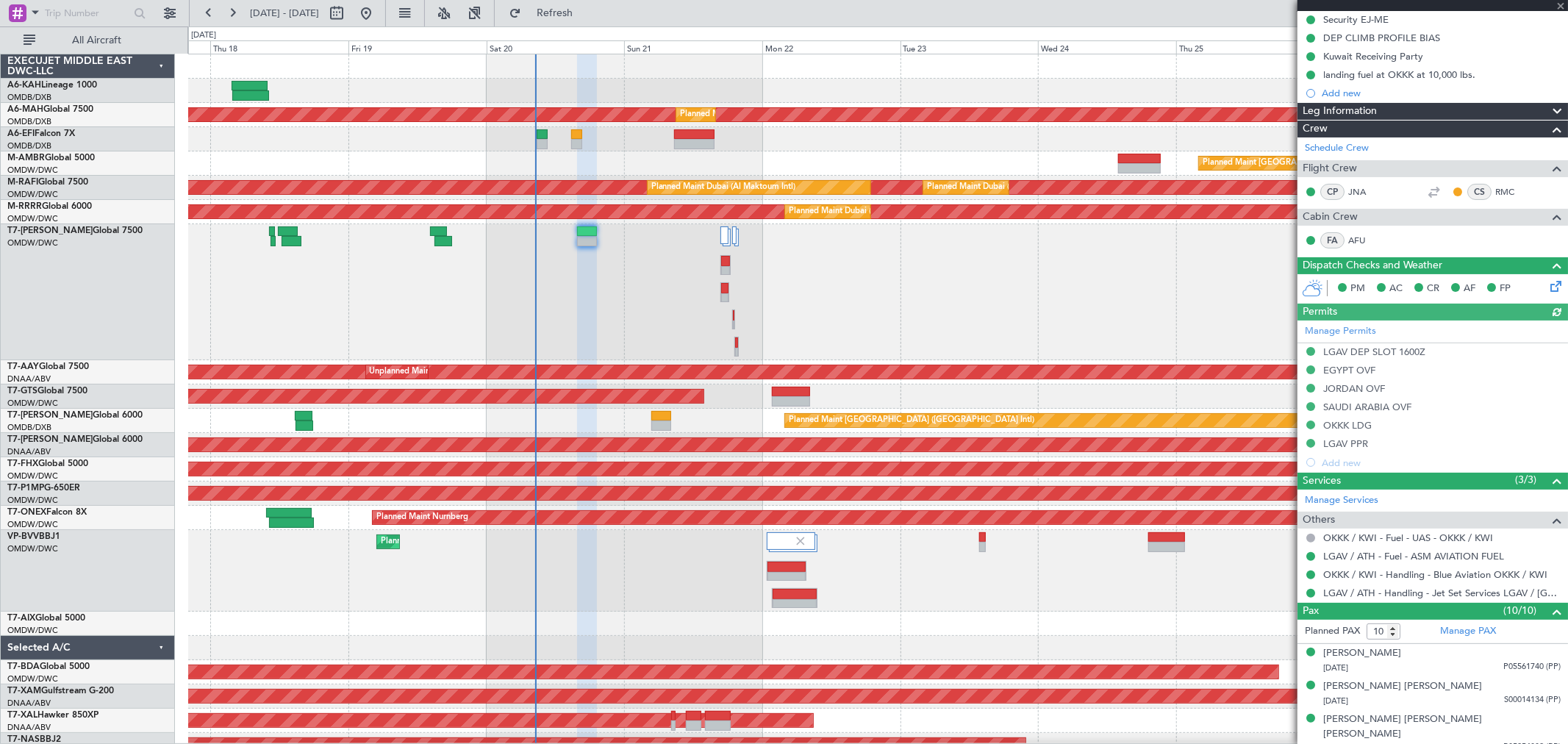
scroll to position [245, 0]
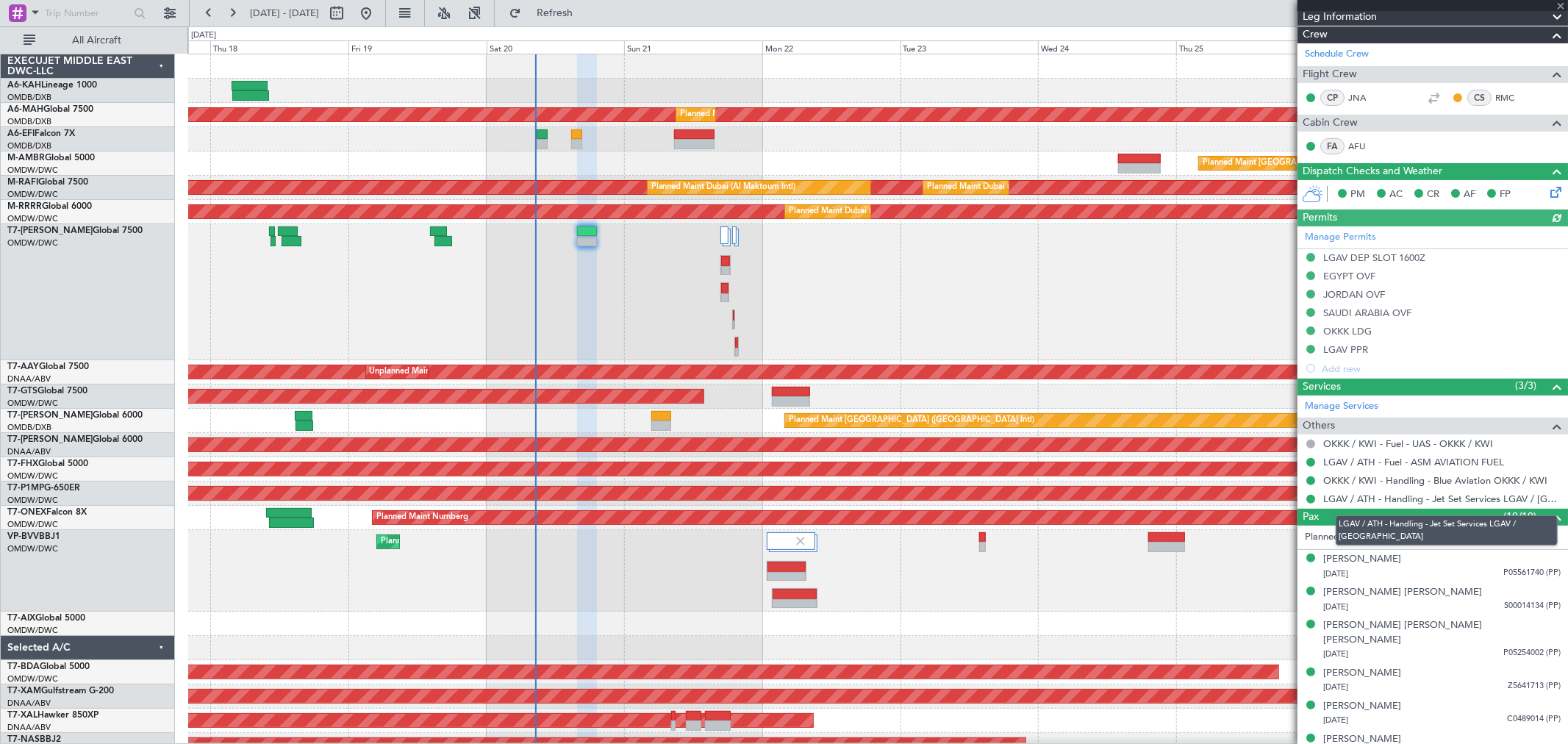
click at [1461, 534] on mat-tooltip-component "LGAV / ATH - Handling - Jet Set Services LGAV / [GEOGRAPHIC_DATA]" at bounding box center [1446, 531] width 242 height 51
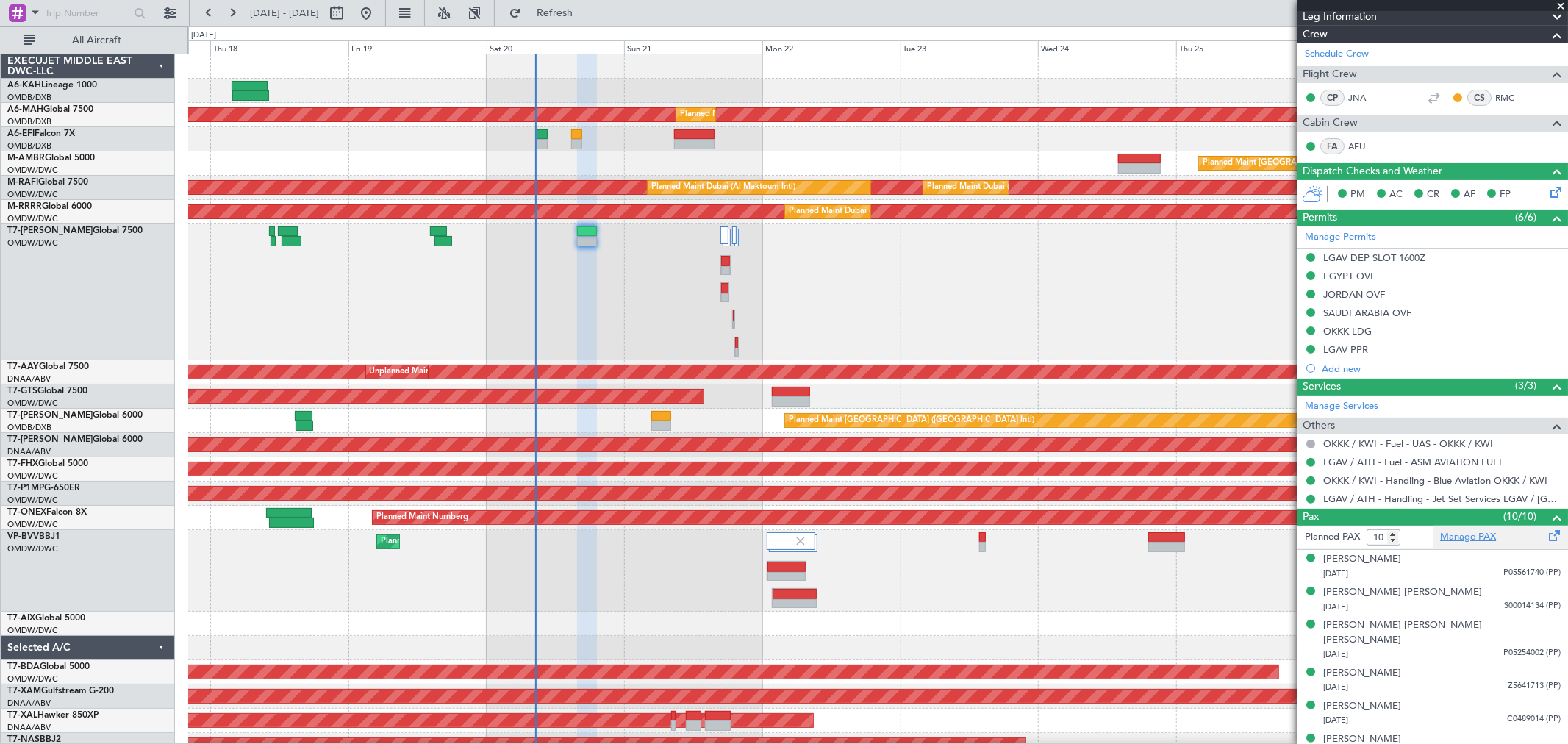
click at [1457, 537] on link "Manage PAX" at bounding box center [1468, 538] width 56 height 15
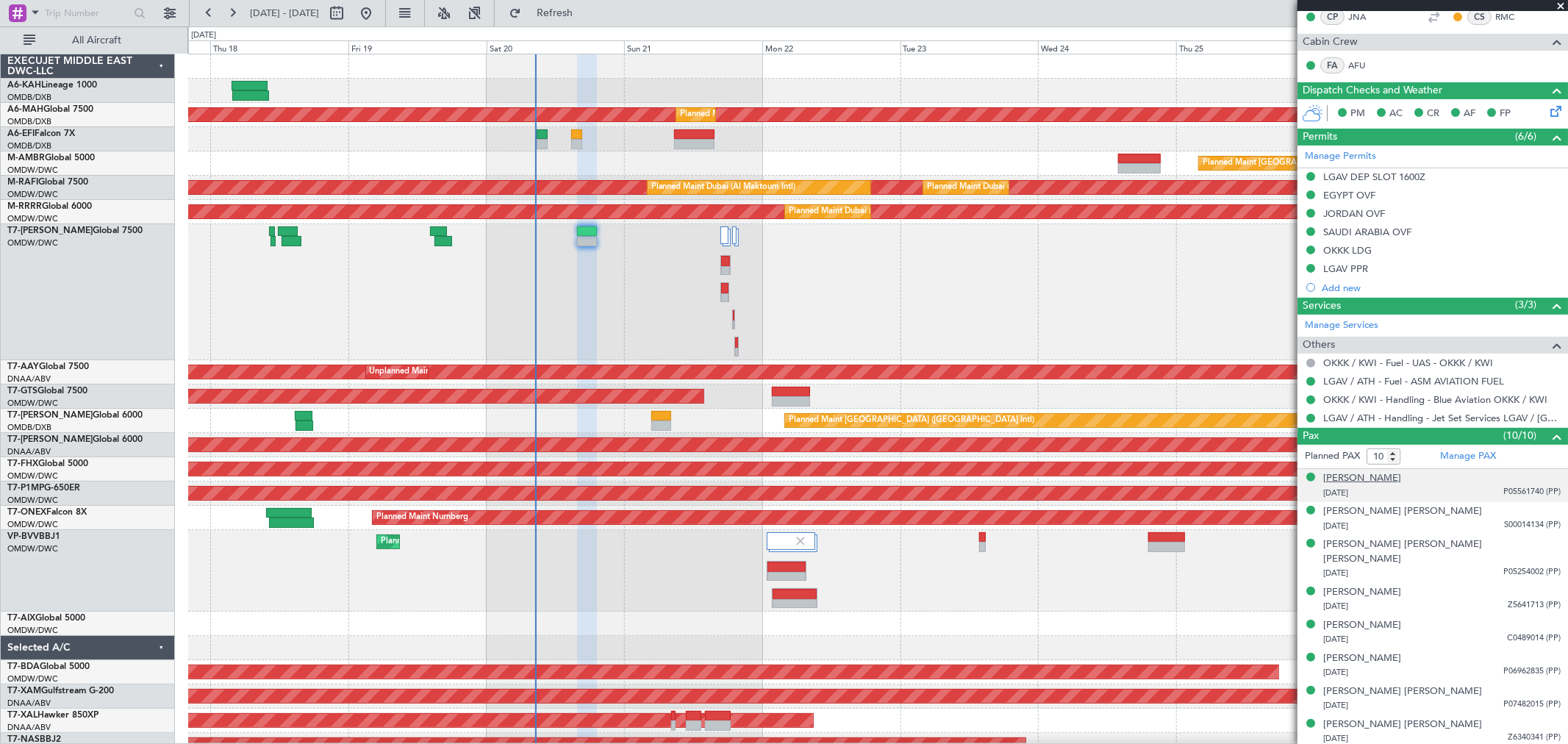
scroll to position [381, 0]
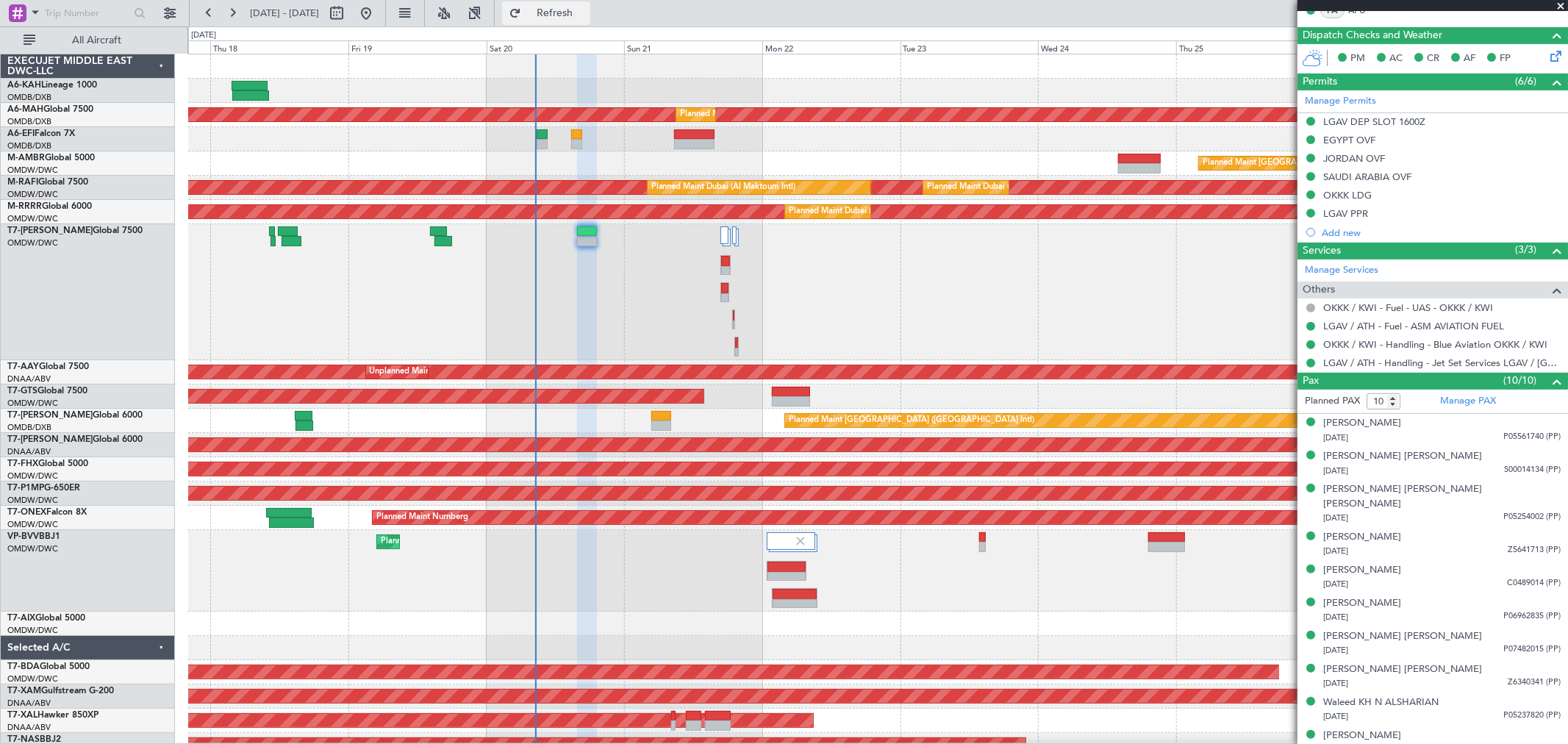
click at [585, 16] on span "Refresh" at bounding box center [555, 13] width 62 height 10
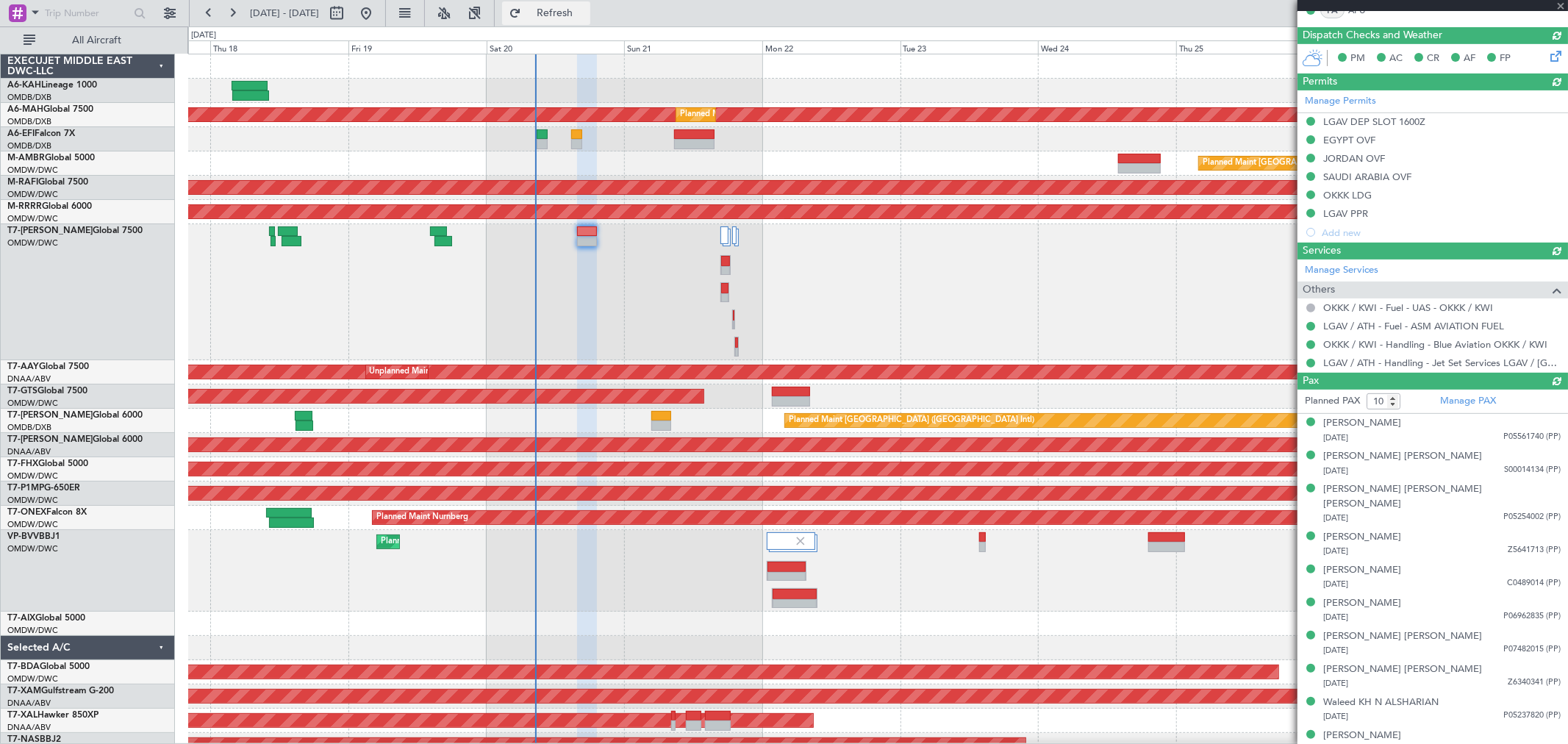
scroll to position [366, 0]
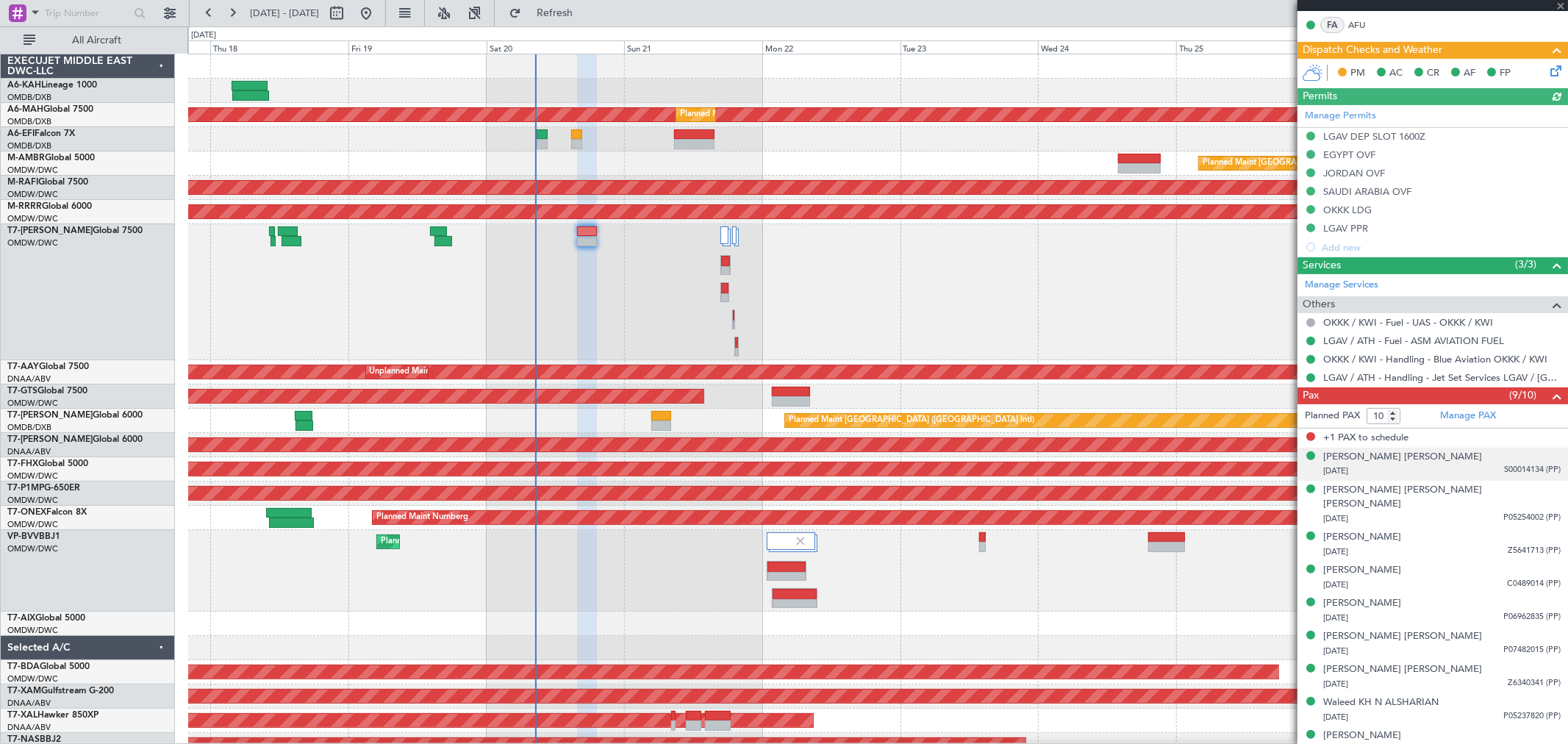
type input "[PERSON_NAME] ([PERSON_NAME])"
type input "7307"
drag, startPoint x: 1371, startPoint y: 416, endPoint x: 1329, endPoint y: 423, distance: 42.6
click at [1329, 423] on form "Planned PAX 10" at bounding box center [1364, 416] width 135 height 24
type input "9"
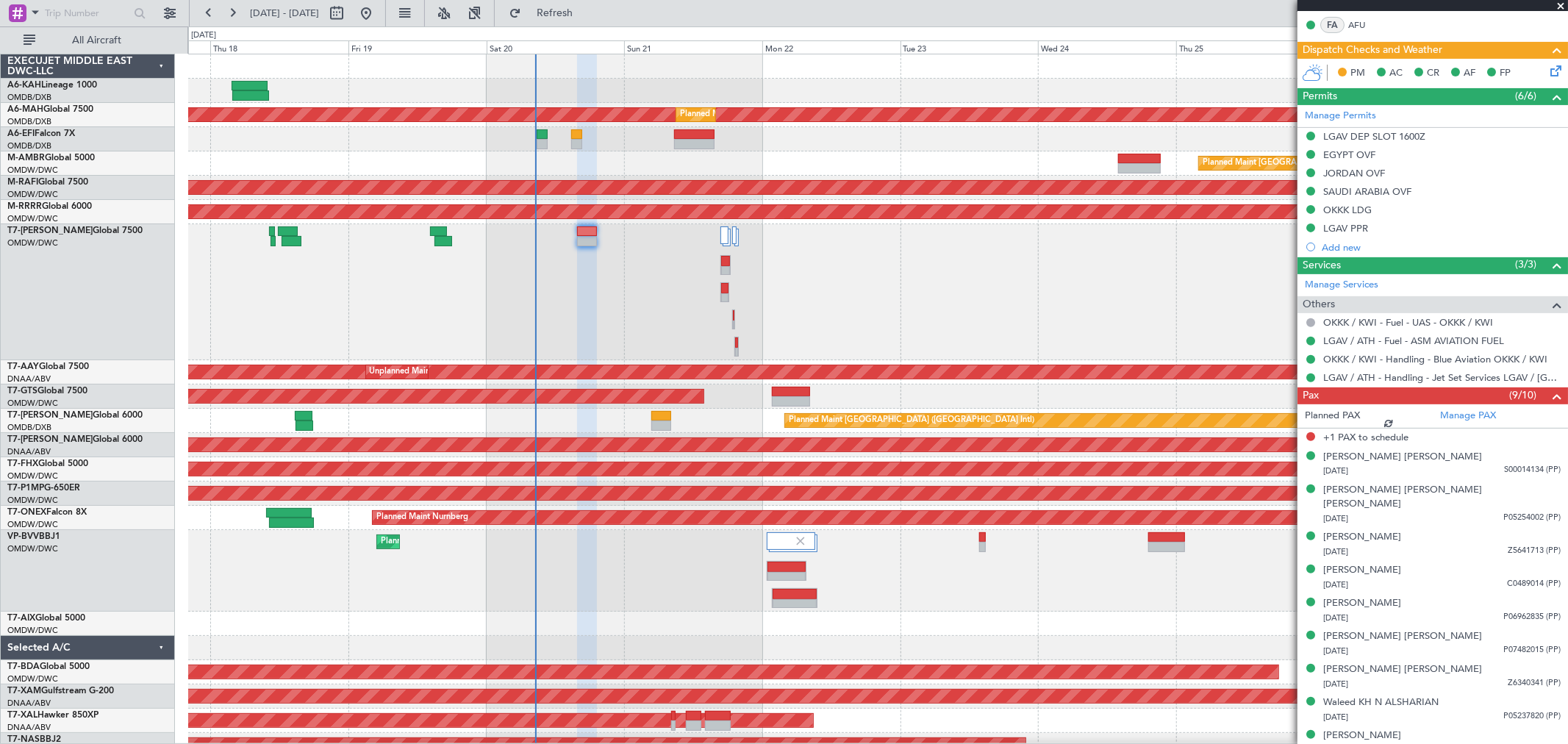
scroll to position [0, 0]
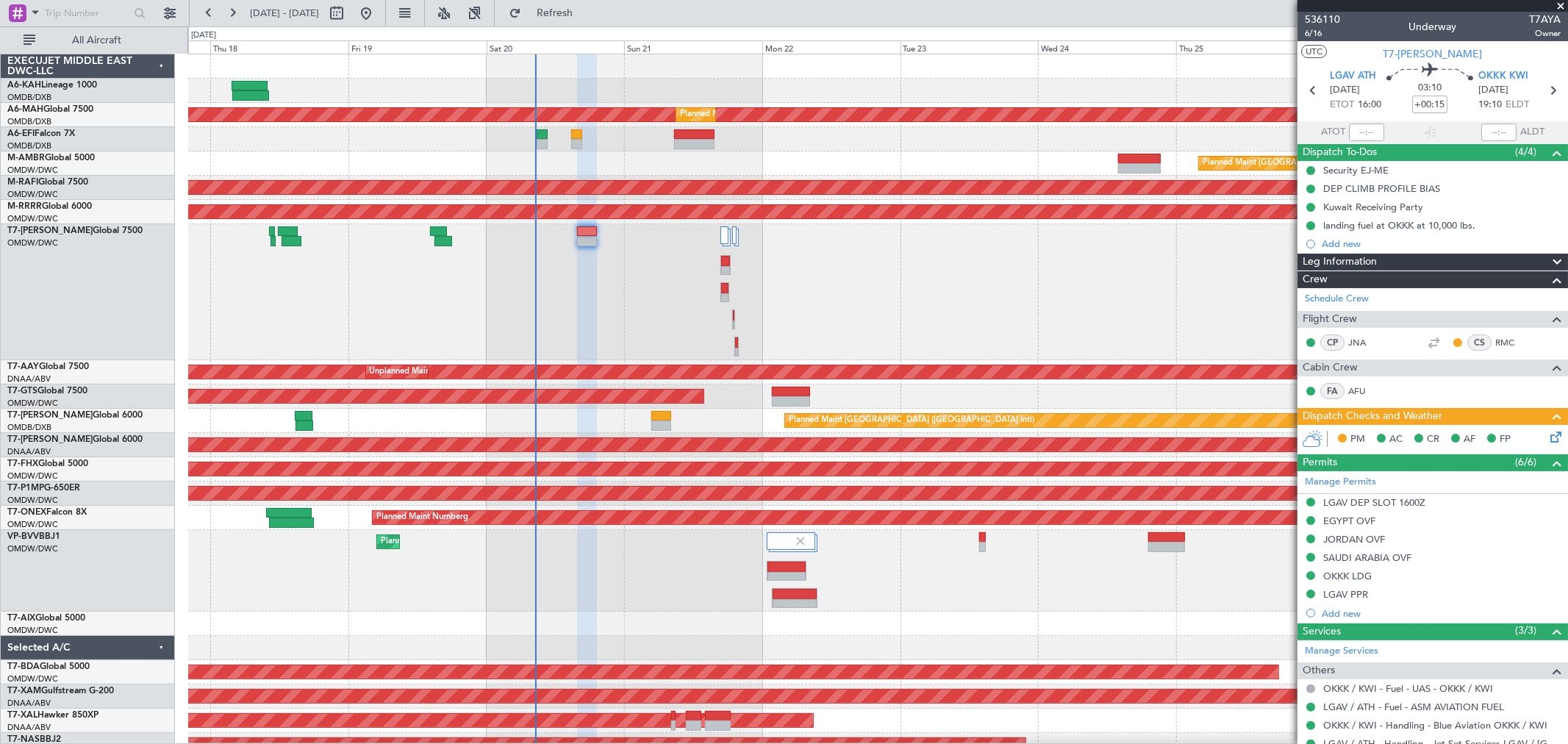
click at [1547, 429] on icon at bounding box center [1553, 435] width 12 height 12
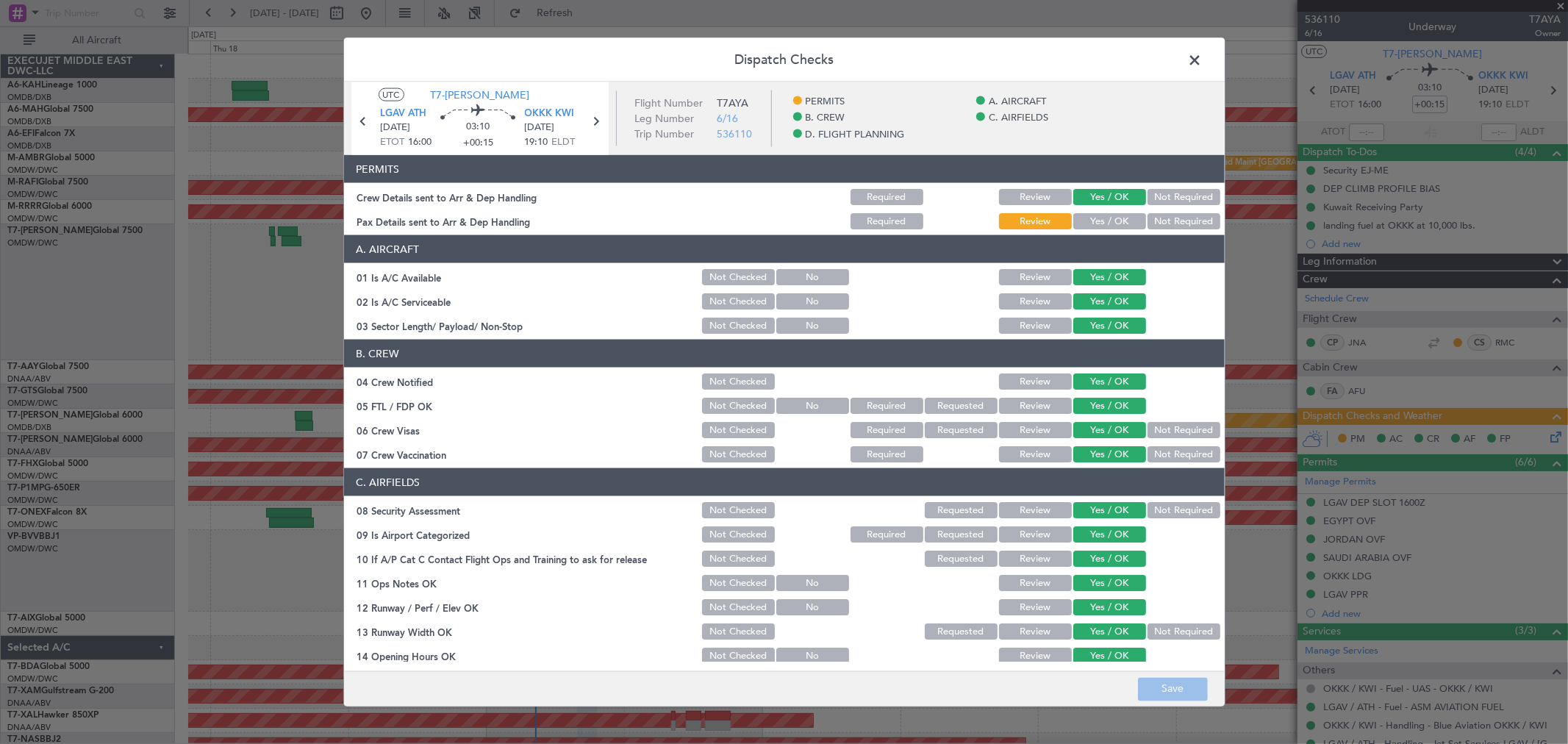
click at [1103, 219] on button "Yes / OK" at bounding box center [1110, 222] width 73 height 16
click at [1180, 697] on button "Save" at bounding box center [1173, 690] width 70 height 24
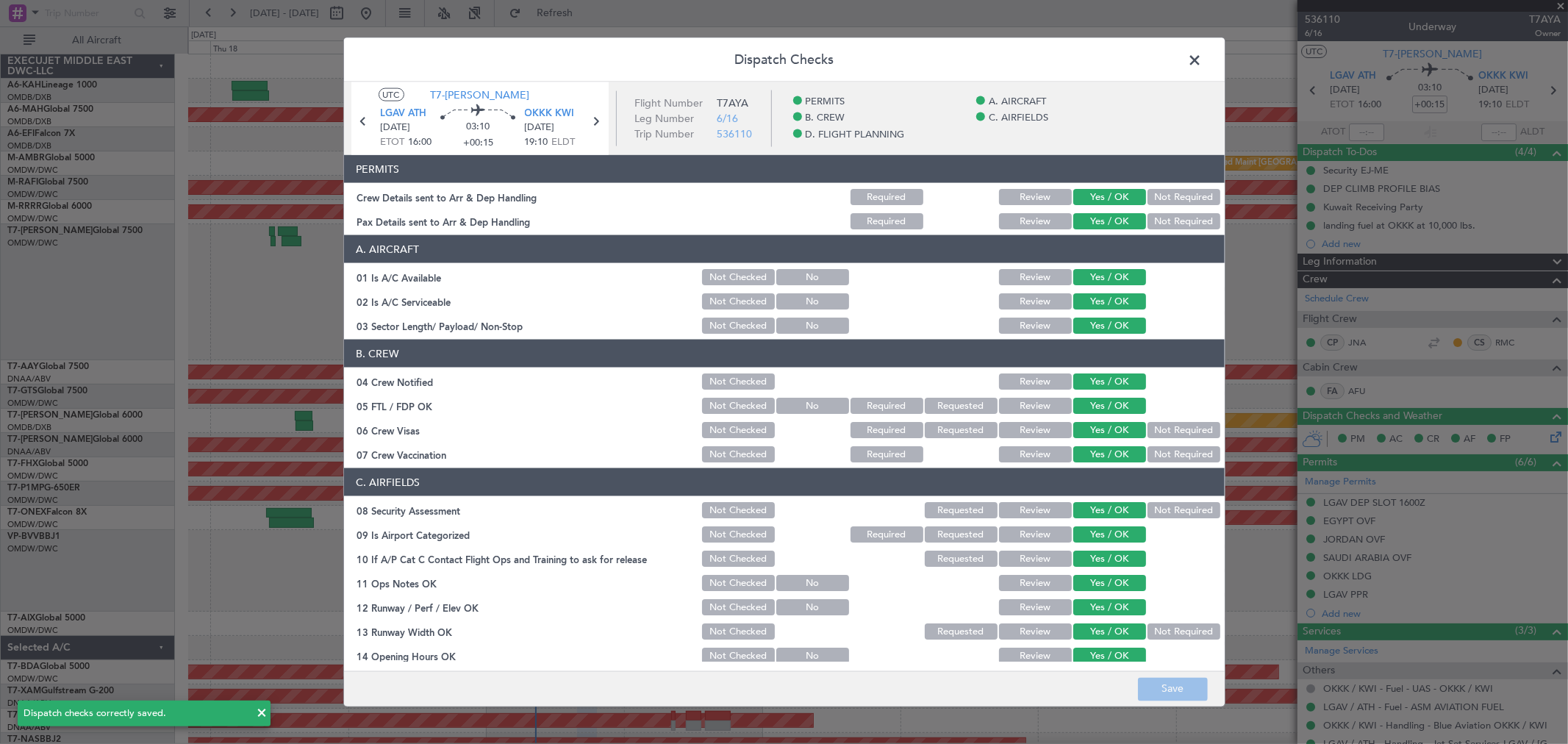
click at [1202, 55] on span at bounding box center [1202, 63] width 0 height 29
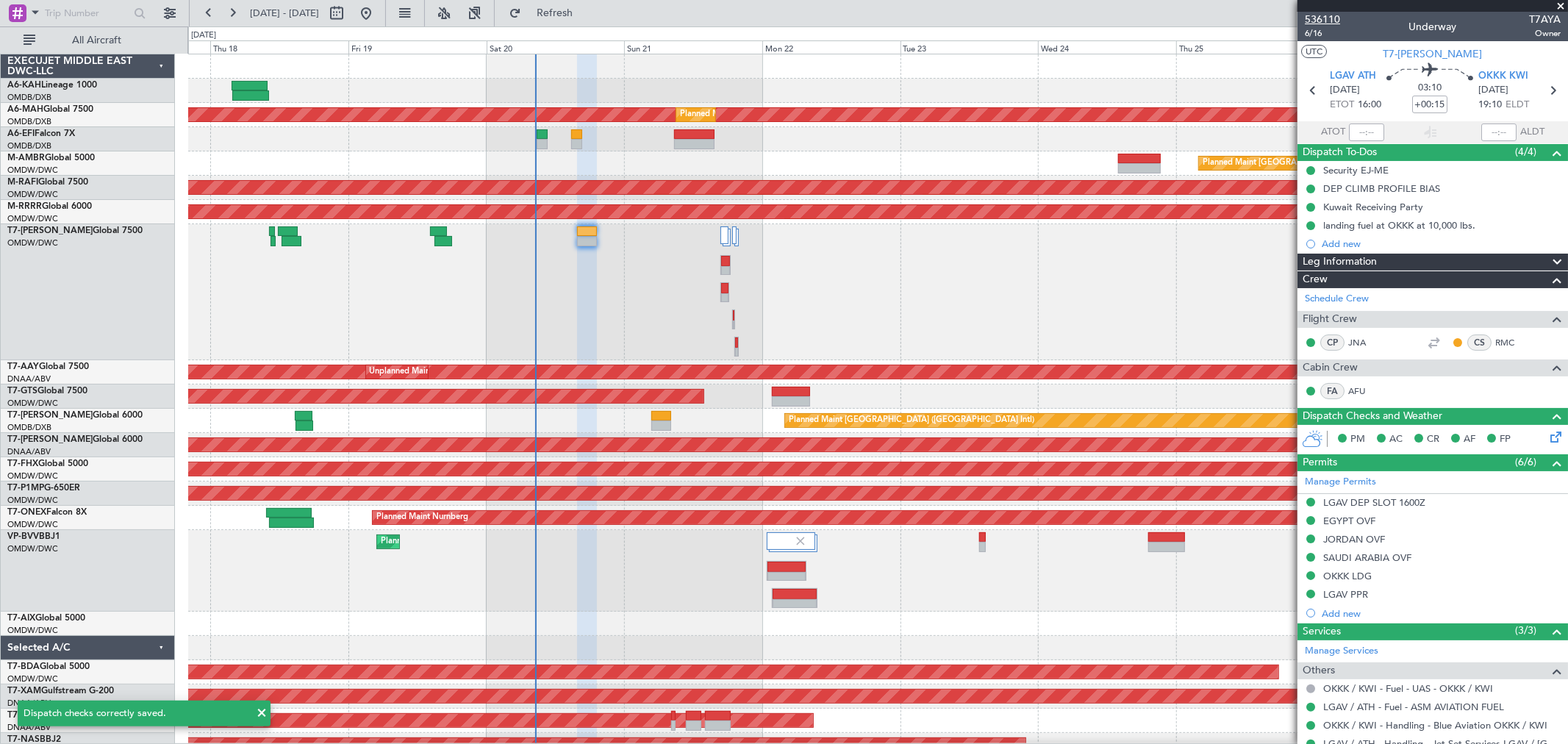
click at [1326, 15] on span "536110" at bounding box center [1322, 19] width 35 height 16
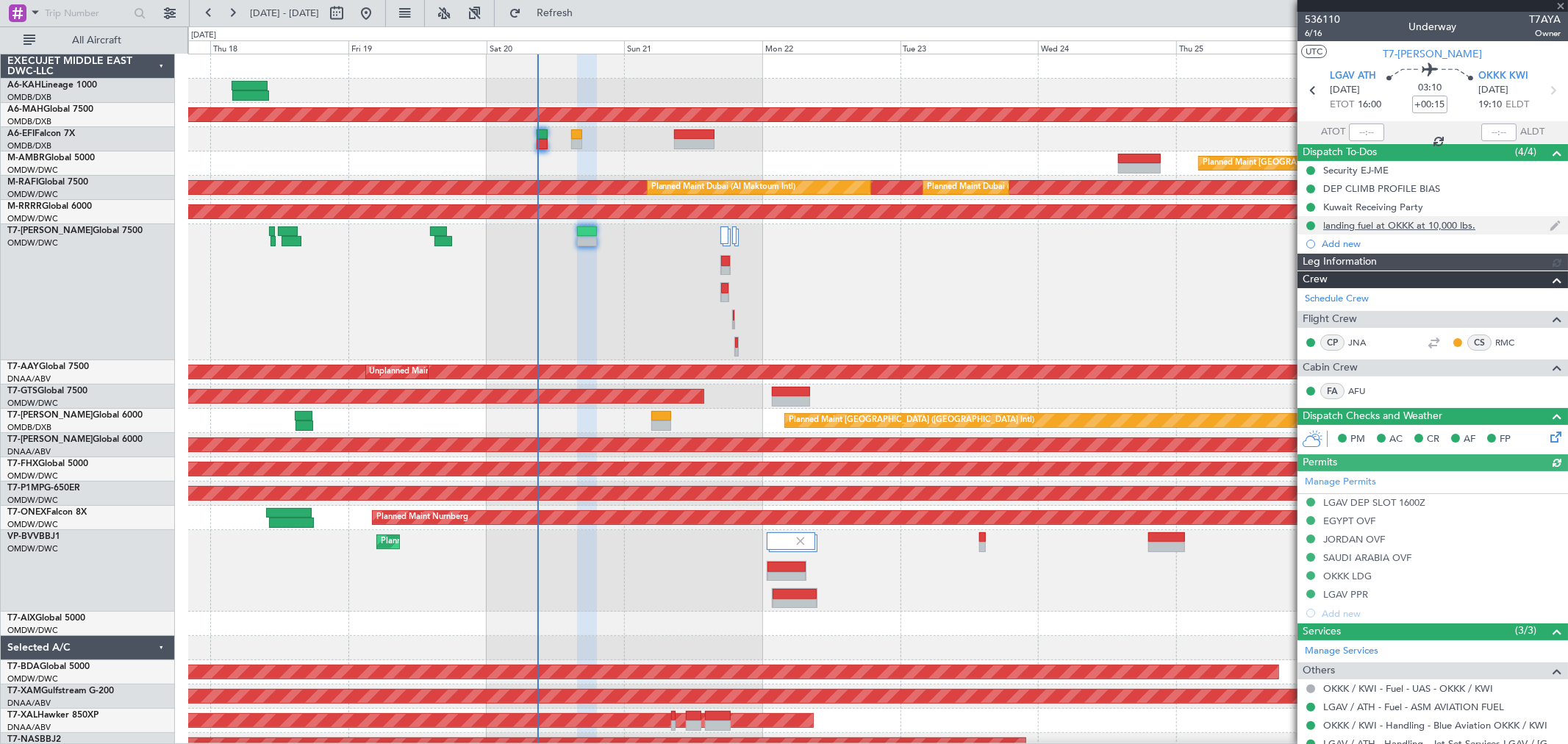
type input "[PERSON_NAME] ([PERSON_NAME])"
type input "7307"
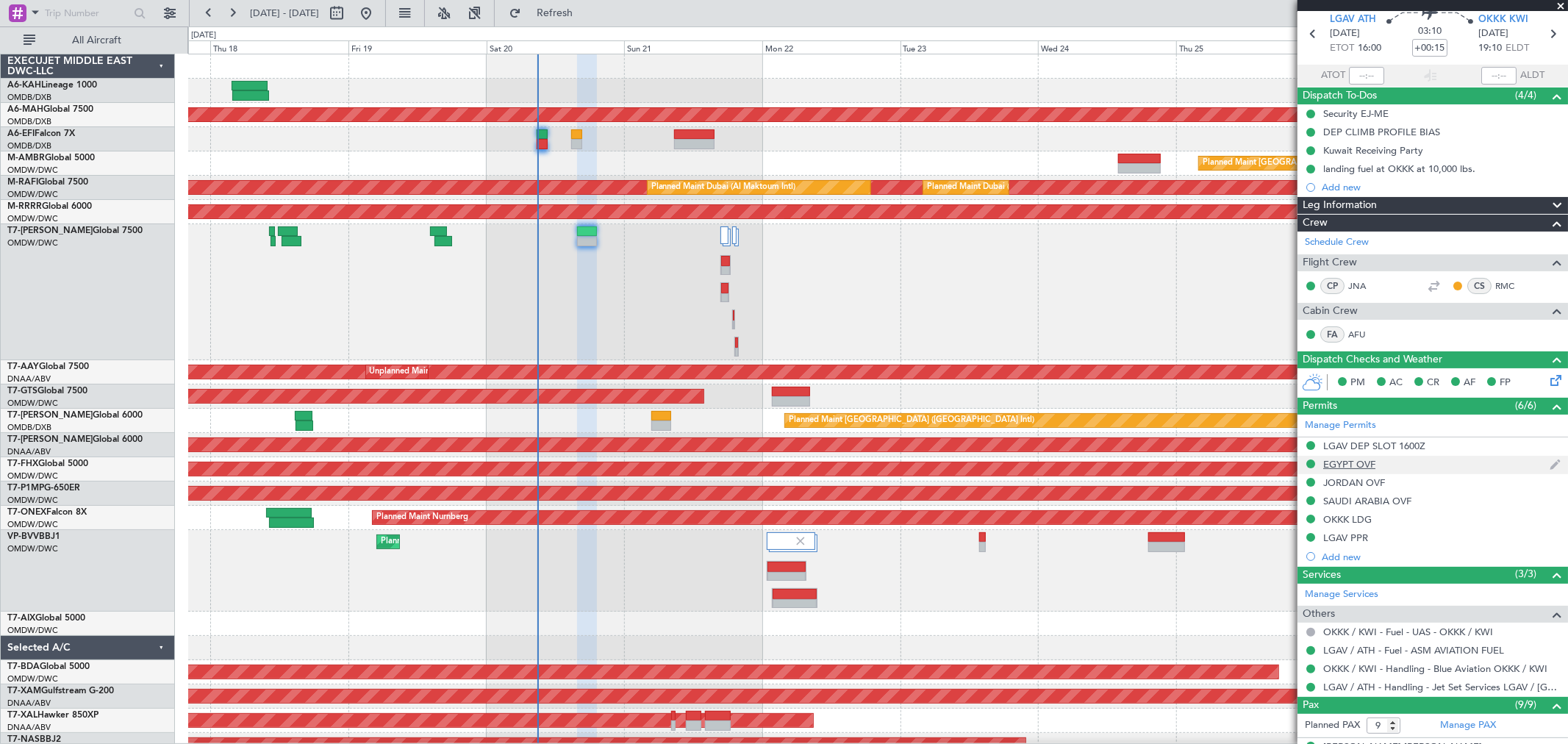
scroll to position [81, 0]
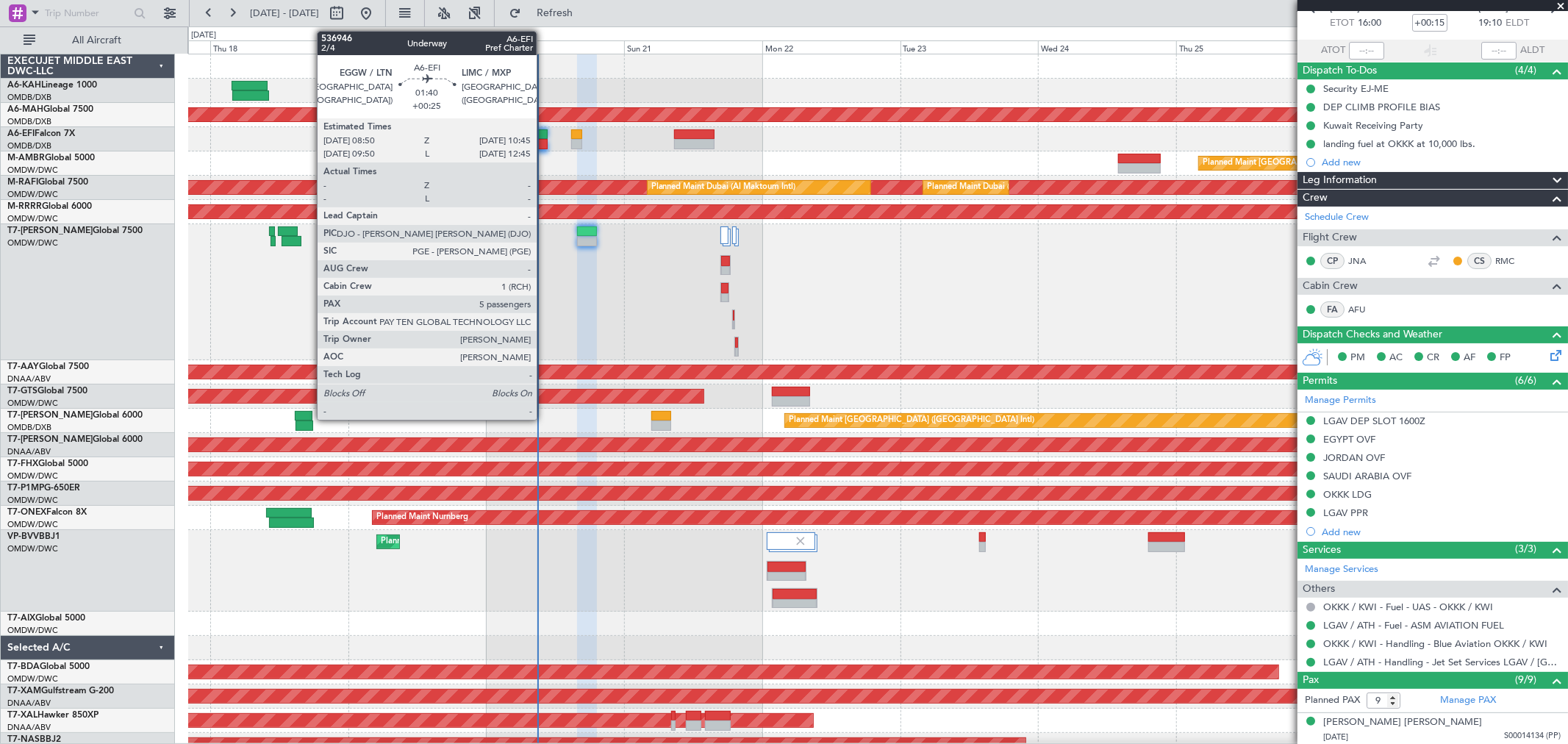
click at [544, 139] on div at bounding box center [542, 144] width 11 height 10
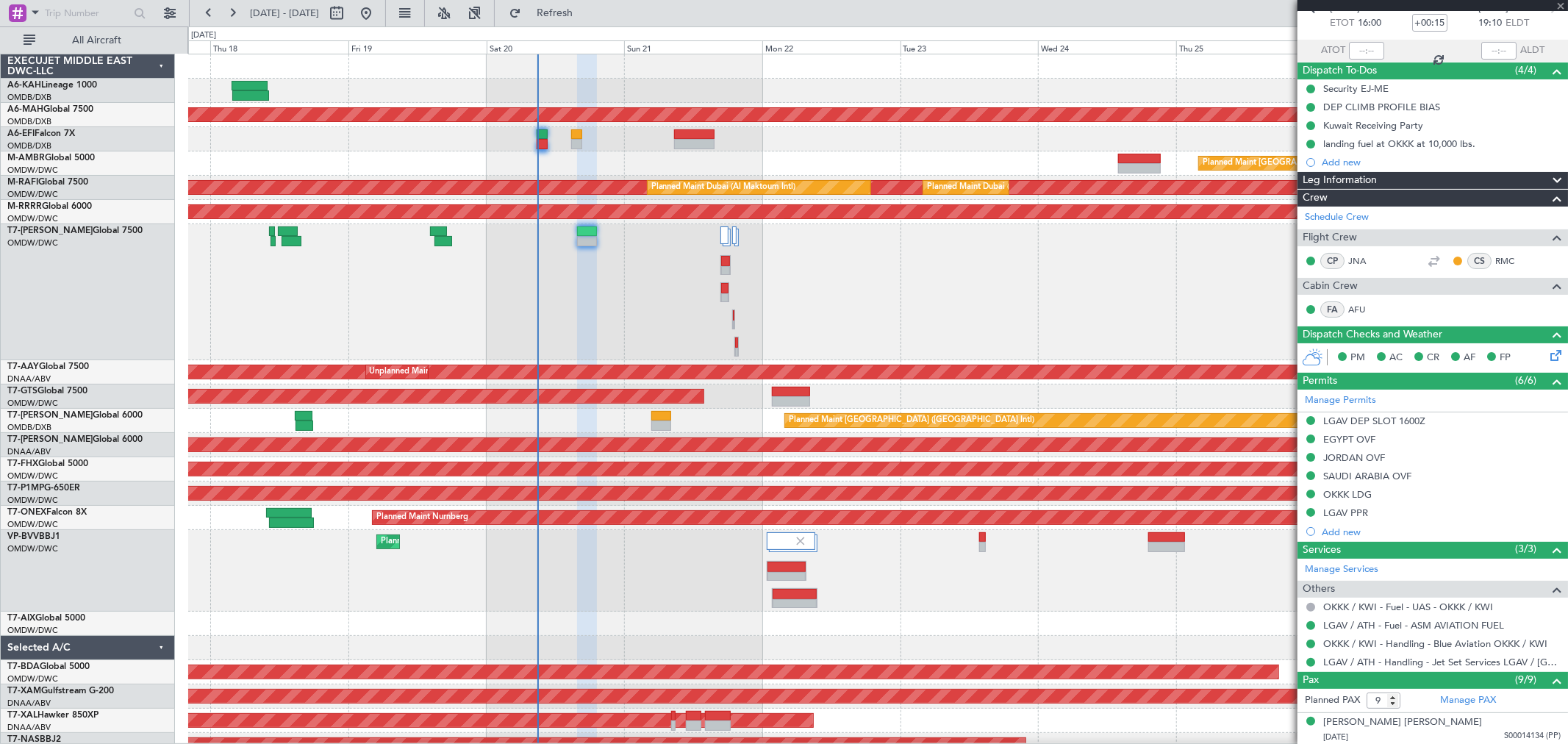
type input "+00:25"
type input "5"
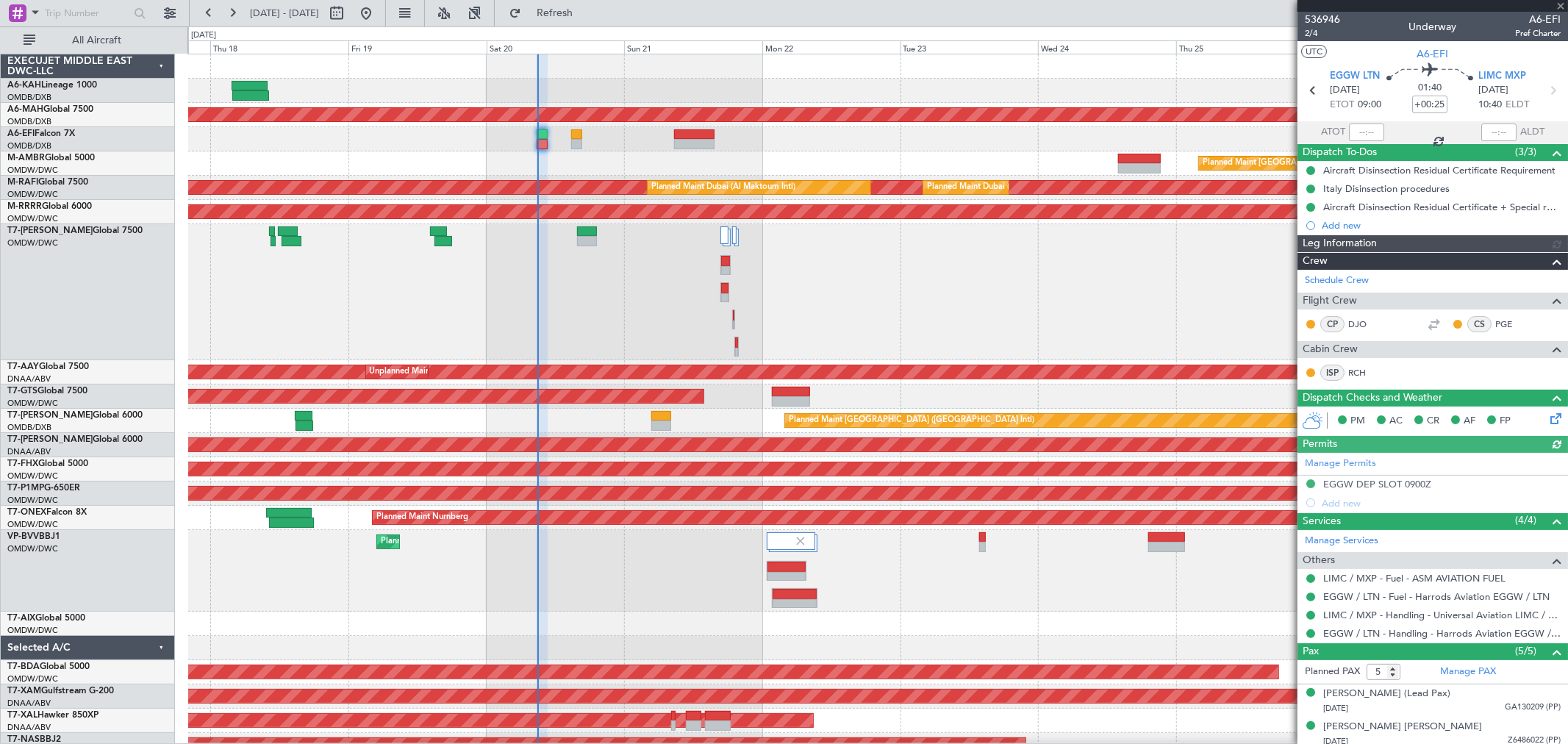
type input "[PERSON_NAME] ([PERSON_NAME])"
type input "7328"
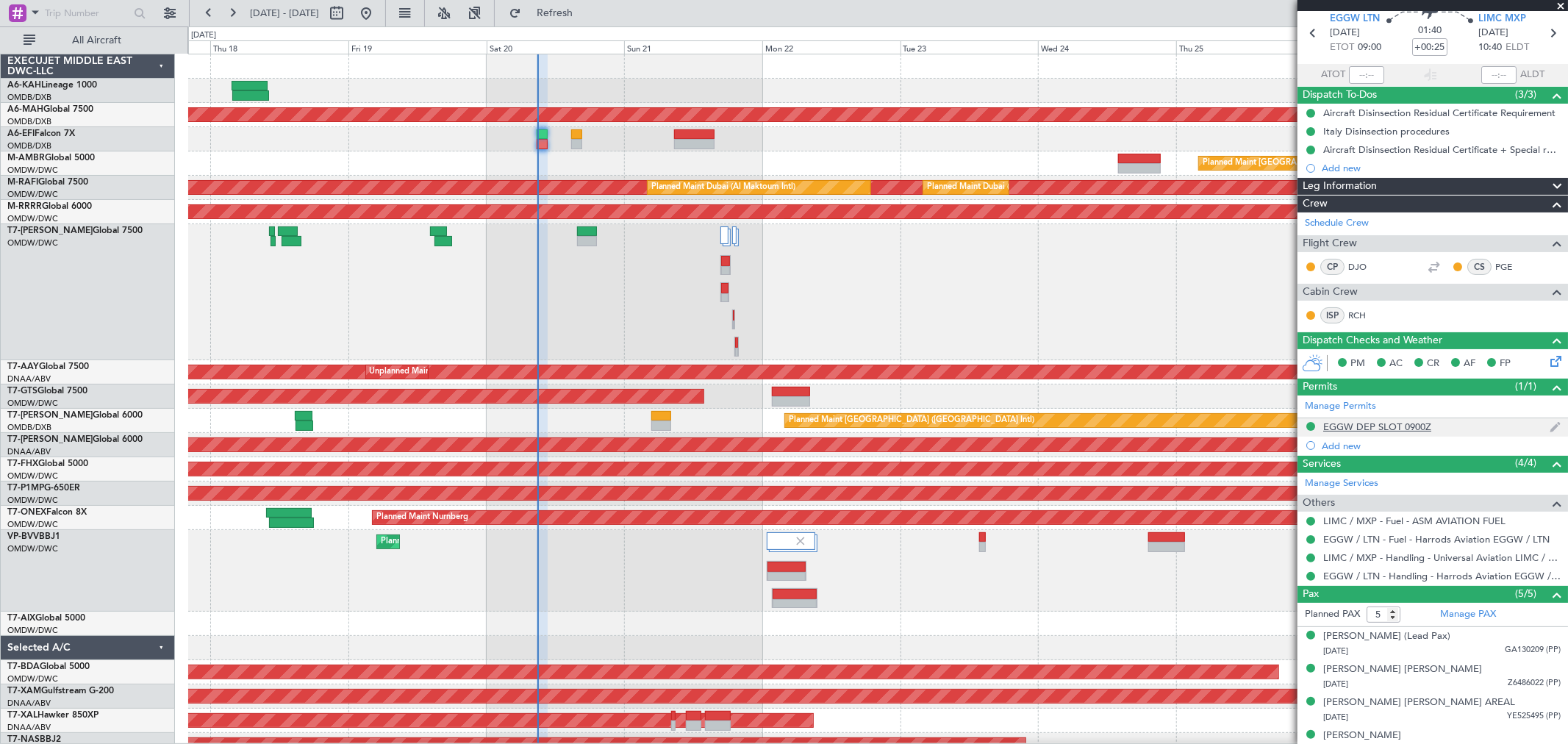
scroll to position [105, 0]
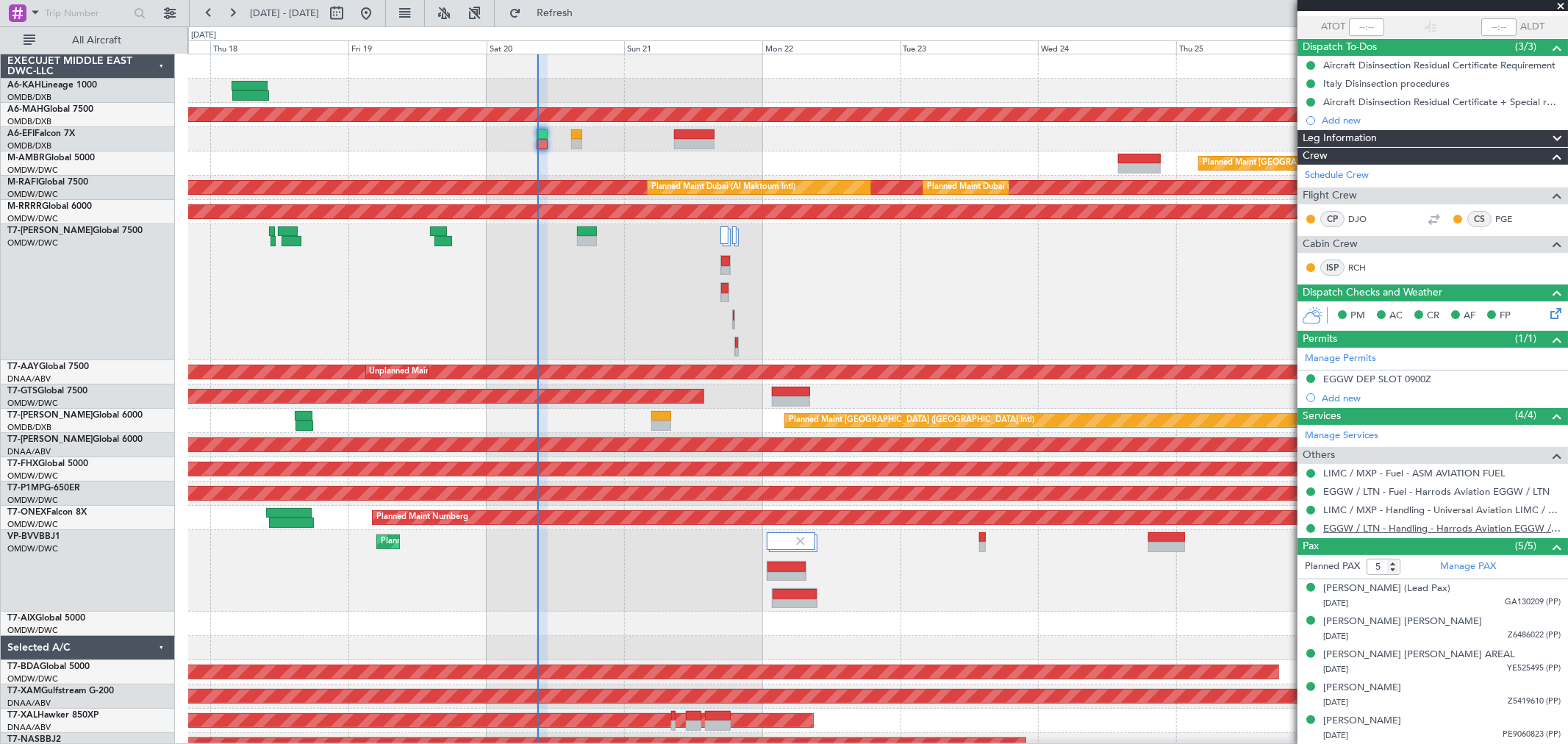
click at [1420, 526] on link "EGGW / LTN - Handling - Harrods Aviation EGGW / LTN" at bounding box center [1442, 528] width 237 height 13
click at [1380, 716] on div "[PERSON_NAME]" at bounding box center [1362, 722] width 78 height 15
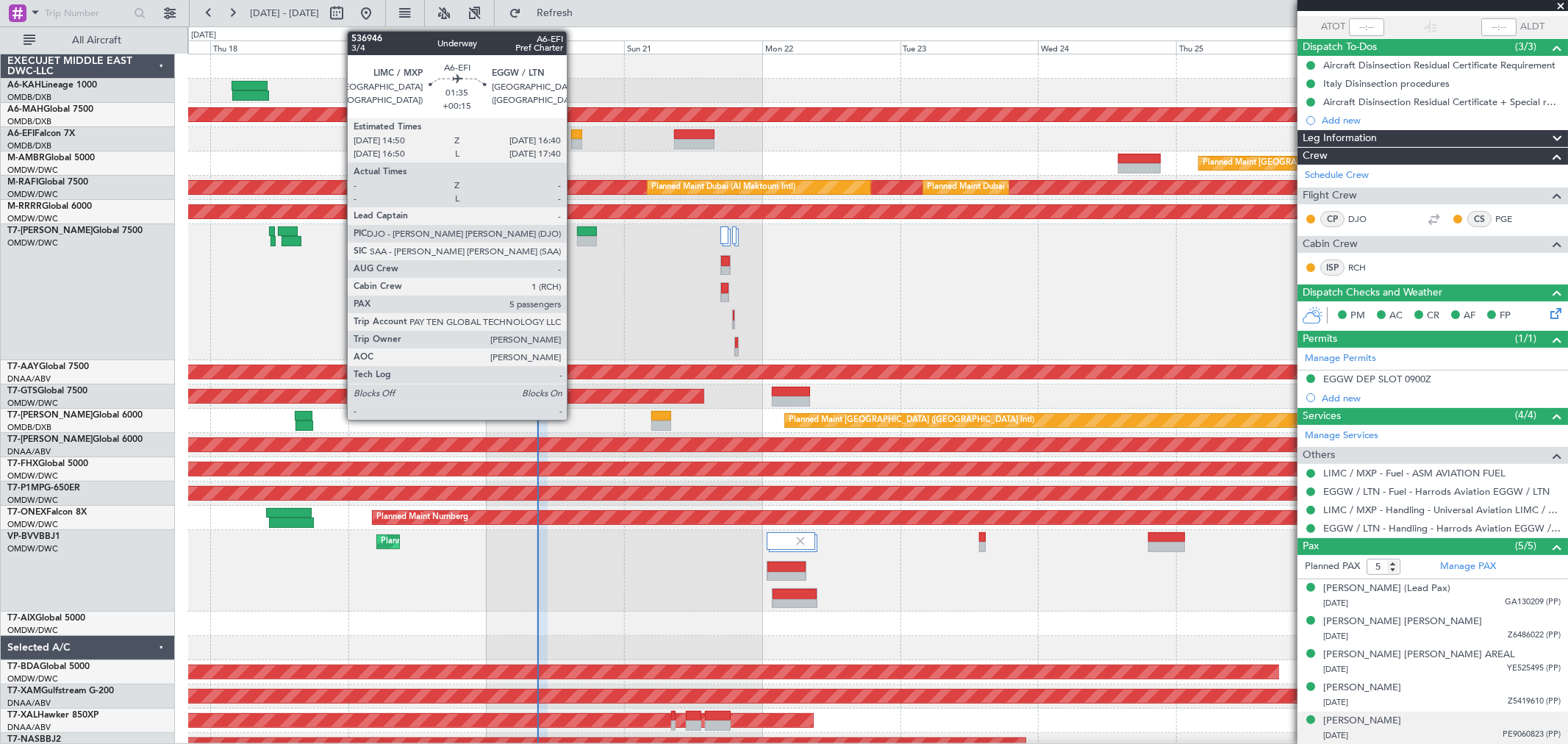
click at [574, 139] on div at bounding box center [577, 144] width 11 height 10
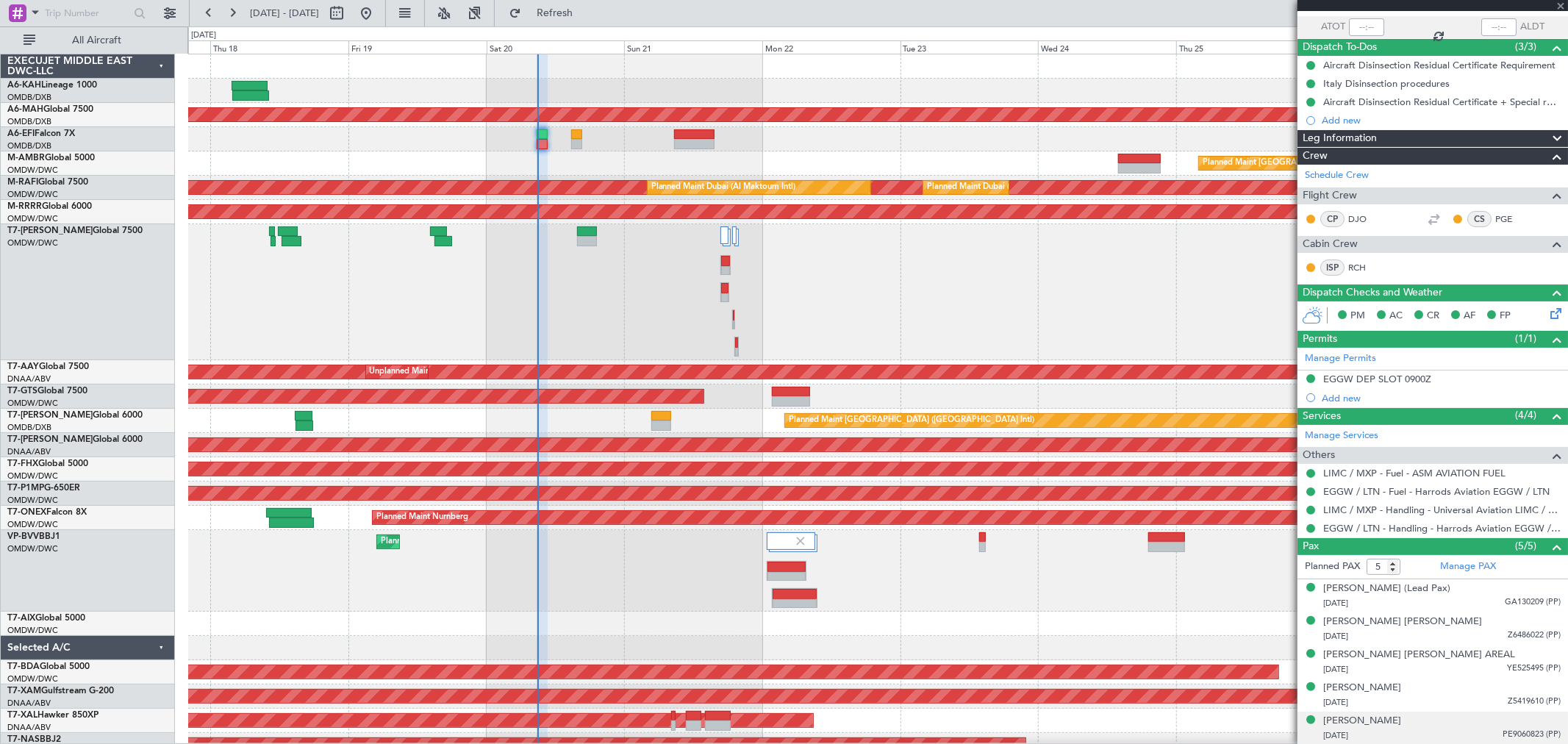
type input "+00:15"
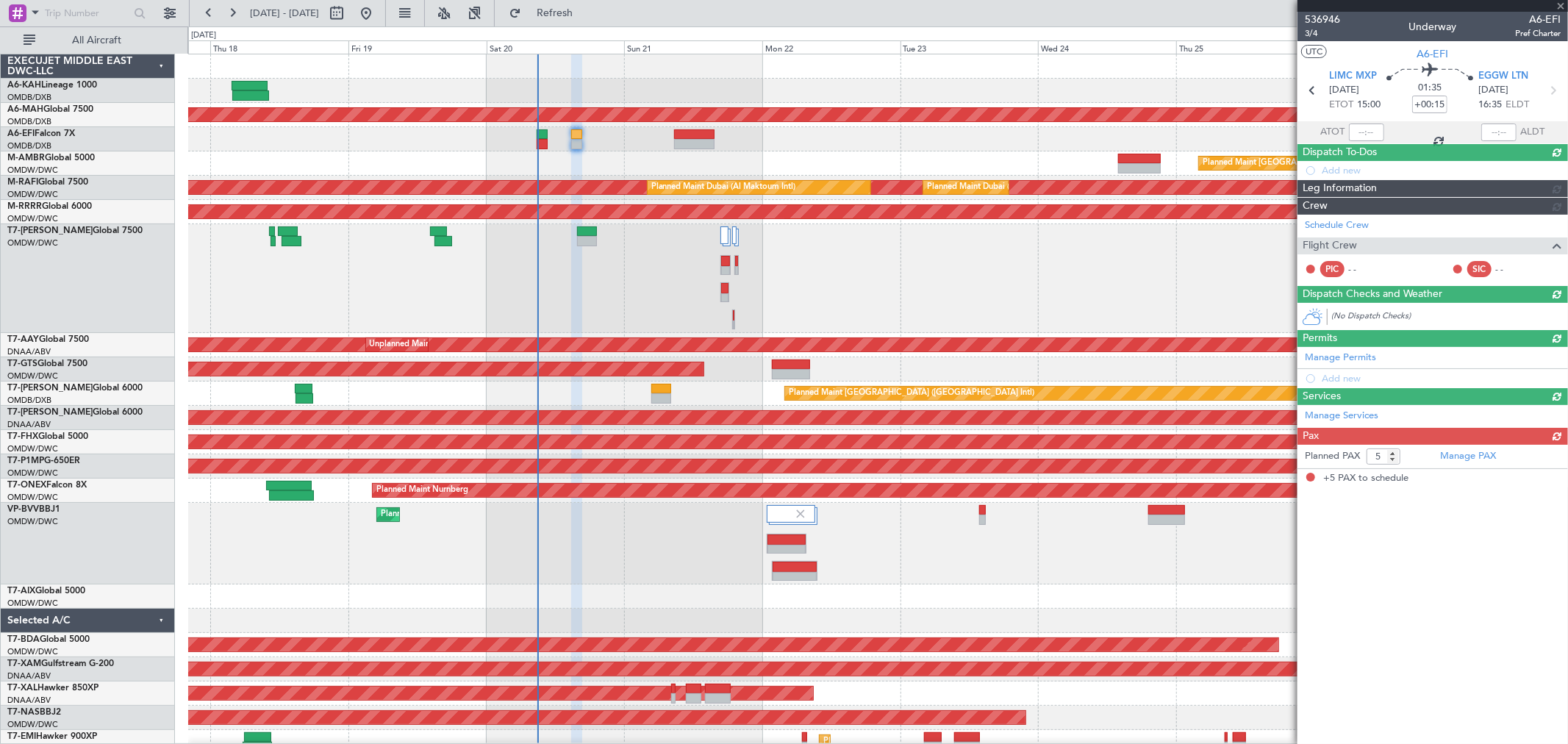
scroll to position [0, 0]
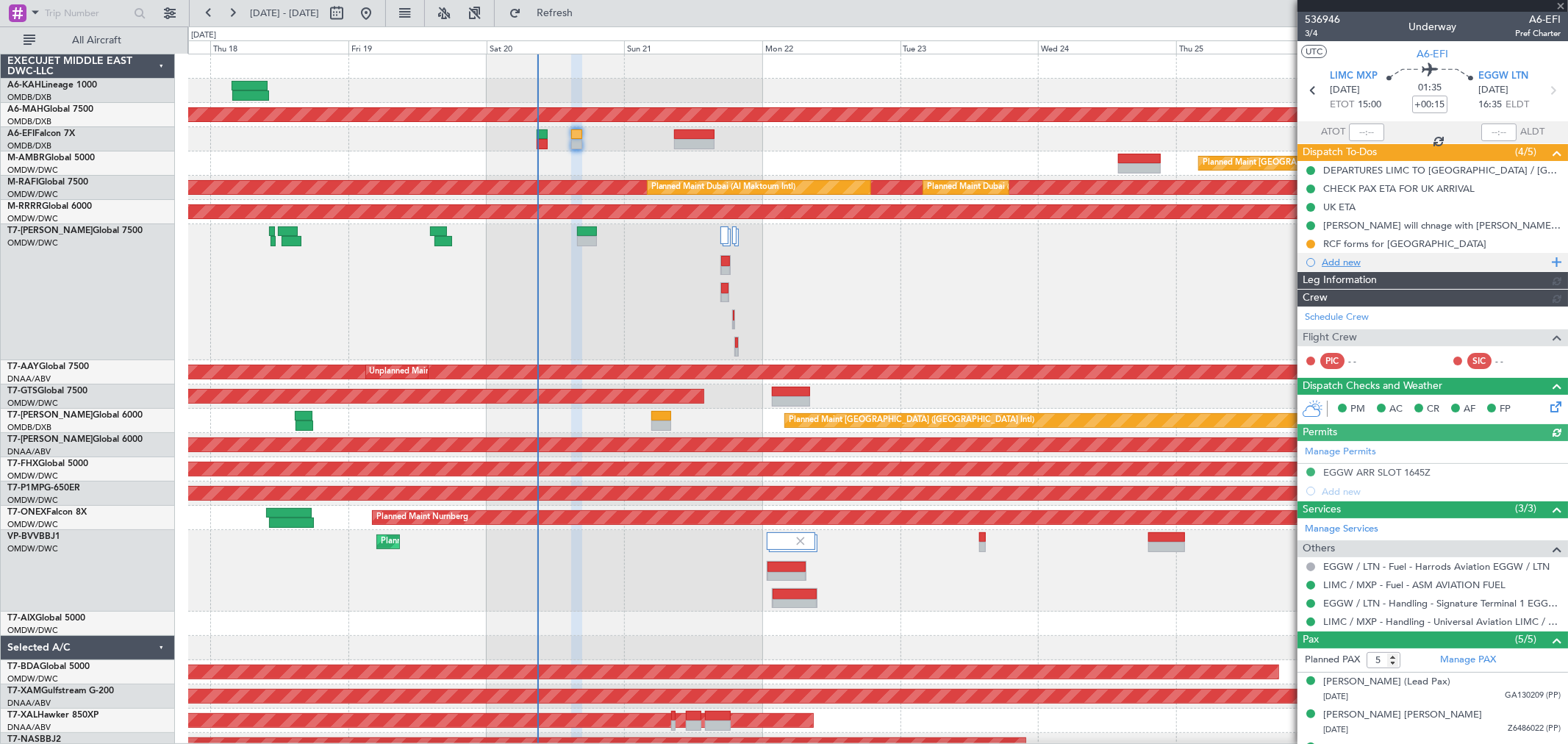
type input "[PERSON_NAME] ([PERSON_NAME])"
type input "7329"
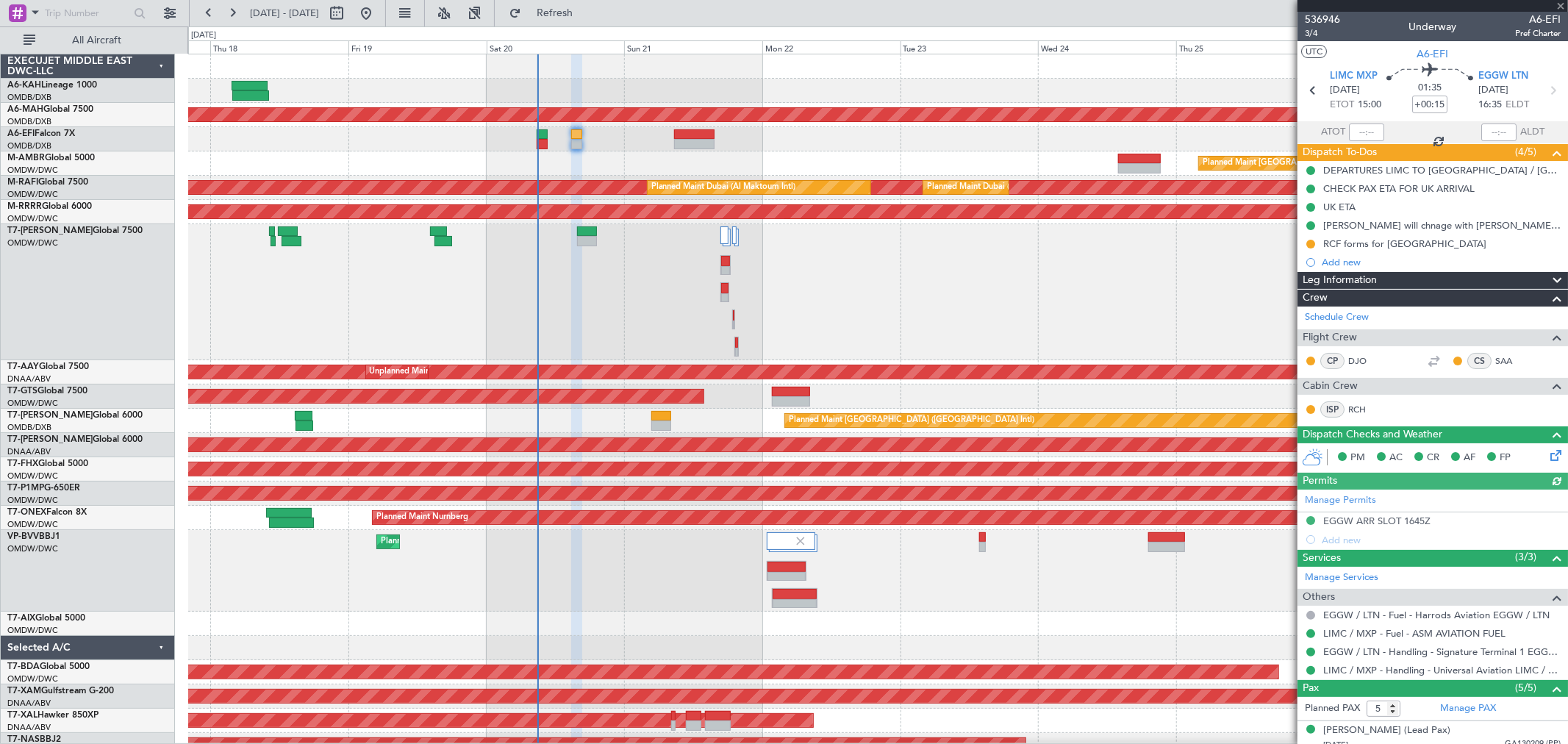
click at [1308, 236] on div "RCF forms for [GEOGRAPHIC_DATA]" at bounding box center [1432, 243] width 271 height 19
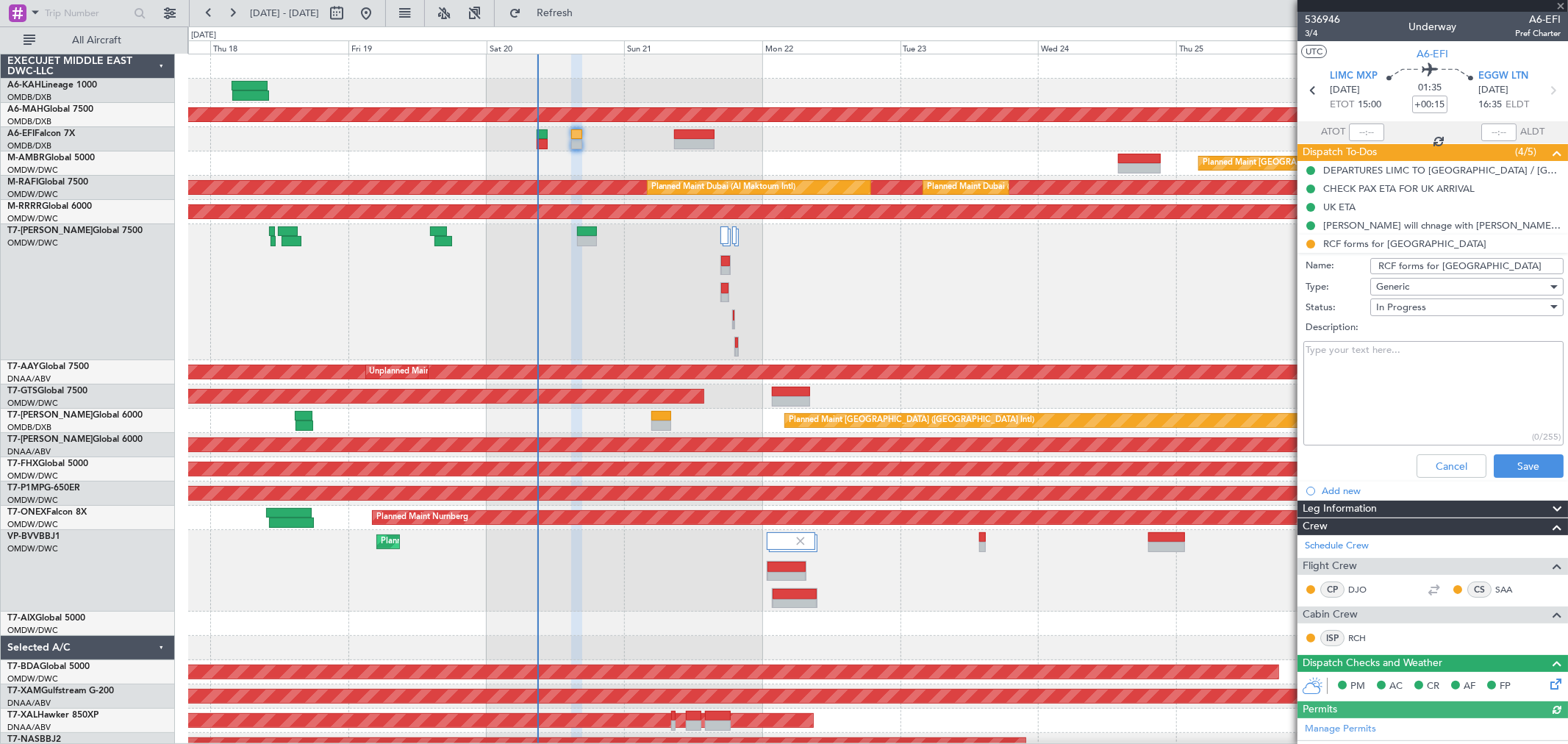
click at [1311, 240] on li "RCF forms for UK Name: RCF forms for UK Type: Generic Status: In Progress Descr…" at bounding box center [1432, 359] width 271 height 249
click at [1440, 462] on button "Cancel" at bounding box center [1452, 466] width 70 height 24
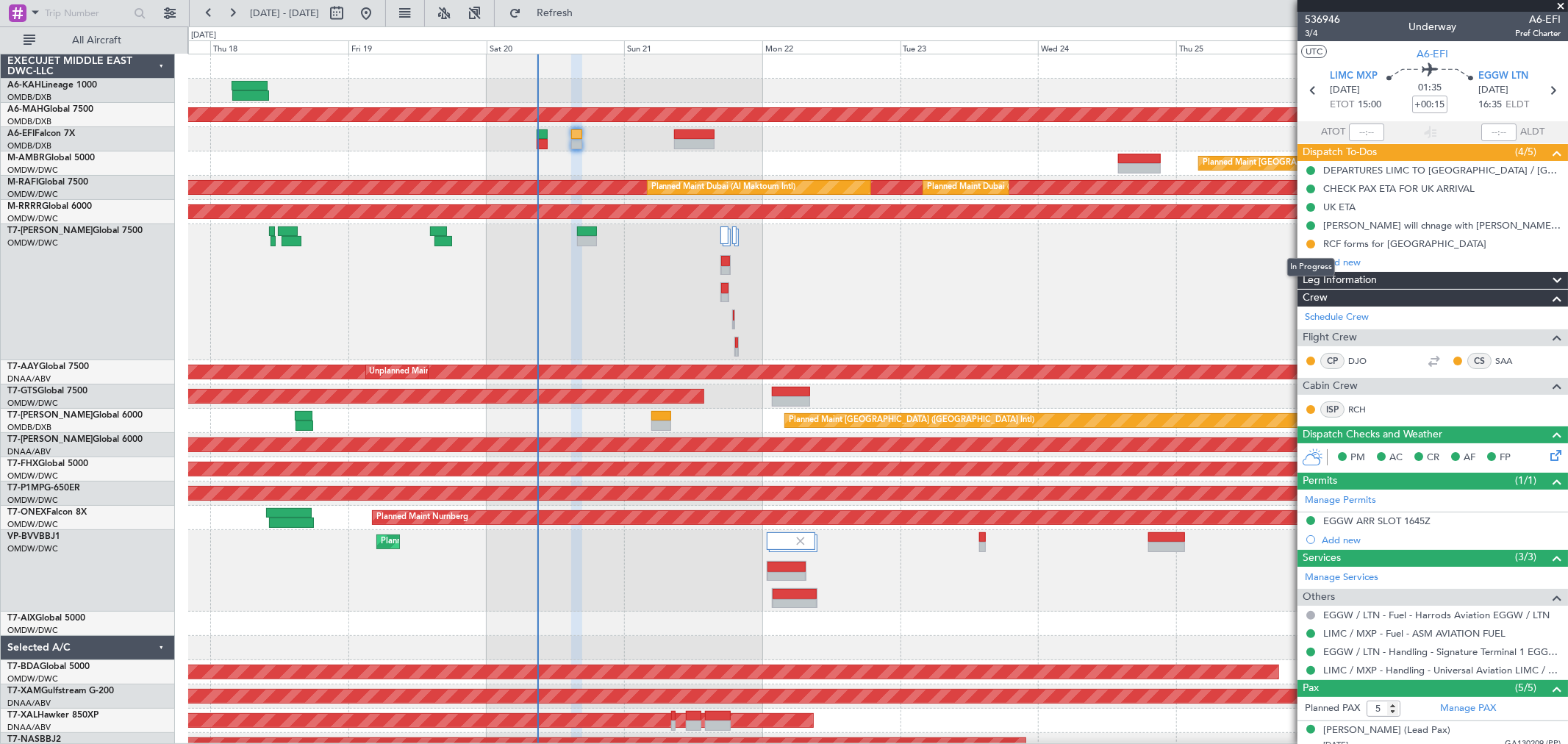
drag, startPoint x: 1308, startPoint y: 240, endPoint x: 1311, endPoint y: 251, distance: 11.4
click at [1308, 243] on button at bounding box center [1311, 244] width 9 height 9
drag, startPoint x: 1311, startPoint y: 304, endPoint x: 1152, endPoint y: 240, distance: 171.4
click at [1311, 304] on span "Completed" at bounding box center [1316, 309] width 48 height 15
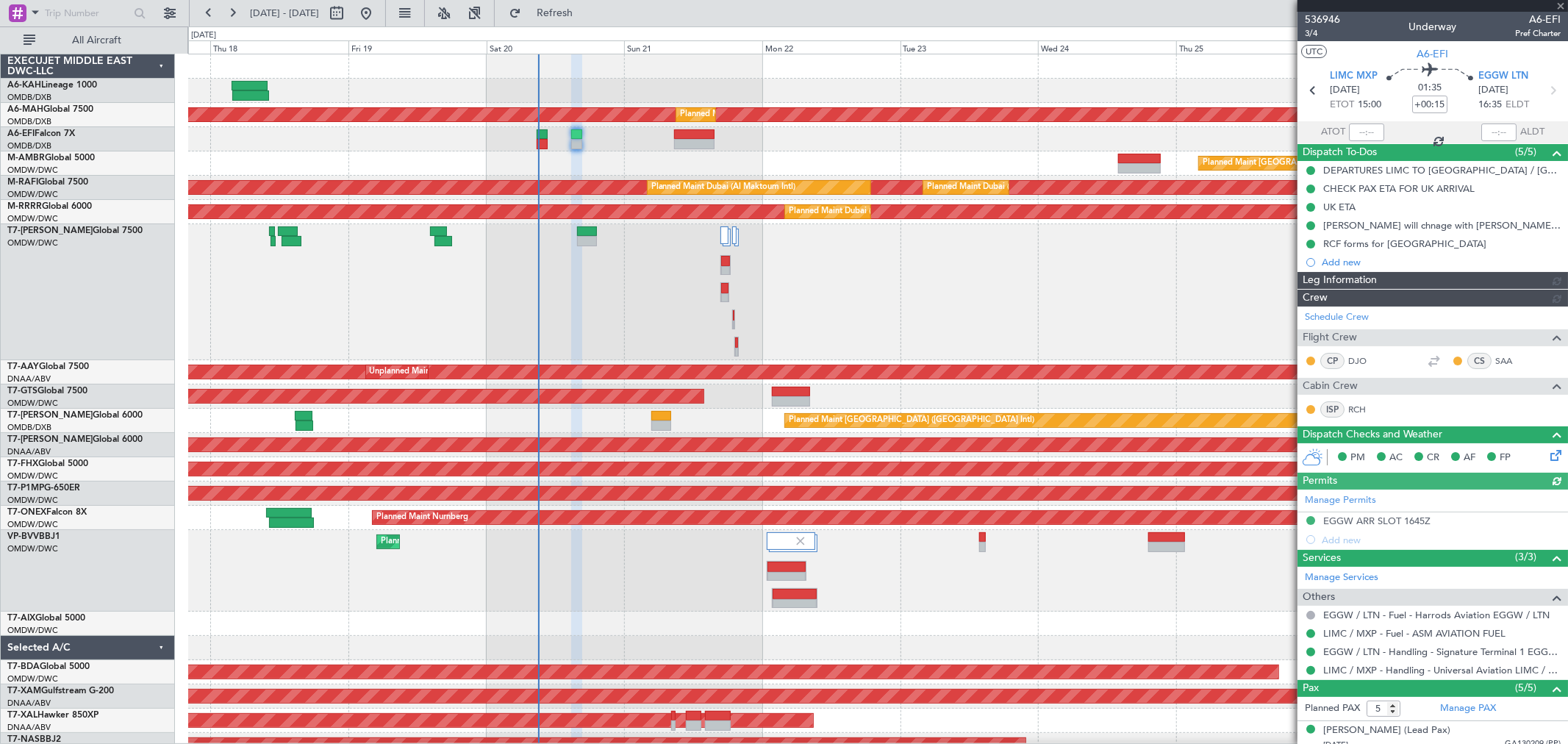
type input "[PERSON_NAME] ([PERSON_NAME])"
type input "7329"
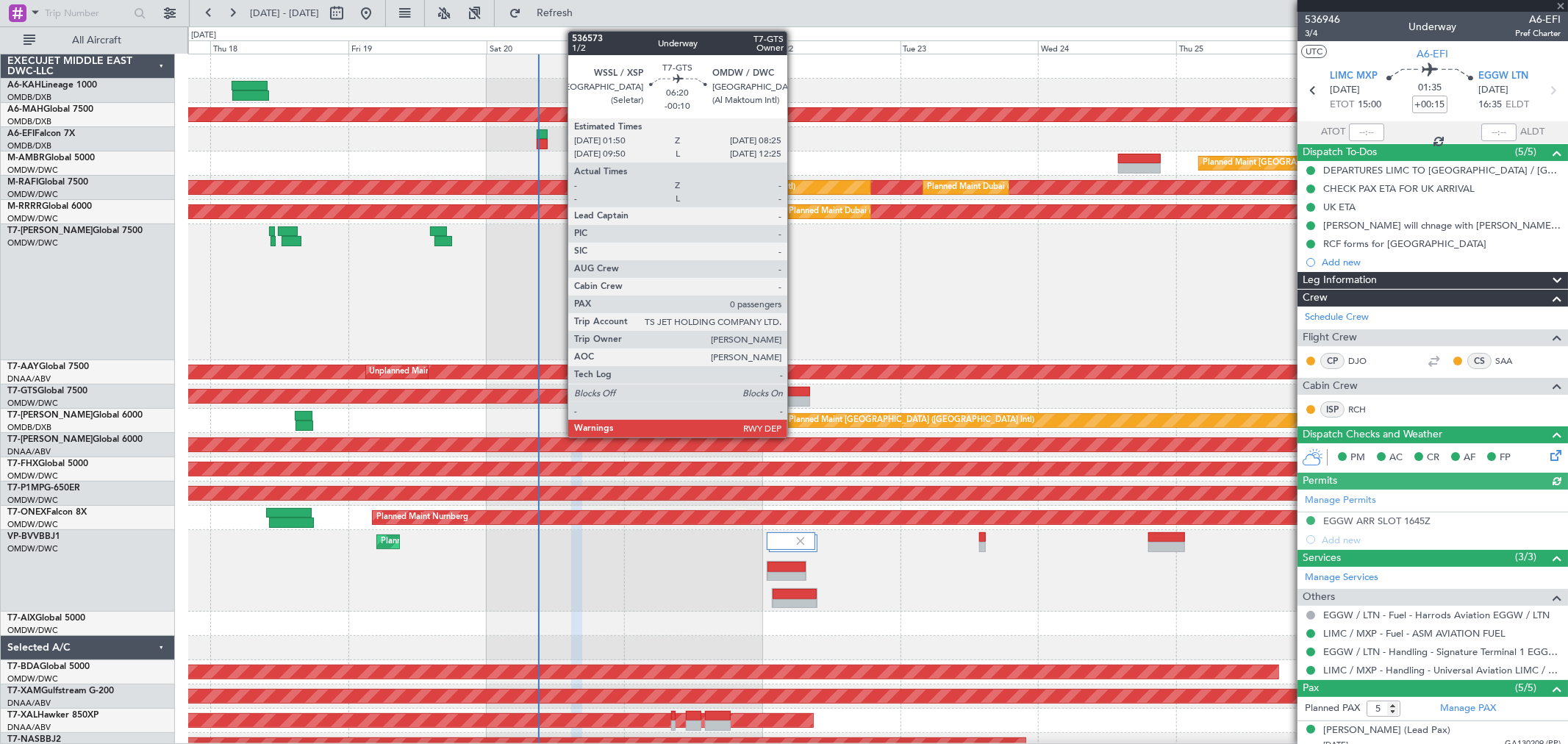
click at [794, 397] on div at bounding box center [791, 401] width 38 height 10
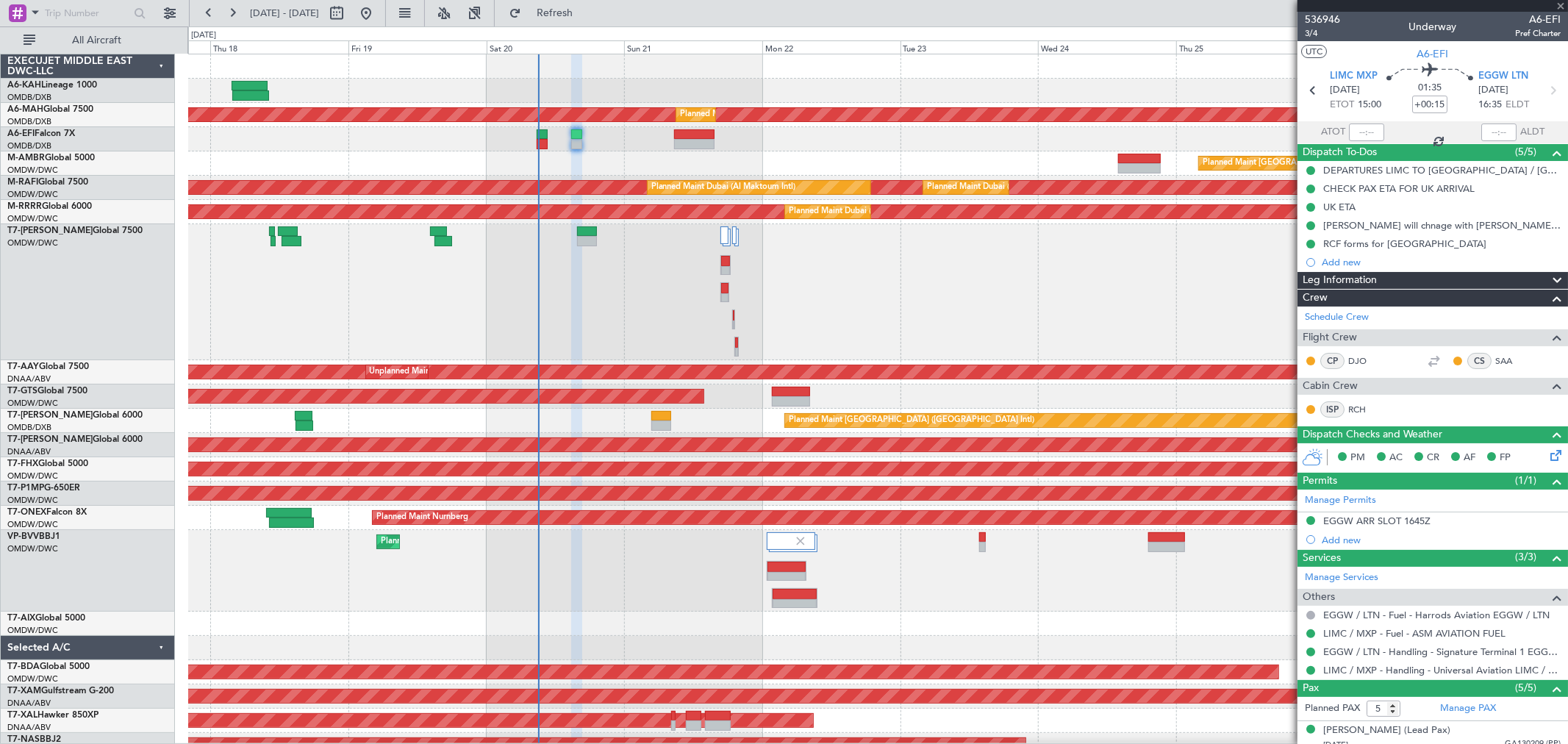
type input "-00:10"
type input "0"
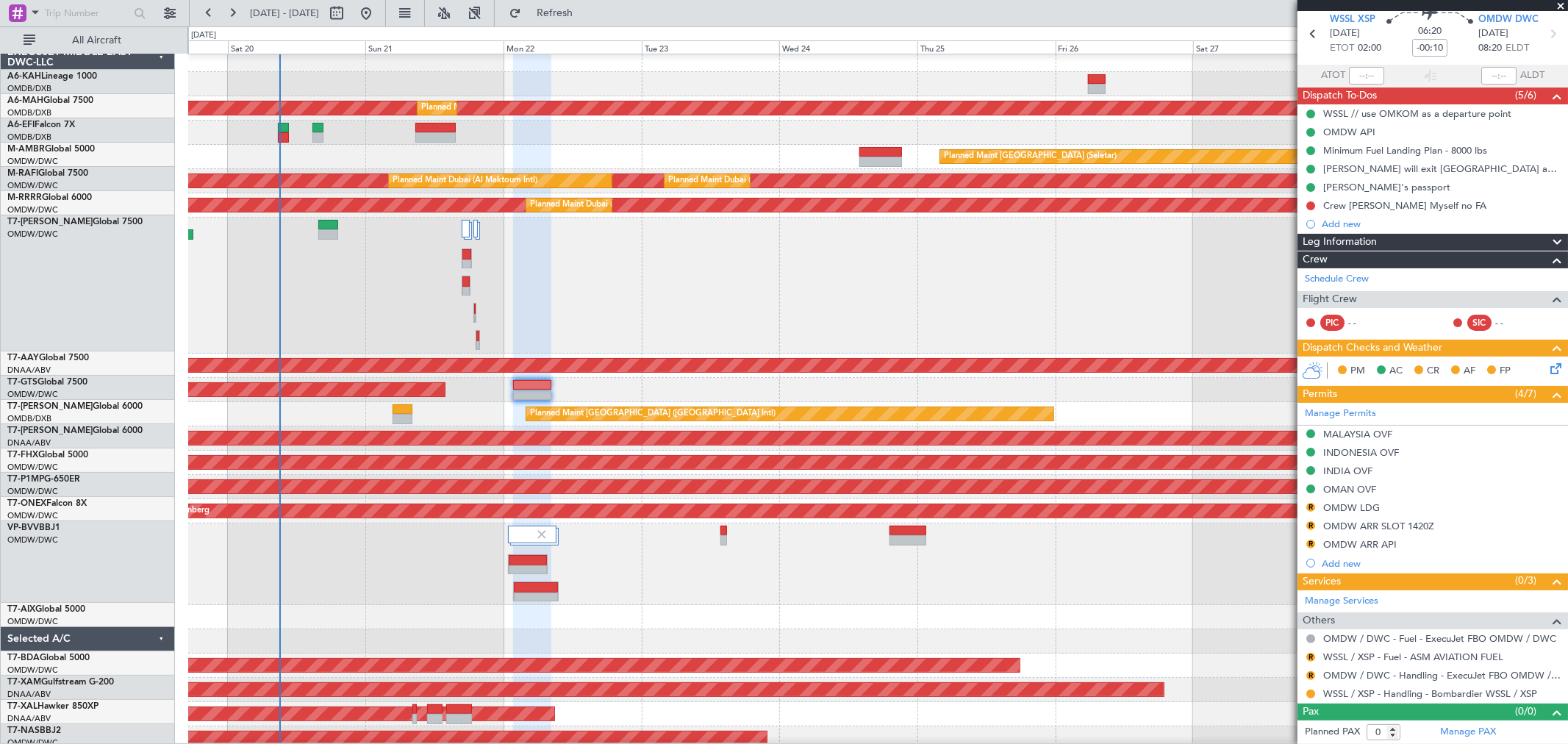
scroll to position [4, 0]
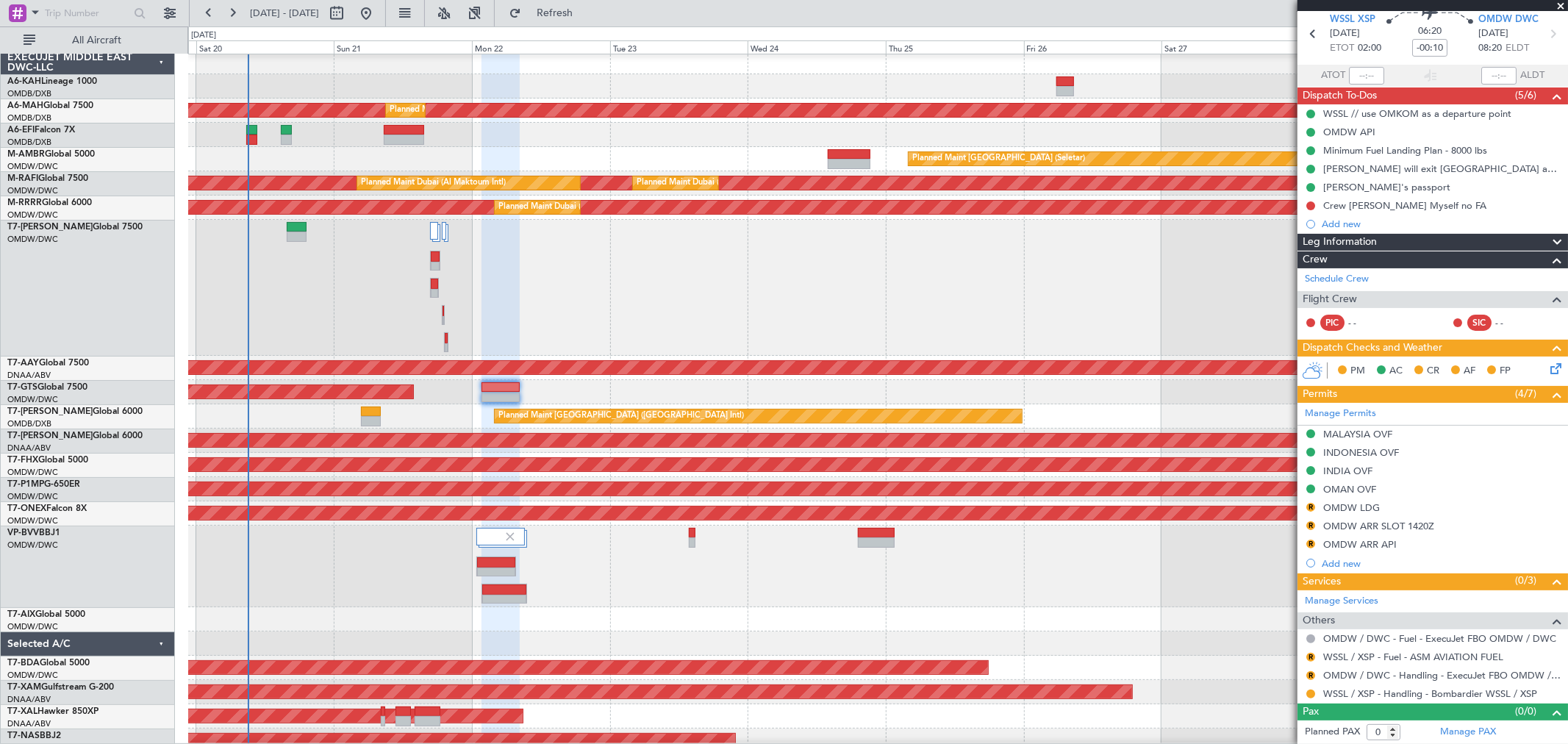
click at [666, 148] on div "Planned Maint [GEOGRAPHIC_DATA] (Seletar)" at bounding box center [877, 159] width 1379 height 25
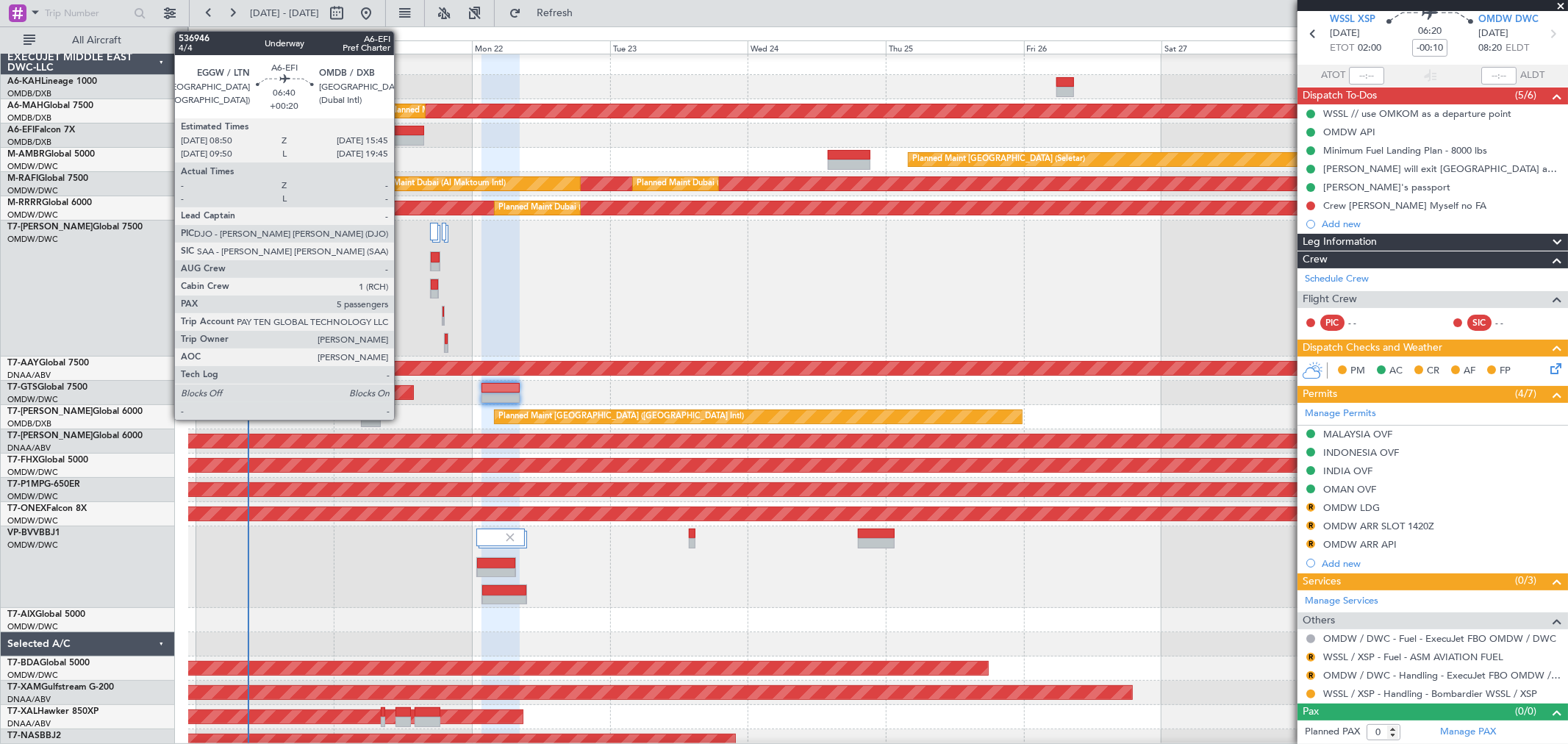
click at [401, 135] on div at bounding box center [404, 140] width 40 height 10
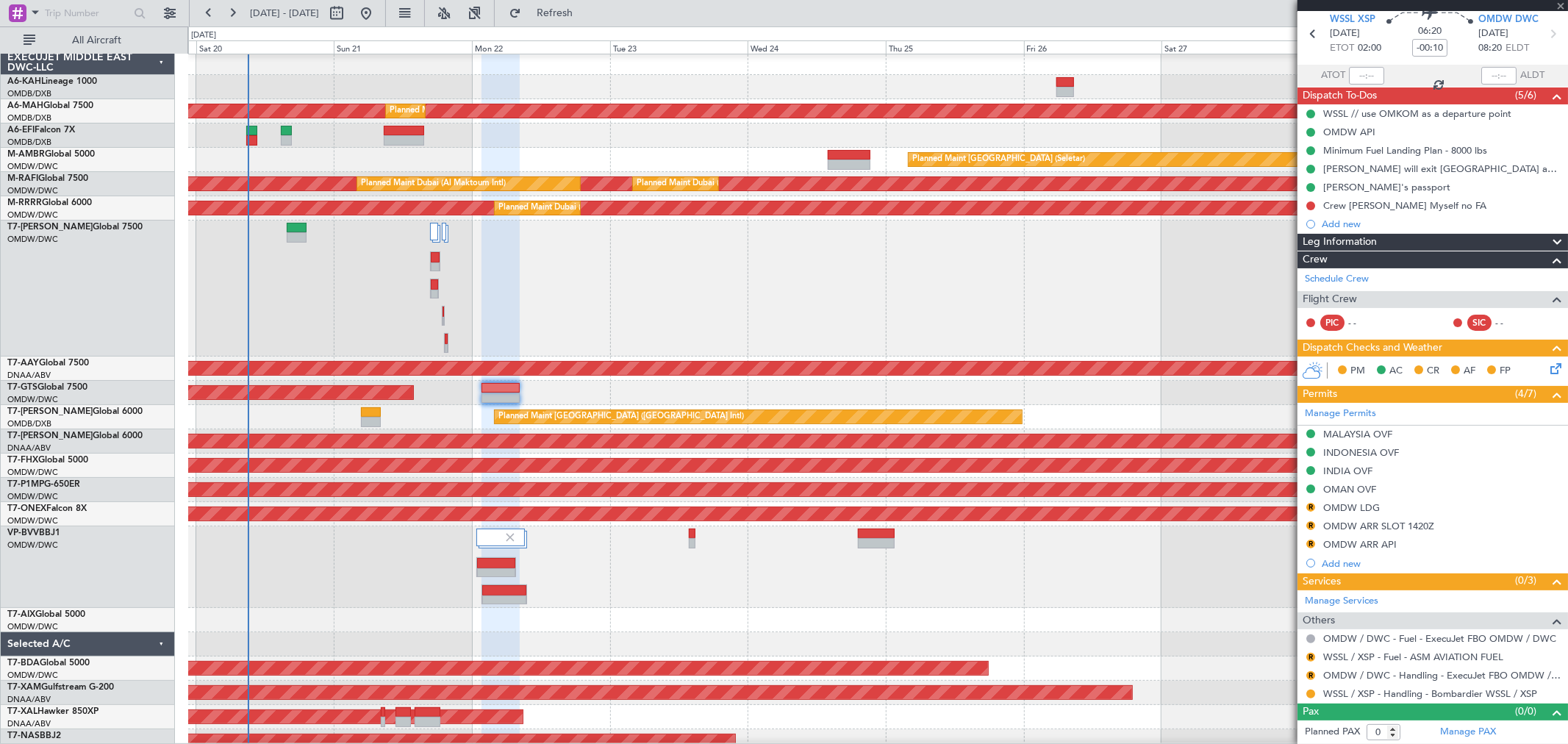
type input "+00:20"
type input "5"
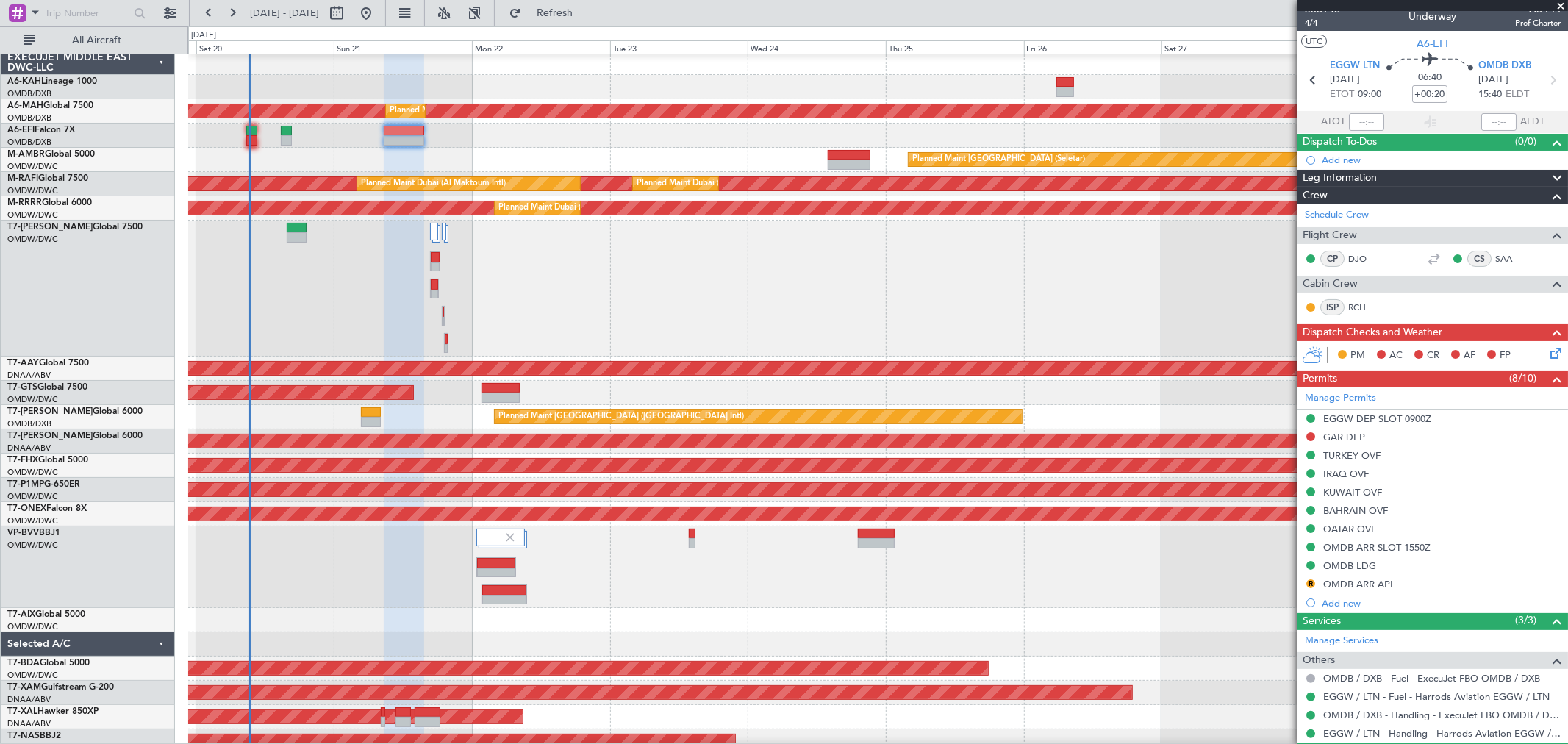
scroll to position [0, 0]
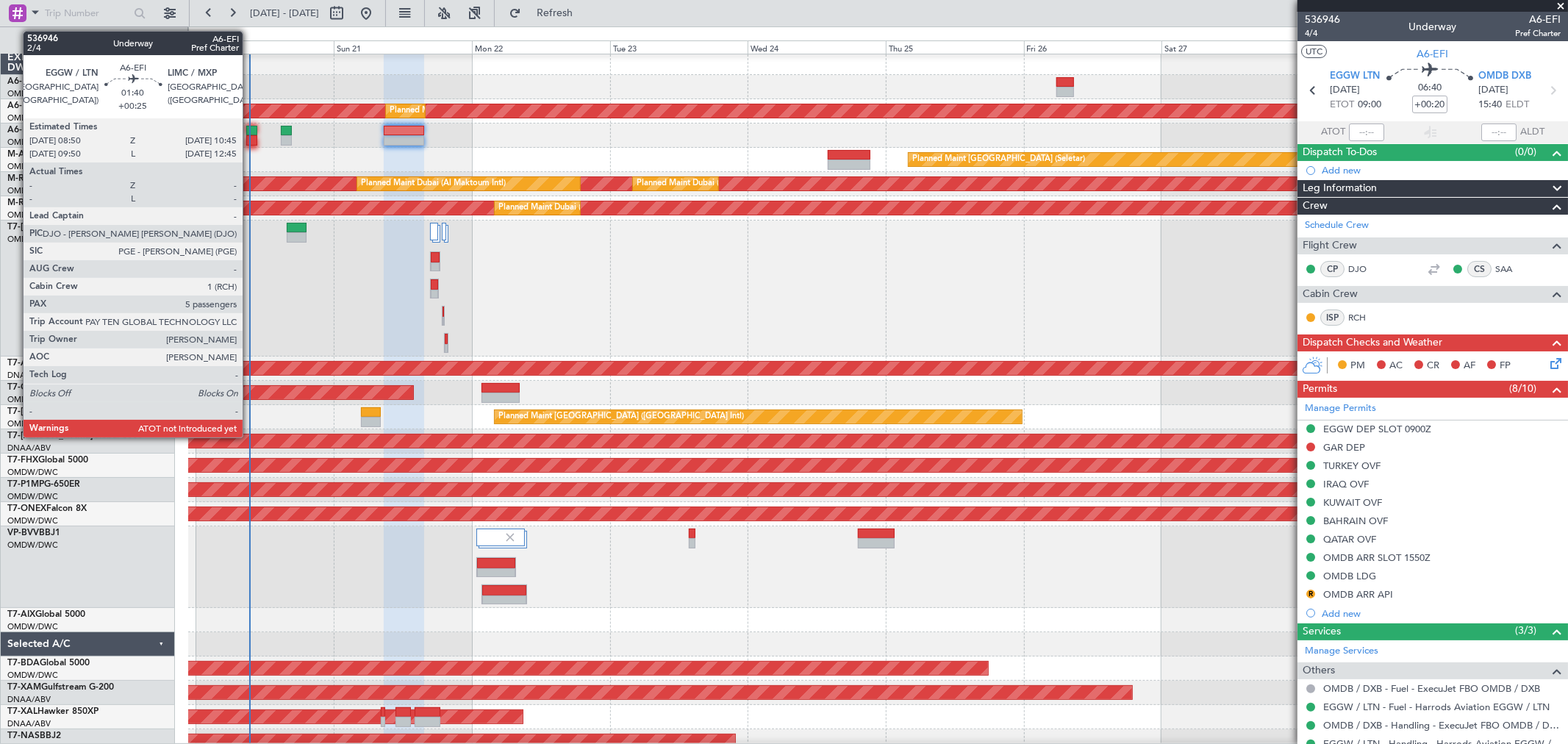
click at [250, 135] on div at bounding box center [251, 140] width 11 height 10
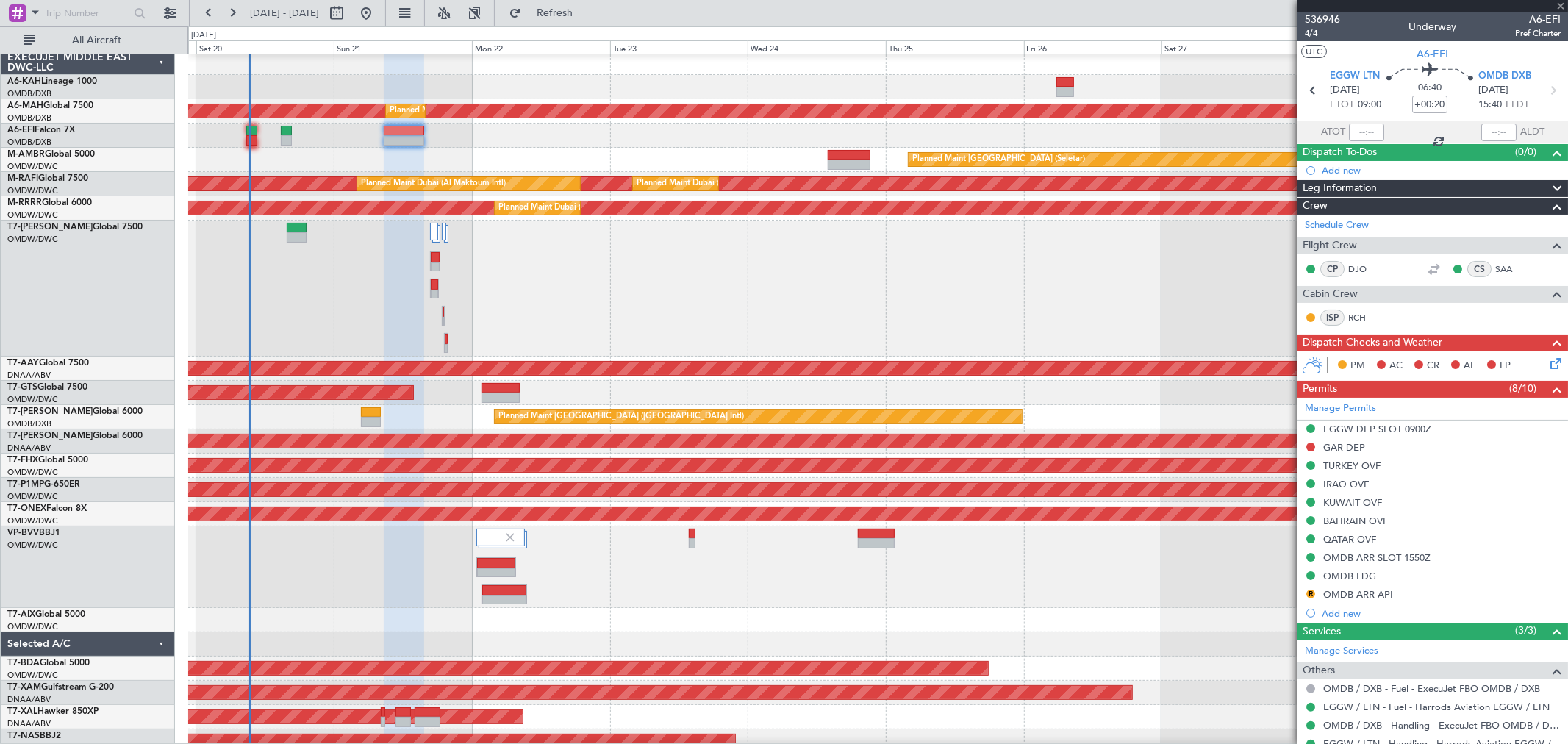
type input "+00:25"
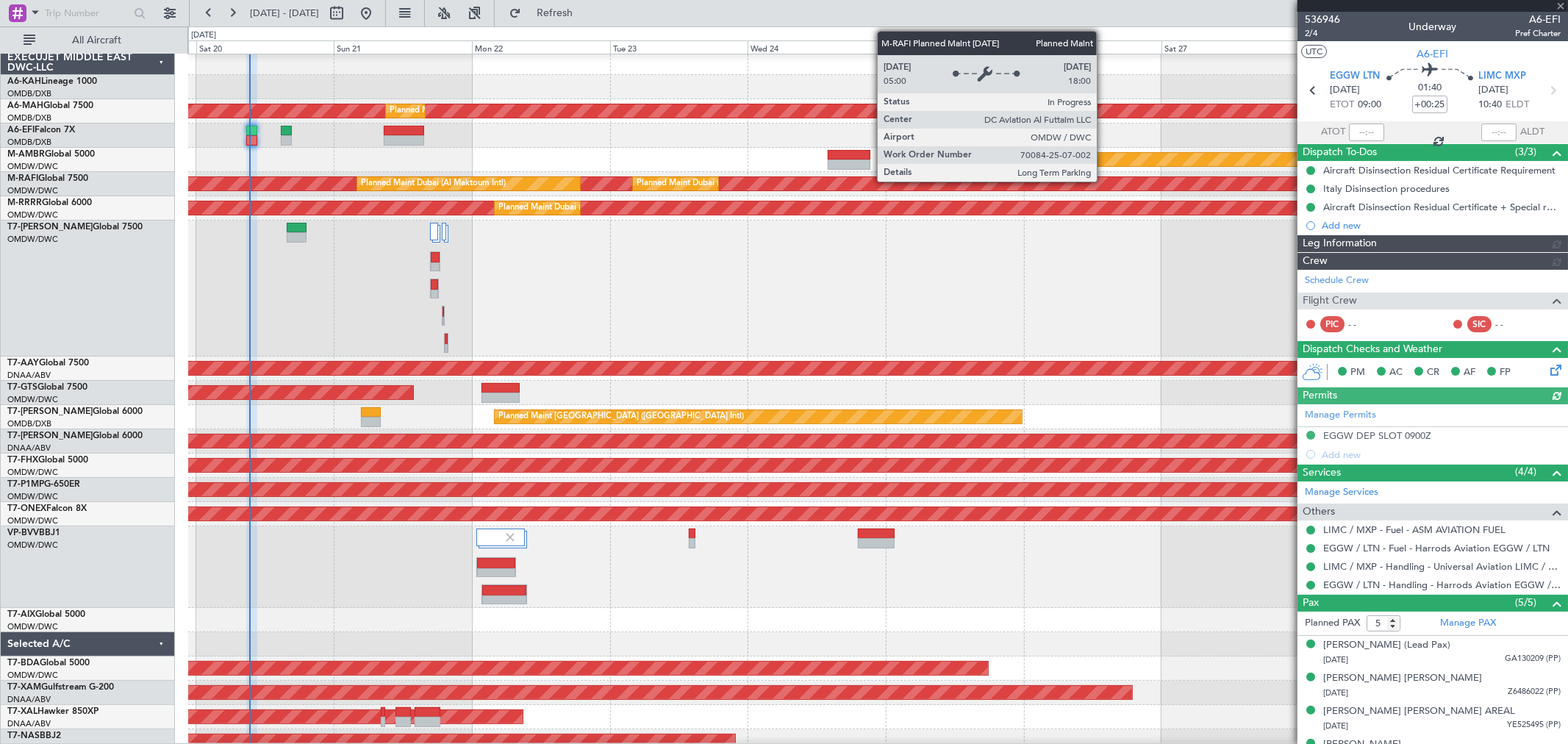
type input "[PERSON_NAME] ([PERSON_NAME])"
type input "7328"
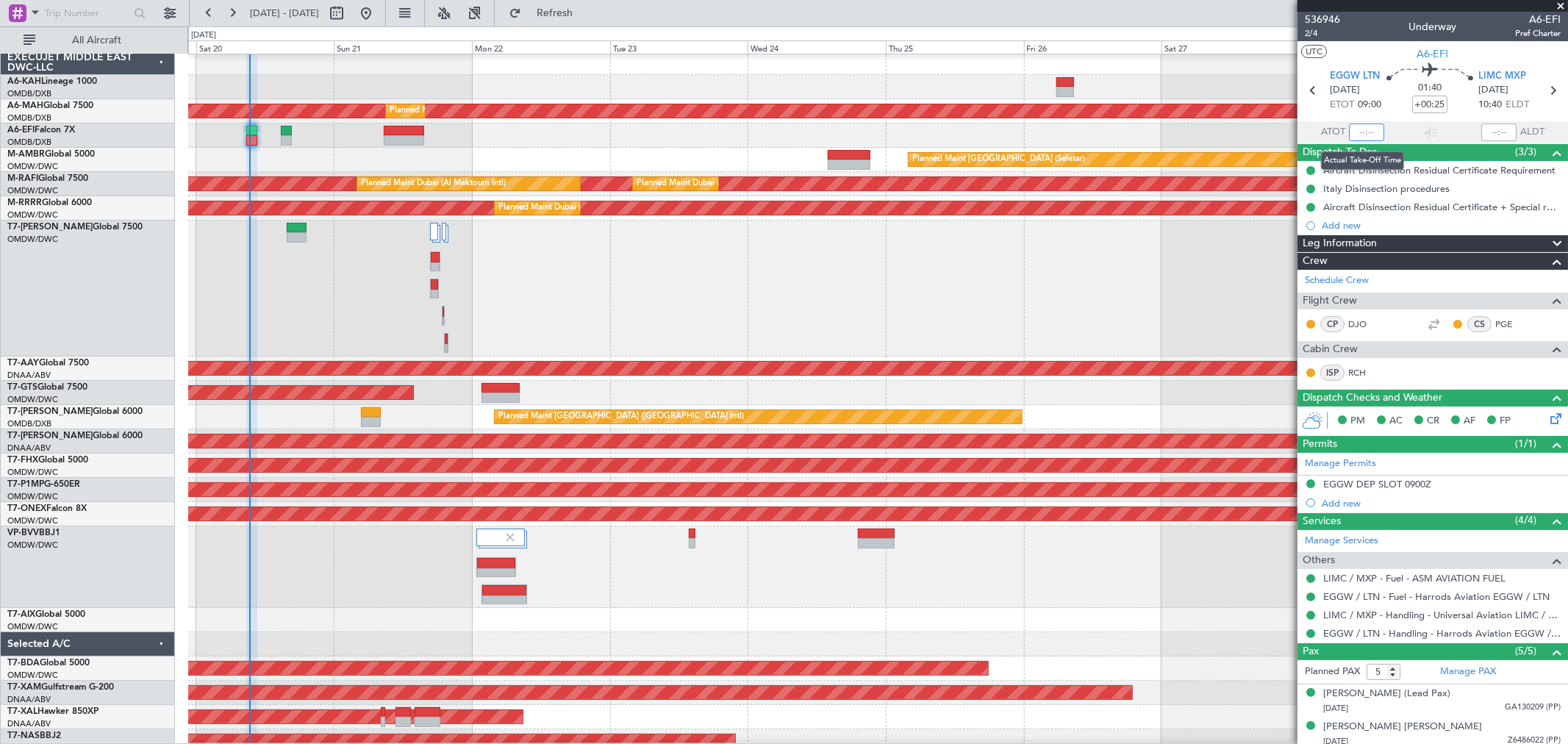
click at [1354, 137] on input "text" at bounding box center [1366, 133] width 35 height 18
type input "09:15"
click at [1558, 8] on span at bounding box center [1561, 7] width 15 height 13
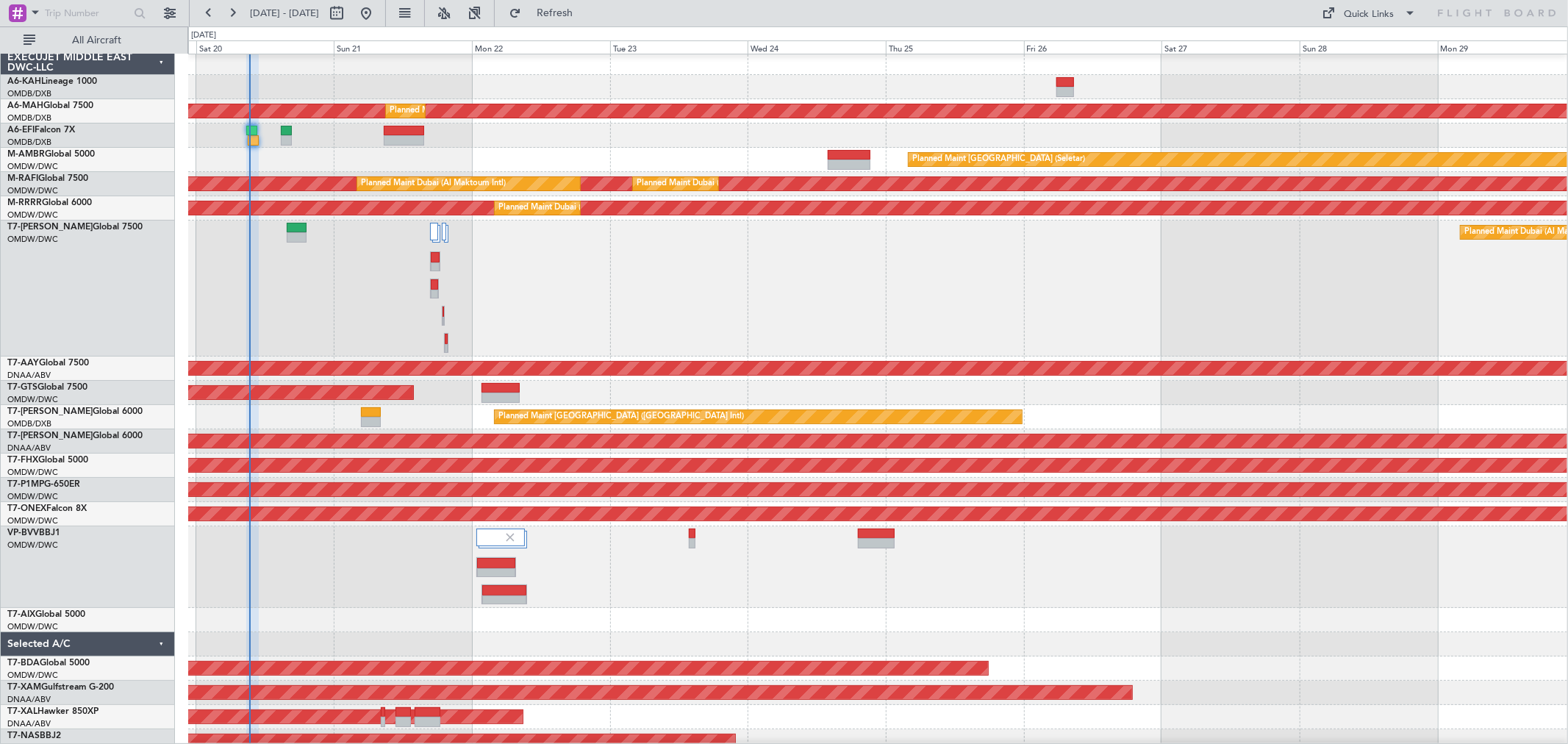
type input "0"
